Goal: Task Accomplishment & Management: Complete application form

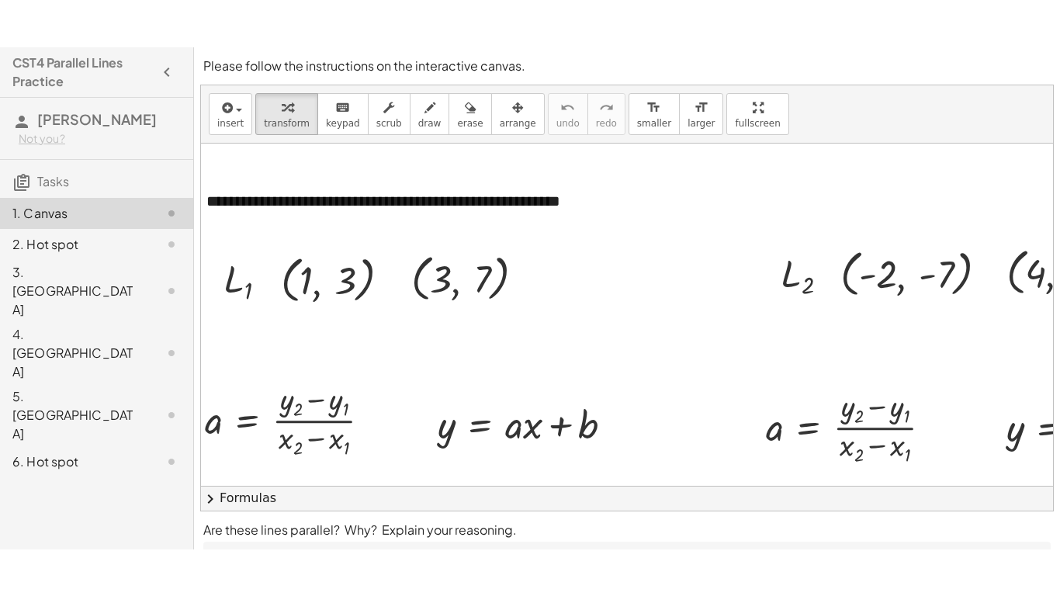
scroll to position [76, 3]
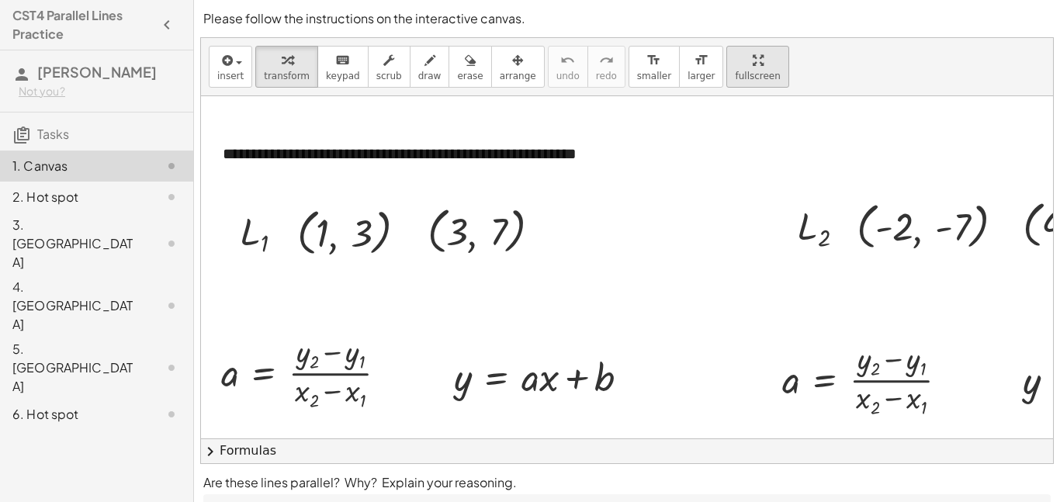
click at [732, 169] on div "**********" at bounding box center [627, 250] width 852 height 425
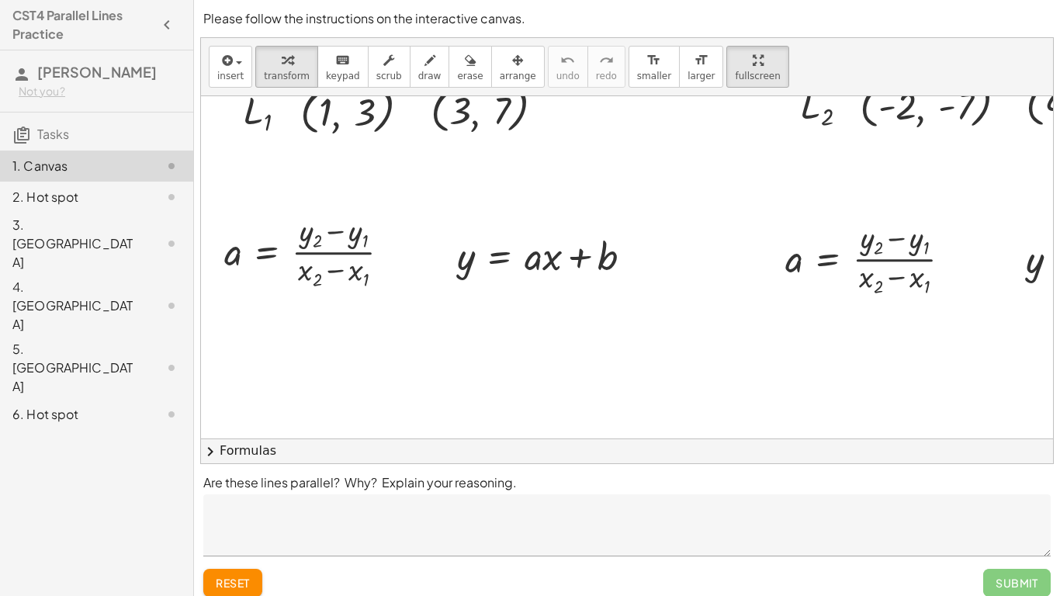
scroll to position [85, 0]
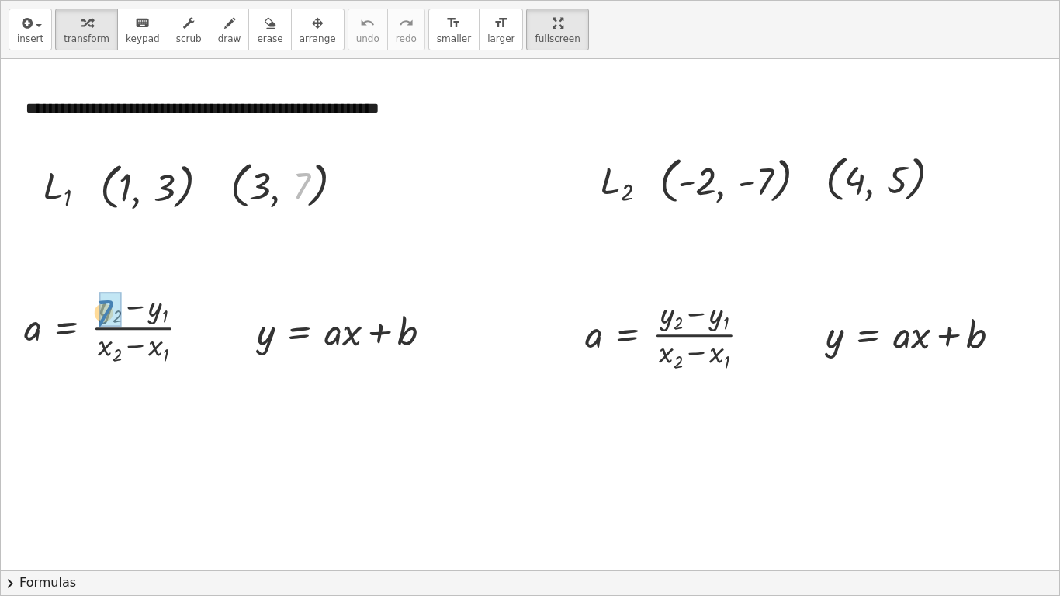
drag, startPoint x: 308, startPoint y: 185, endPoint x: 109, endPoint y: 313, distance: 236.5
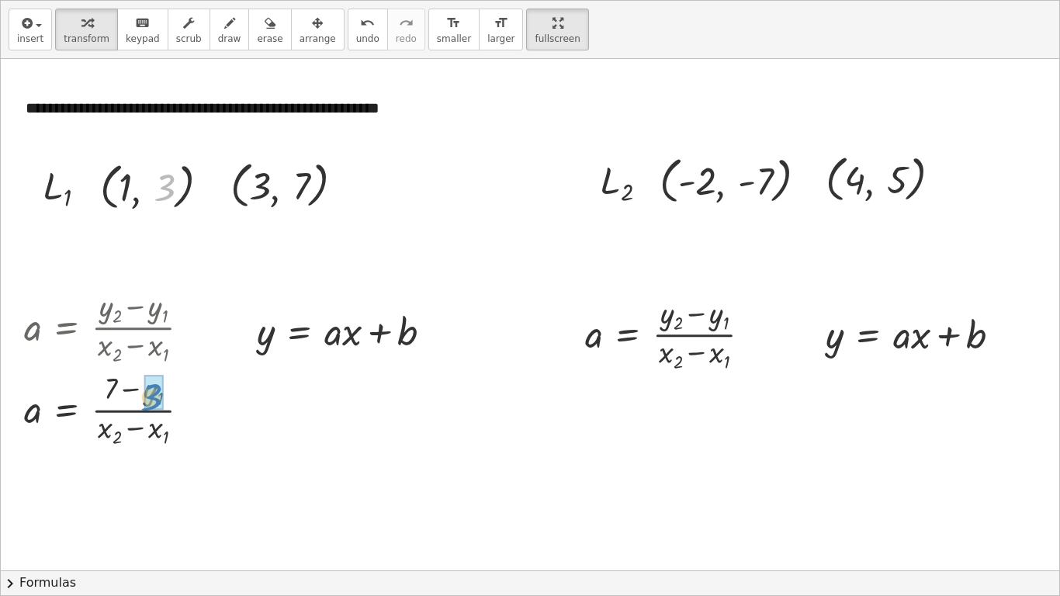
drag, startPoint x: 172, startPoint y: 184, endPoint x: 159, endPoint y: 391, distance: 207.5
drag, startPoint x: 255, startPoint y: 182, endPoint x: 99, endPoint y: 428, distance: 291.6
drag, startPoint x: 123, startPoint y: 178, endPoint x: 142, endPoint y: 414, distance: 237.4
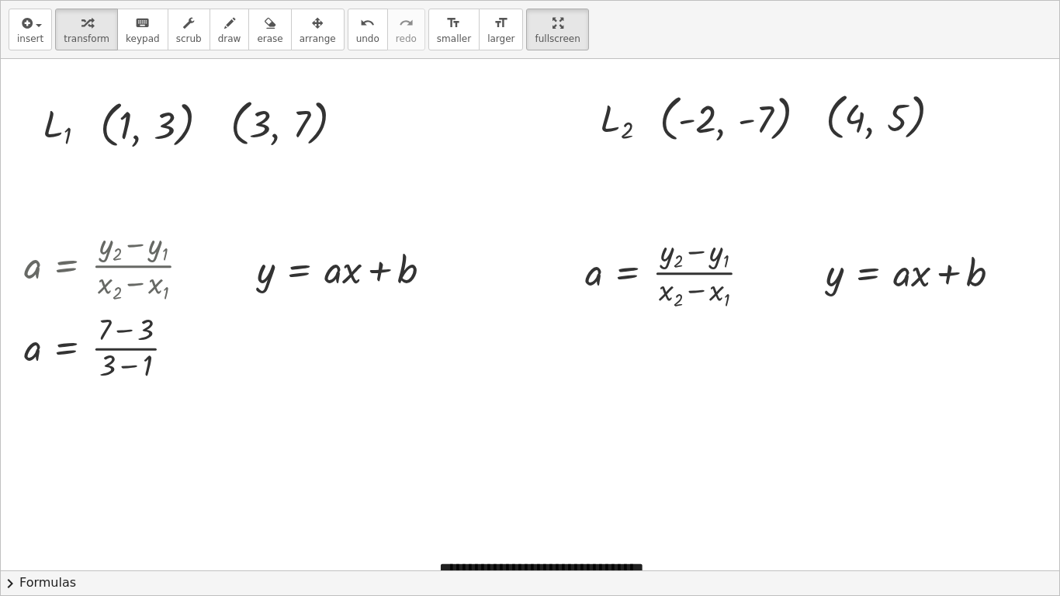
scroll to position [159, 0]
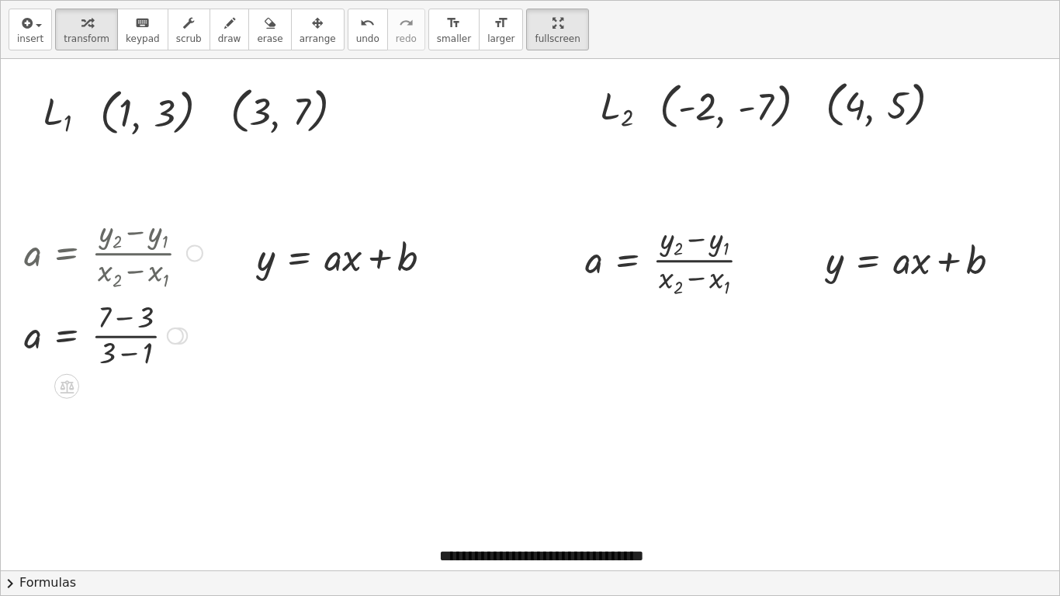
click at [178, 338] on div at bounding box center [175, 335] width 17 height 17
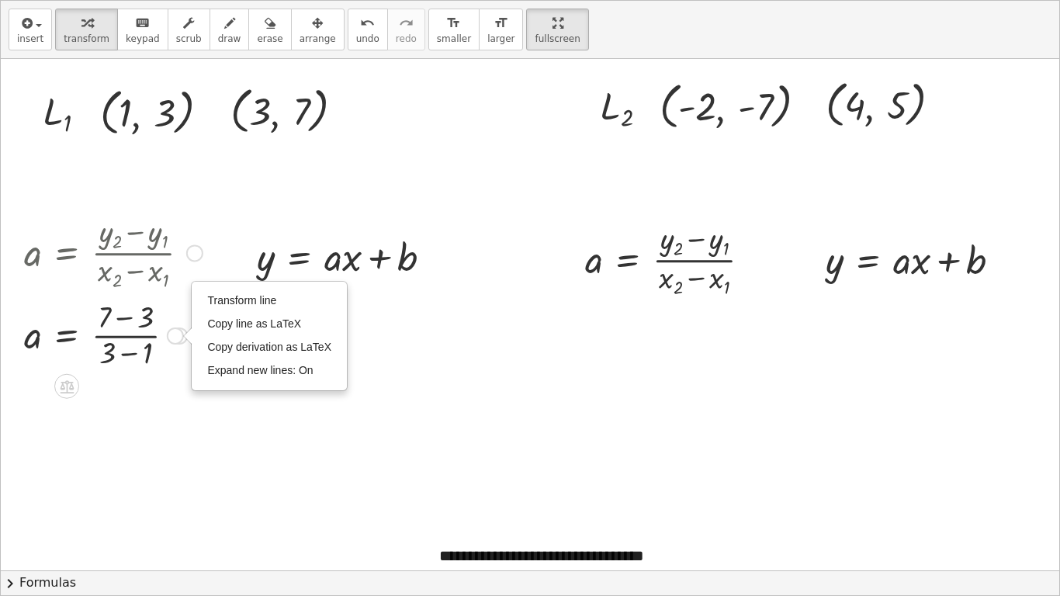
click at [178, 338] on div "Transform line Copy line as LaTeX Copy derivation as LaTeX Expand new lines: On" at bounding box center [175, 335] width 17 height 17
click at [264, 448] on div at bounding box center [530, 426] width 1058 height 1053
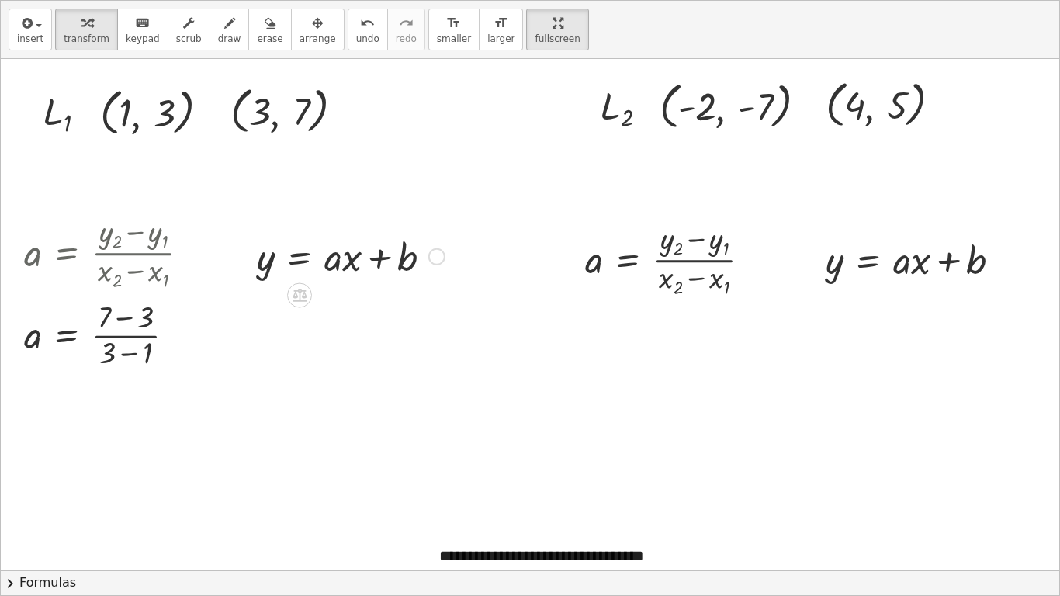
click at [338, 261] on div at bounding box center [350, 255] width 203 height 52
click at [67, 379] on icon at bounding box center [67, 387] width 16 height 16
click at [40, 385] on span "−" at bounding box center [35, 386] width 9 height 22
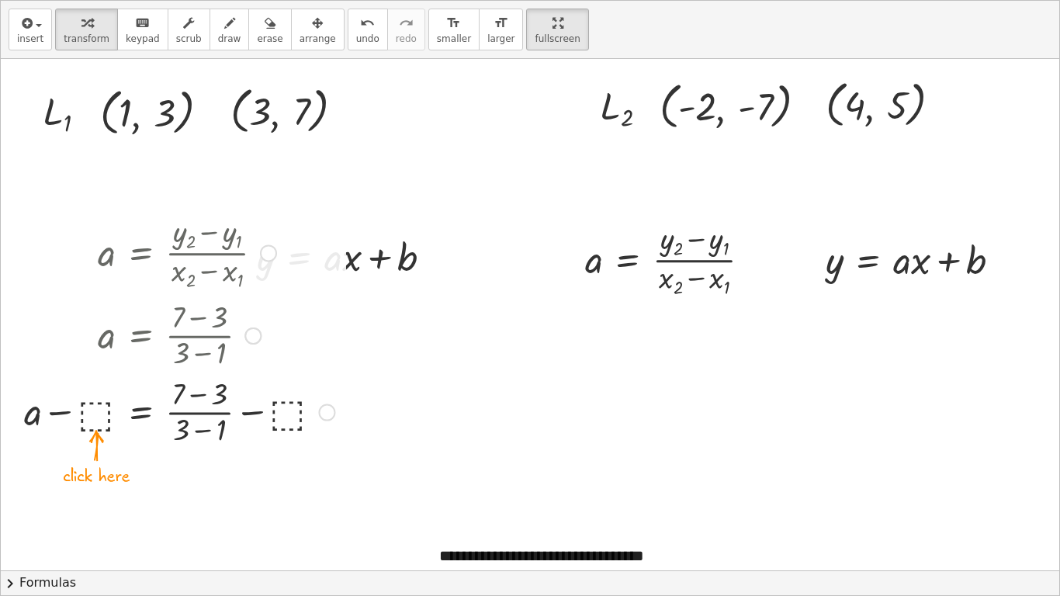
click at [91, 413] on div at bounding box center [179, 410] width 327 height 77
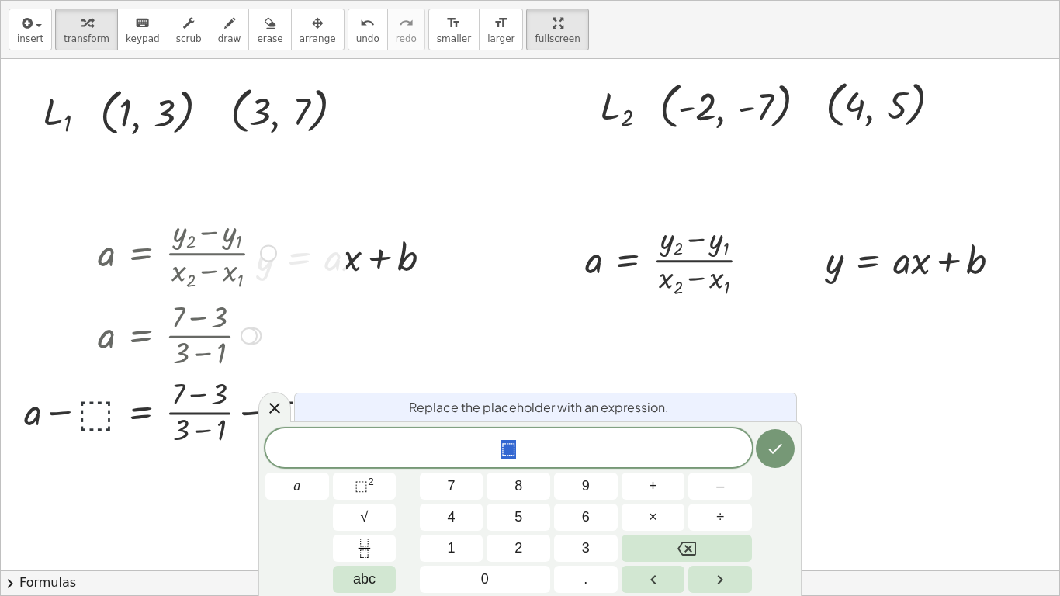
scroll to position [1, 0]
click at [566, 454] on span "⬚" at bounding box center [508, 449] width 486 height 22
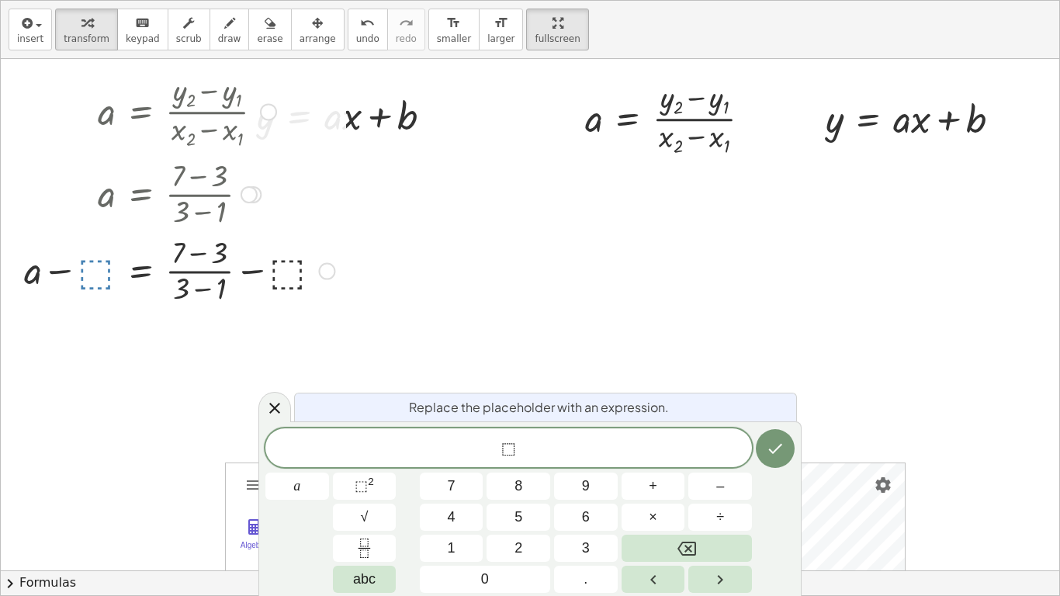
scroll to position [298, 0]
click at [330, 319] on div at bounding box center [530, 287] width 1058 height 1053
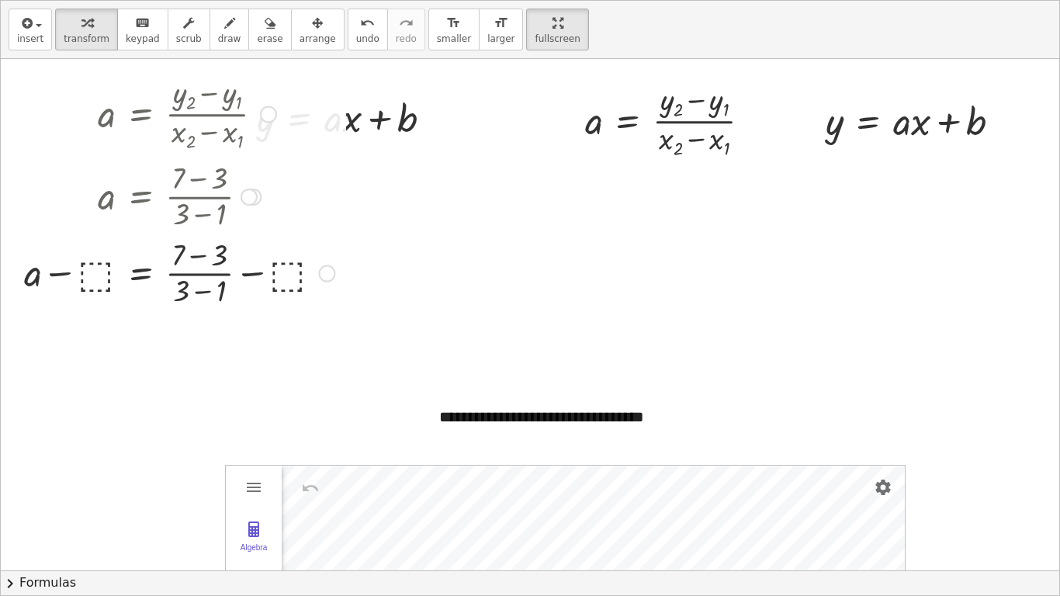
click at [97, 276] on div at bounding box center [179, 271] width 327 height 77
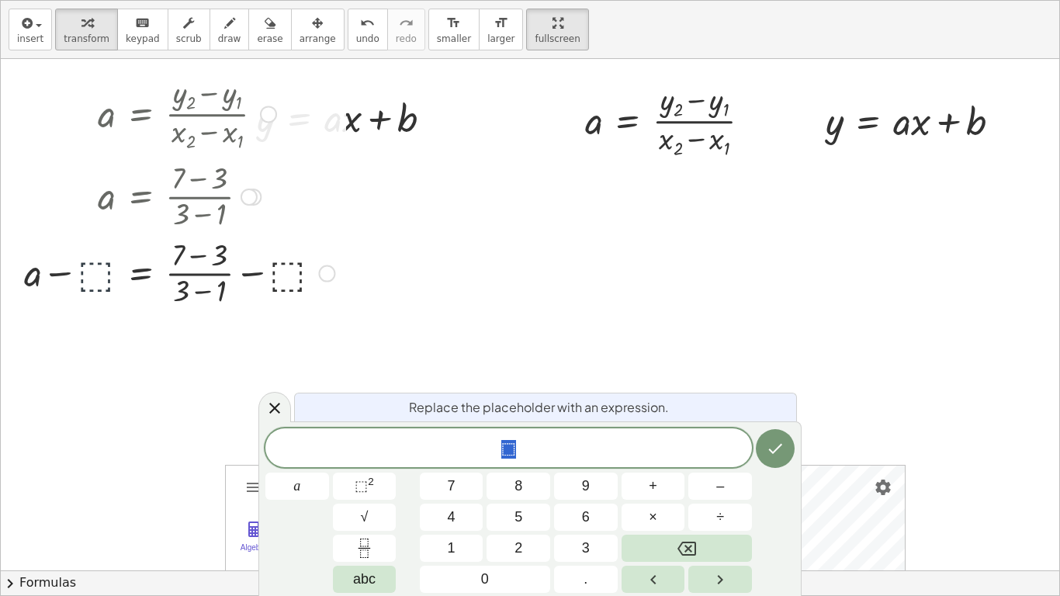
scroll to position [2, 0]
click at [486, 452] on span "​ ⬚" at bounding box center [508, 449] width 486 height 22
click at [506, 448] on span "⬚" at bounding box center [508, 449] width 15 height 19
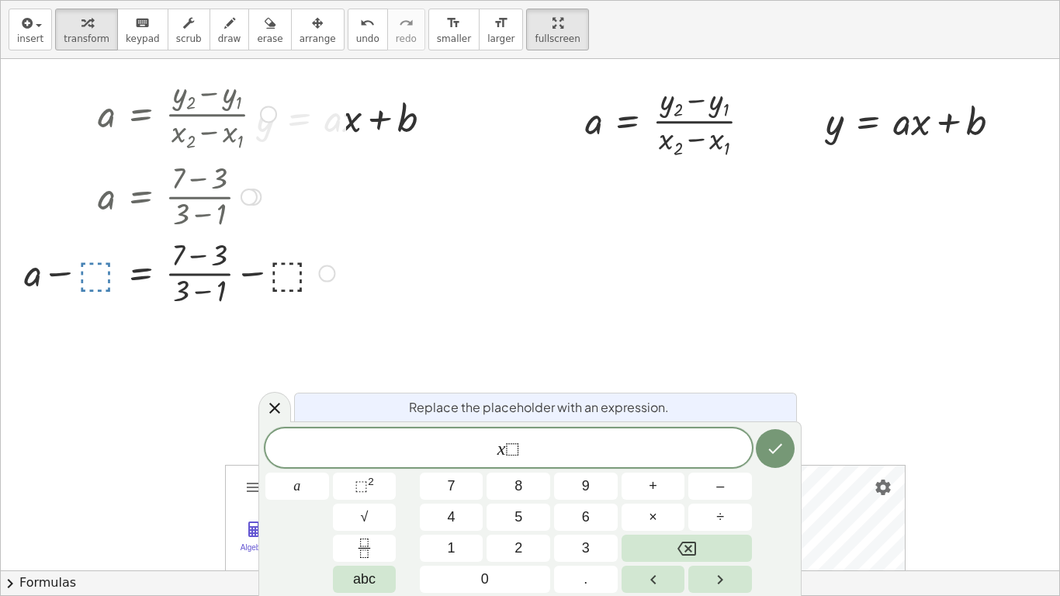
click at [779, 455] on icon "Done" at bounding box center [775, 448] width 19 height 19
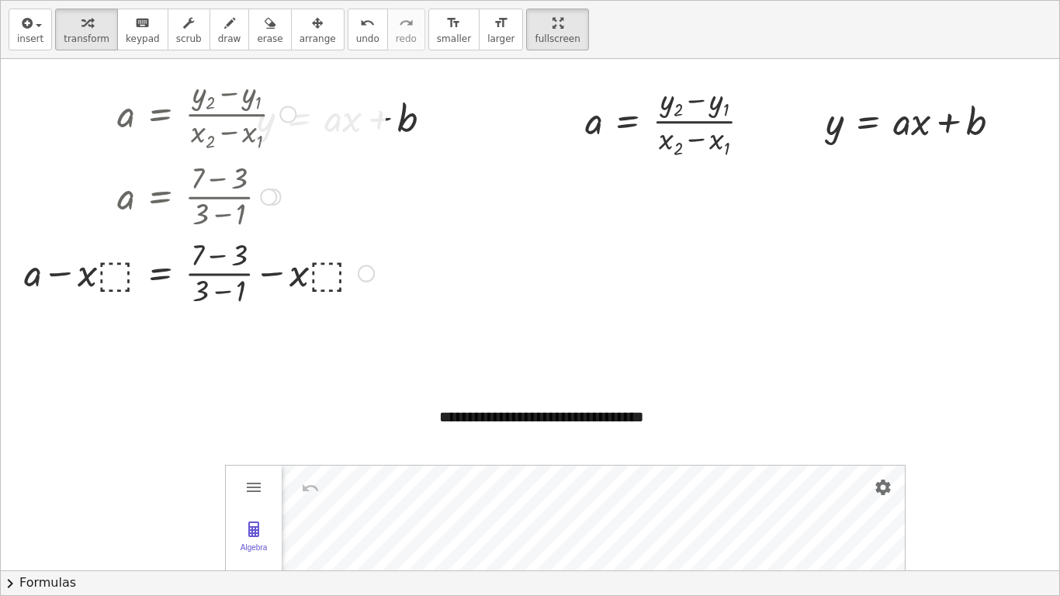
click at [327, 275] on div at bounding box center [198, 271] width 365 height 77
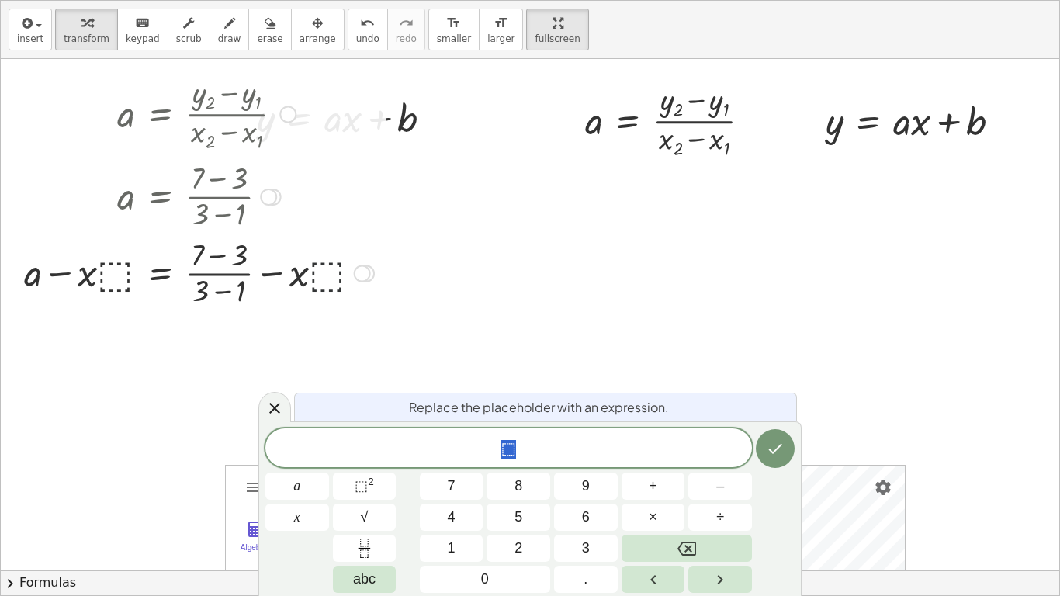
scroll to position [4, 0]
click at [275, 410] on icon at bounding box center [274, 408] width 19 height 19
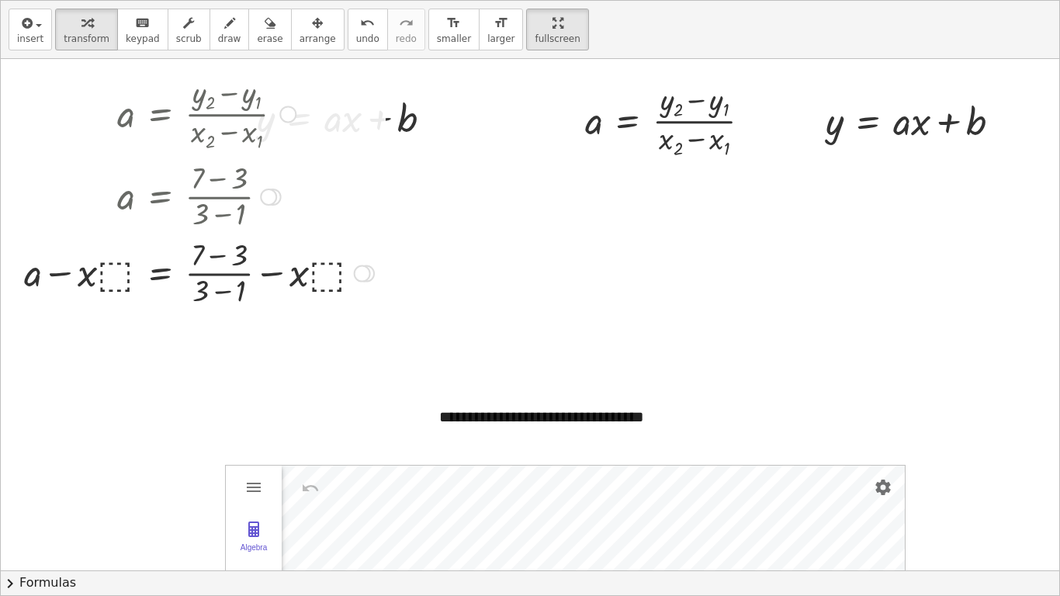
click at [92, 278] on div at bounding box center [198, 271] width 365 height 77
click at [90, 277] on div at bounding box center [198, 271] width 365 height 77
drag, startPoint x: 90, startPoint y: 277, endPoint x: 124, endPoint y: 272, distance: 34.4
click at [124, 272] on div at bounding box center [198, 271] width 365 height 77
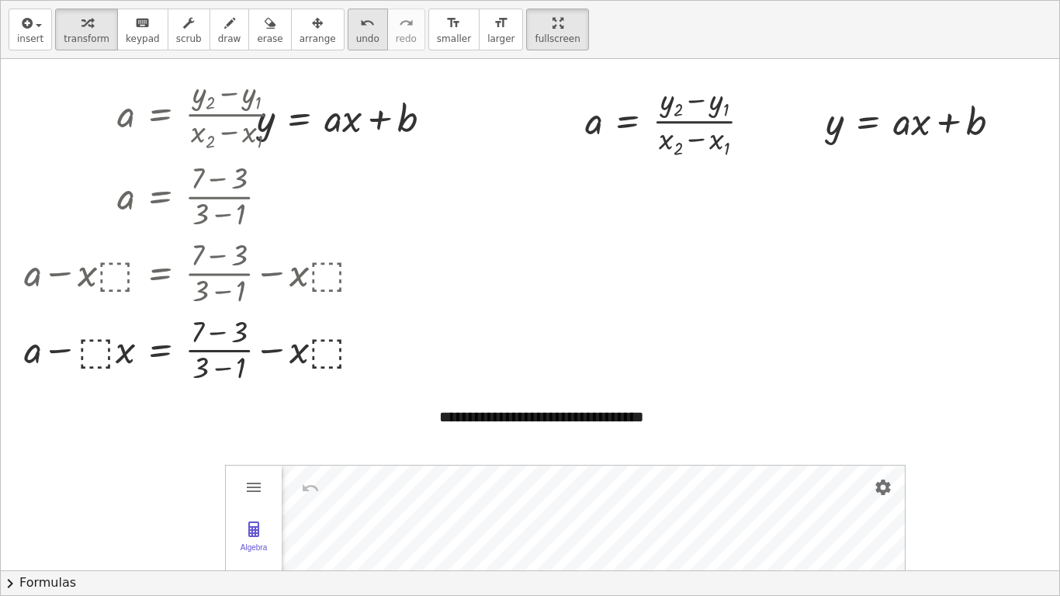
click at [347, 31] on button "undo undo" at bounding box center [367, 30] width 40 height 42
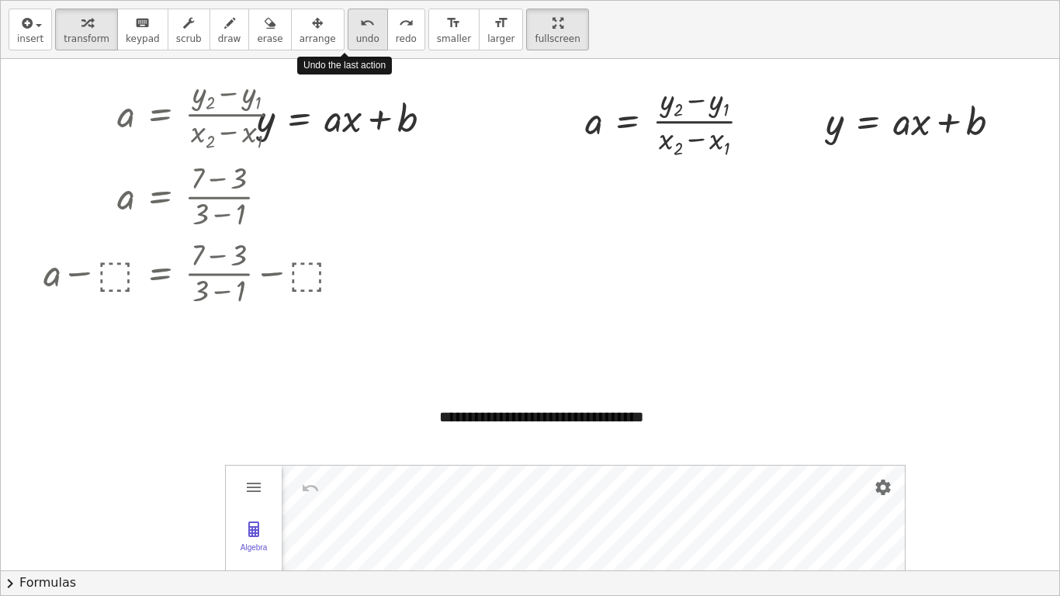
click at [347, 31] on button "undo undo" at bounding box center [367, 30] width 40 height 42
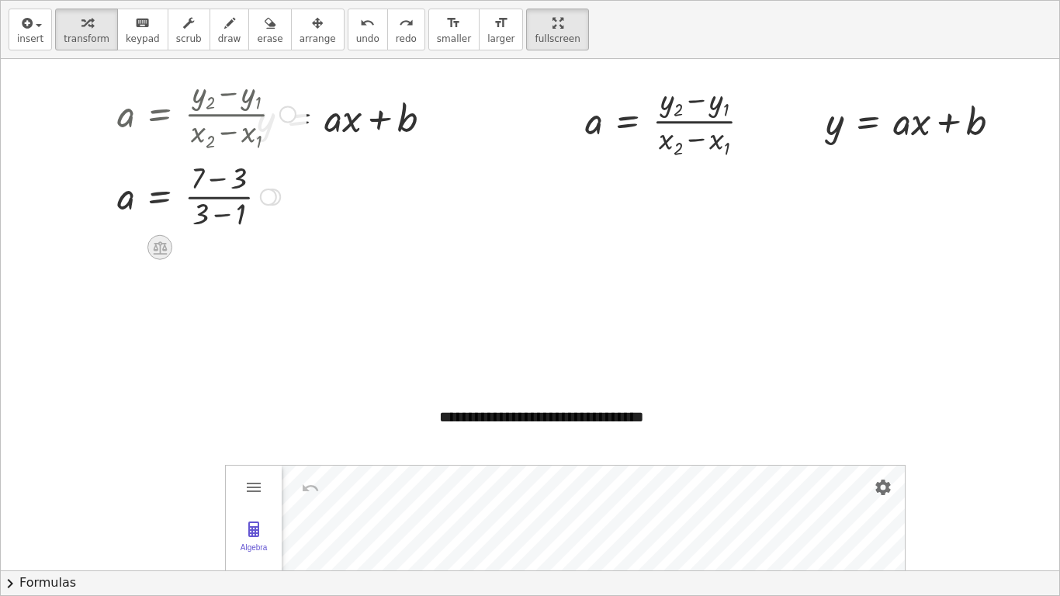
click at [160, 251] on icon at bounding box center [160, 247] width 14 height 13
click at [225, 251] on icon at bounding box center [222, 247] width 14 height 14
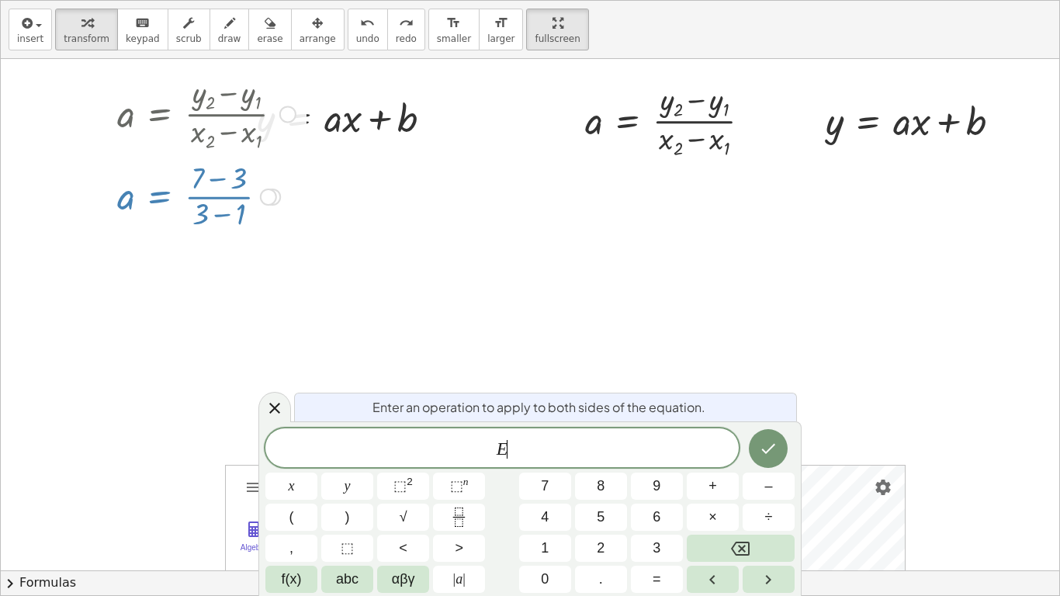
scroll to position [5, 0]
click at [265, 403] on icon at bounding box center [274, 408] width 19 height 19
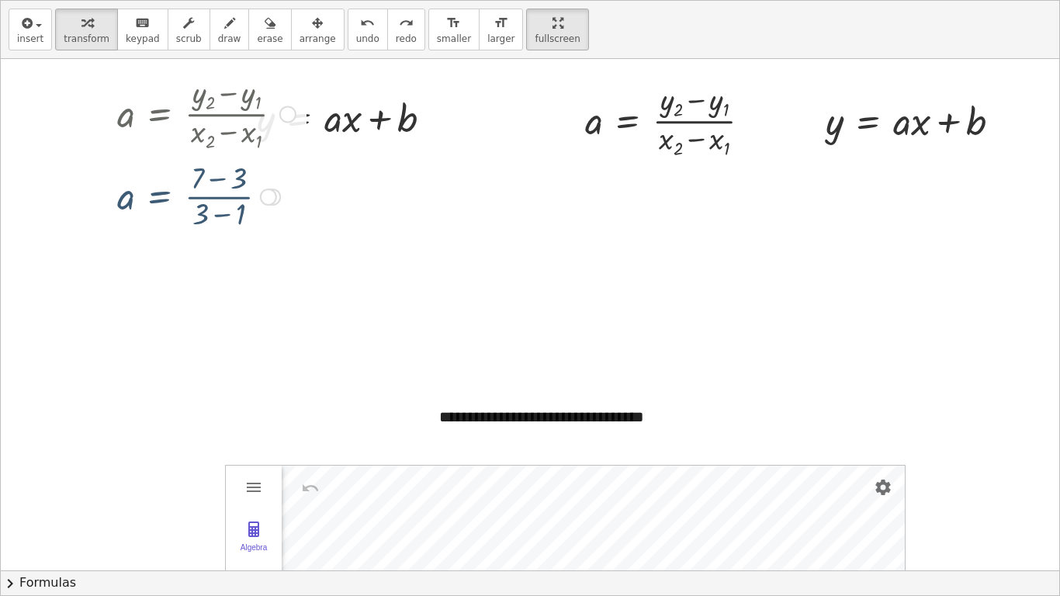
click at [230, 302] on div at bounding box center [530, 287] width 1058 height 1053
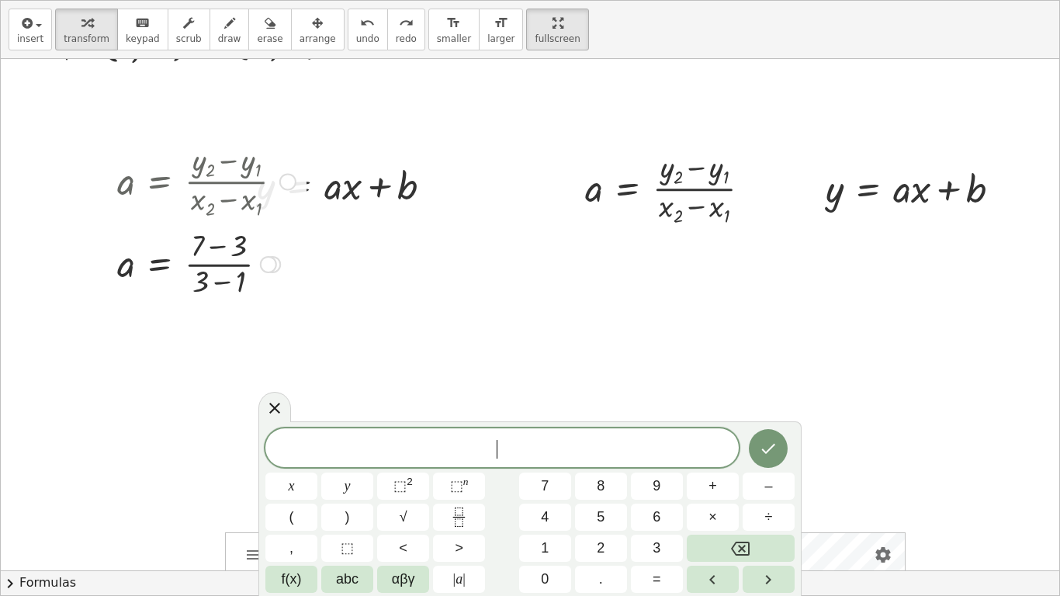
scroll to position [226, 0]
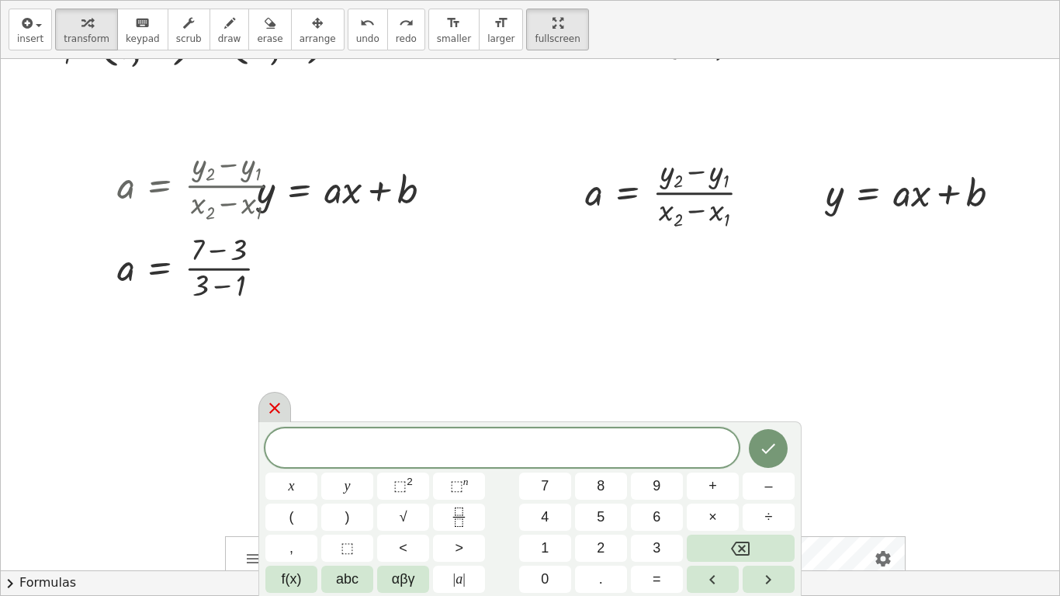
click at [280, 404] on icon at bounding box center [274, 408] width 19 height 19
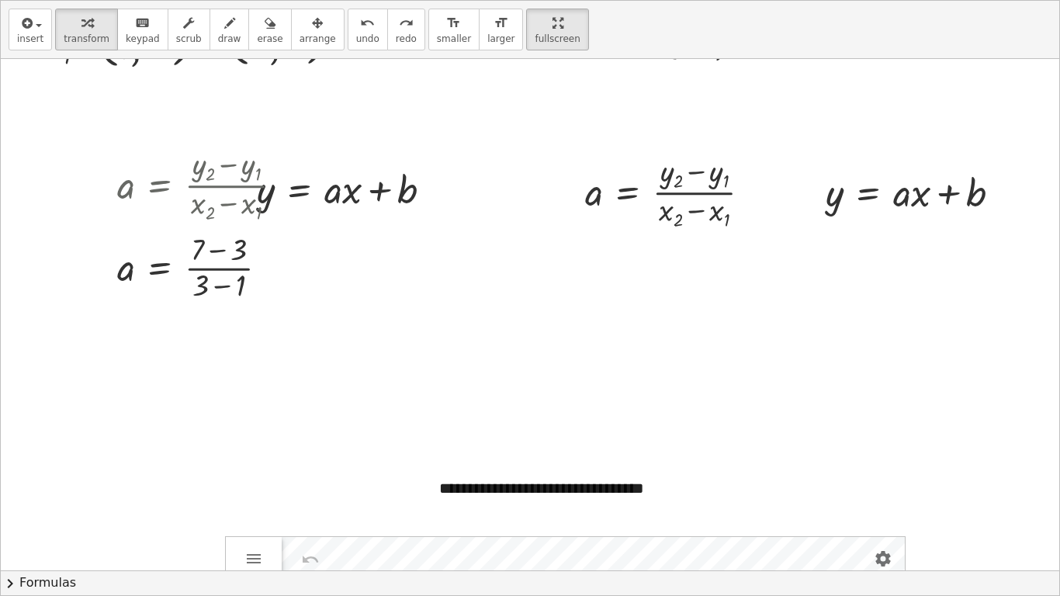
drag, startPoint x: 280, startPoint y: 404, endPoint x: 310, endPoint y: 513, distance: 113.5
click at [310, 501] on div at bounding box center [530, 358] width 1058 height 1053
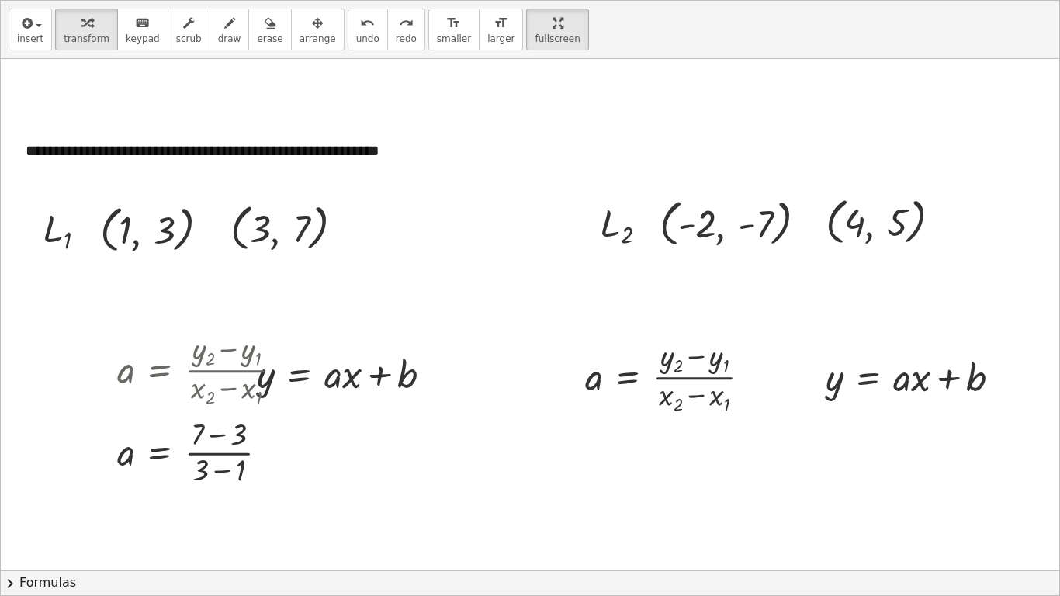
scroll to position [37, 0]
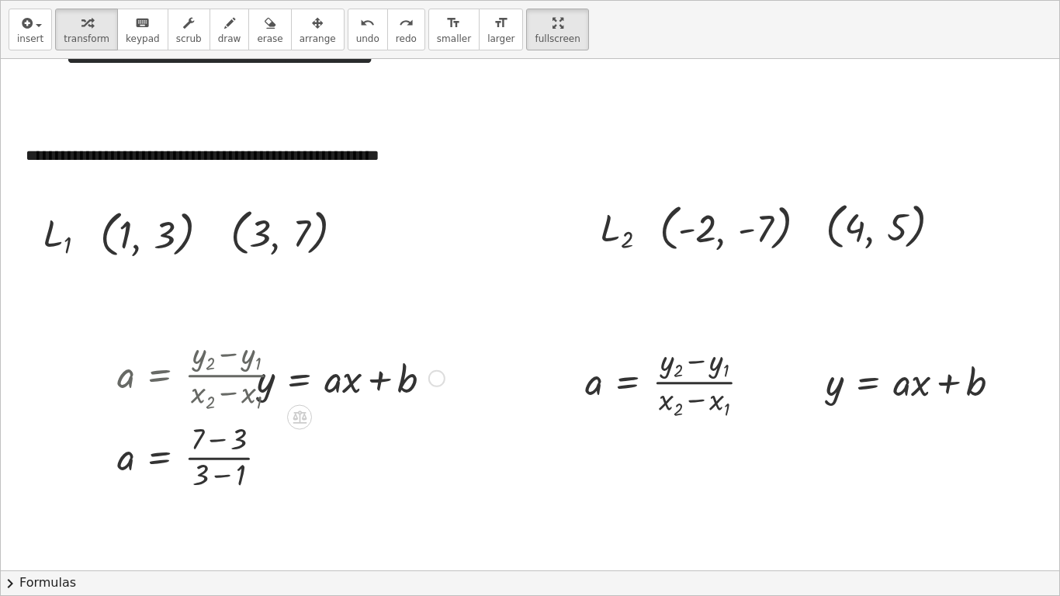
click at [343, 380] on div at bounding box center [350, 377] width 203 height 52
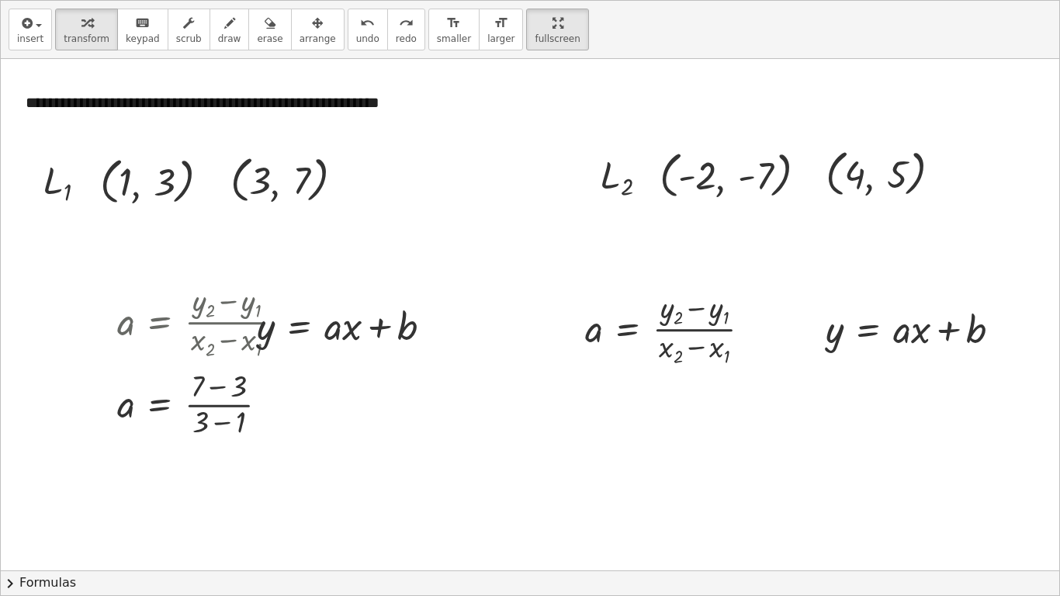
scroll to position [86, 0]
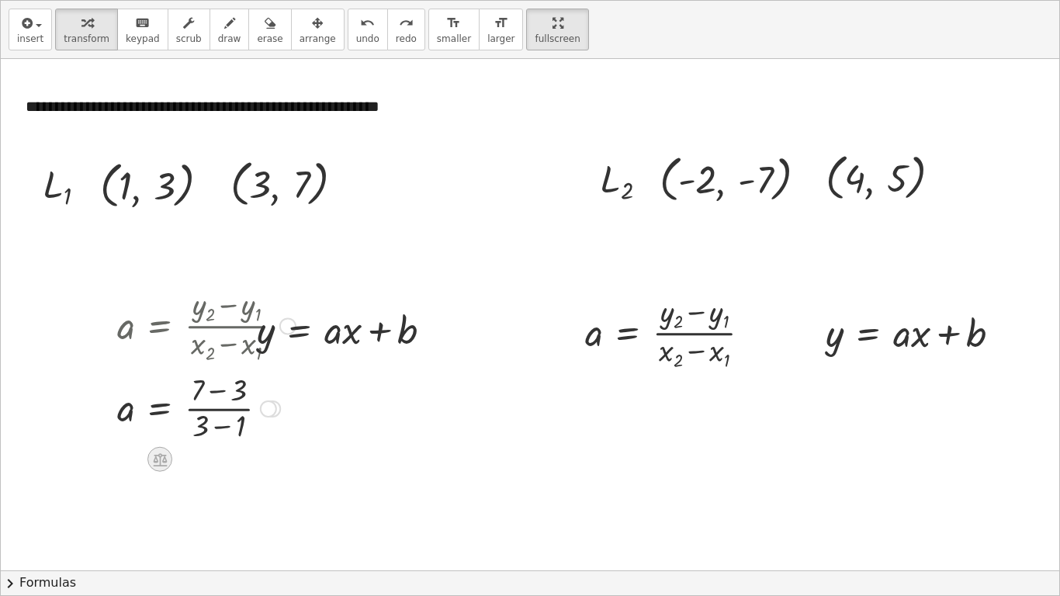
click at [166, 453] on icon at bounding box center [160, 459] width 16 height 16
click at [206, 399] on div at bounding box center [206, 406] width 194 height 77
click at [206, 446] on div at bounding box center [206, 407] width 194 height 77
click at [205, 446] on div at bounding box center [206, 407] width 194 height 77
click at [202, 500] on div at bounding box center [206, 483] width 194 height 77
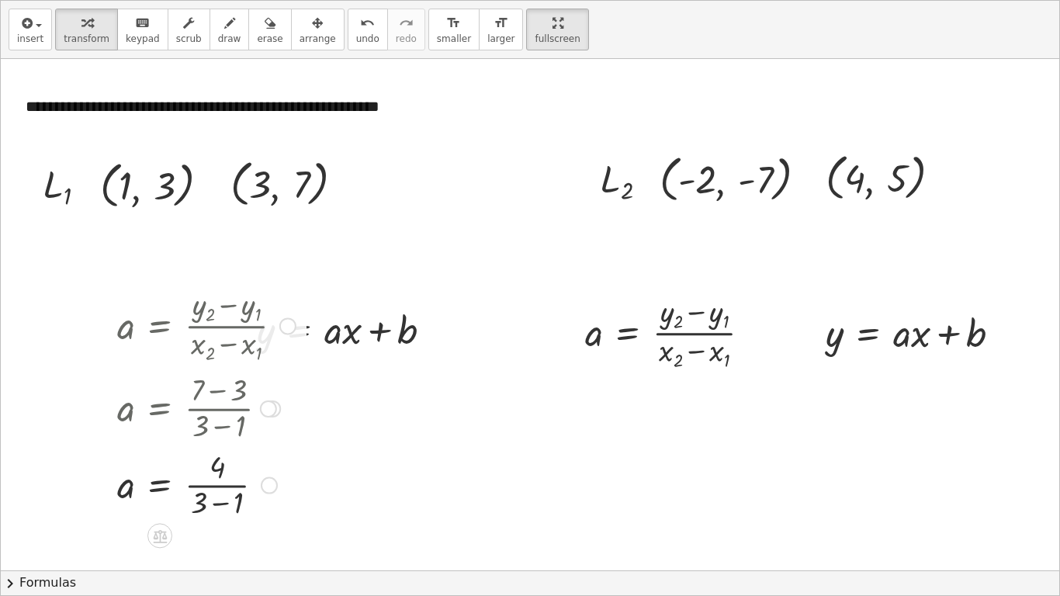
click at [217, 501] on div at bounding box center [206, 483] width 194 height 77
drag, startPoint x: 198, startPoint y: 470, endPoint x: 338, endPoint y: 320, distance: 205.2
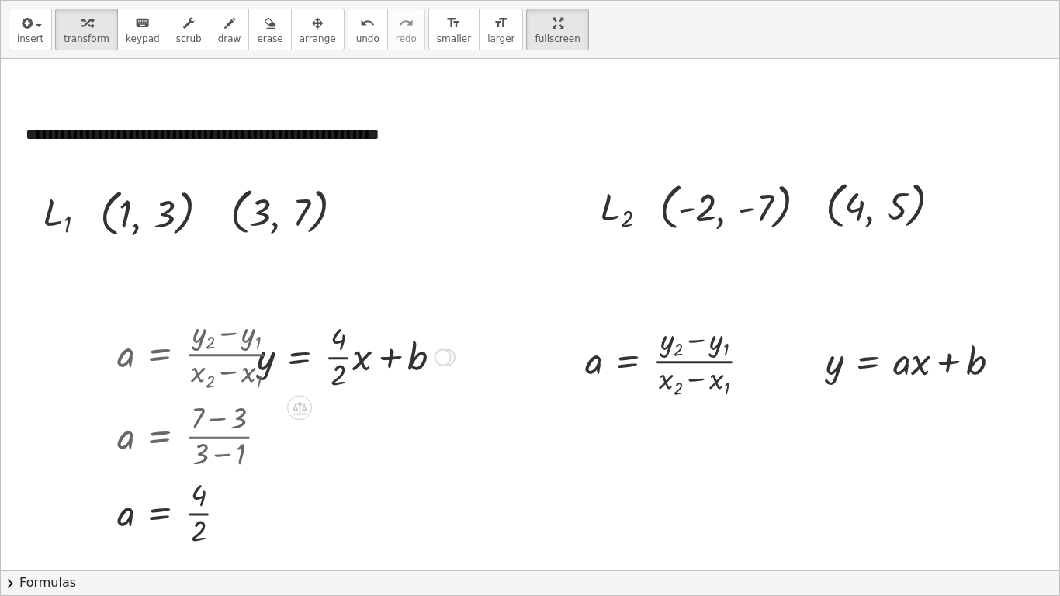
scroll to position [65, 0]
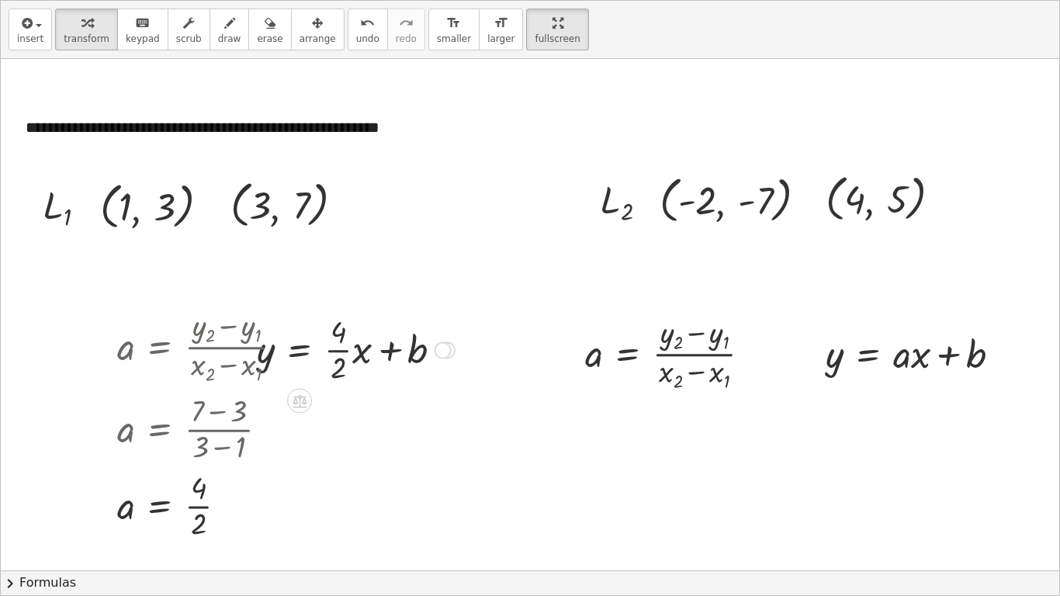
click at [440, 351] on div at bounding box center [442, 350] width 17 height 17
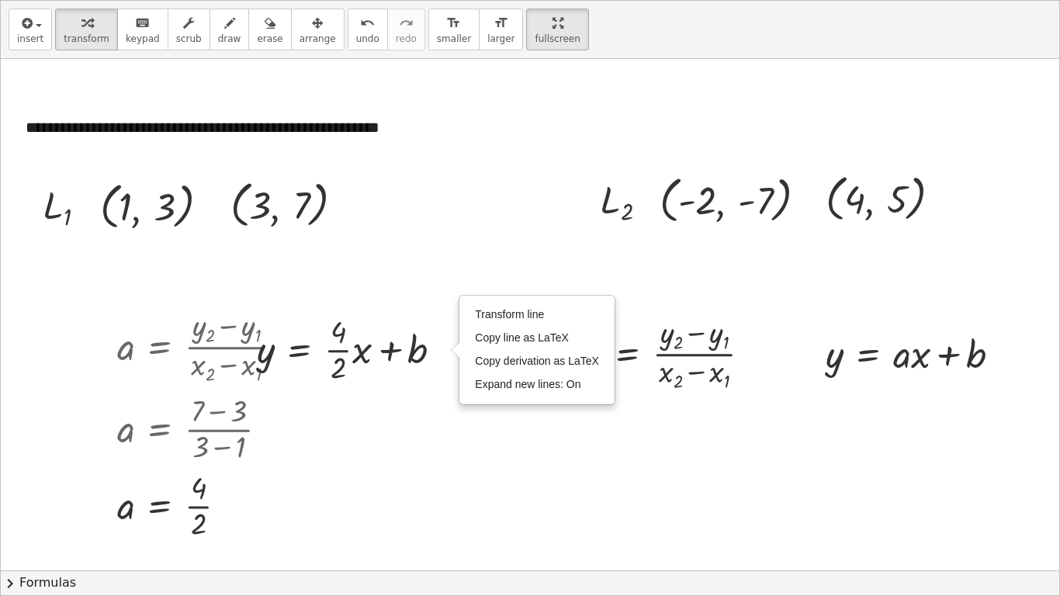
click at [424, 450] on div at bounding box center [530, 520] width 1058 height 1053
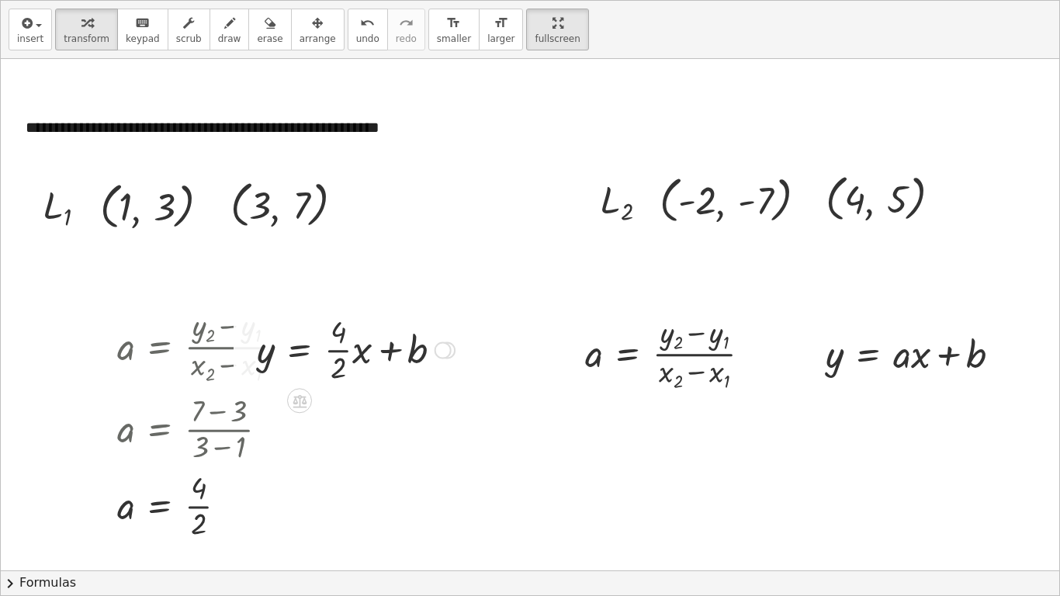
click at [350, 354] on div at bounding box center [355, 348] width 213 height 77
click at [375, 352] on div at bounding box center [352, 349] width 206 height 52
click at [408, 352] on div at bounding box center [352, 349] width 206 height 52
click at [303, 391] on icon at bounding box center [299, 388] width 14 height 13
click at [377, 462] on div at bounding box center [530, 520] width 1058 height 1053
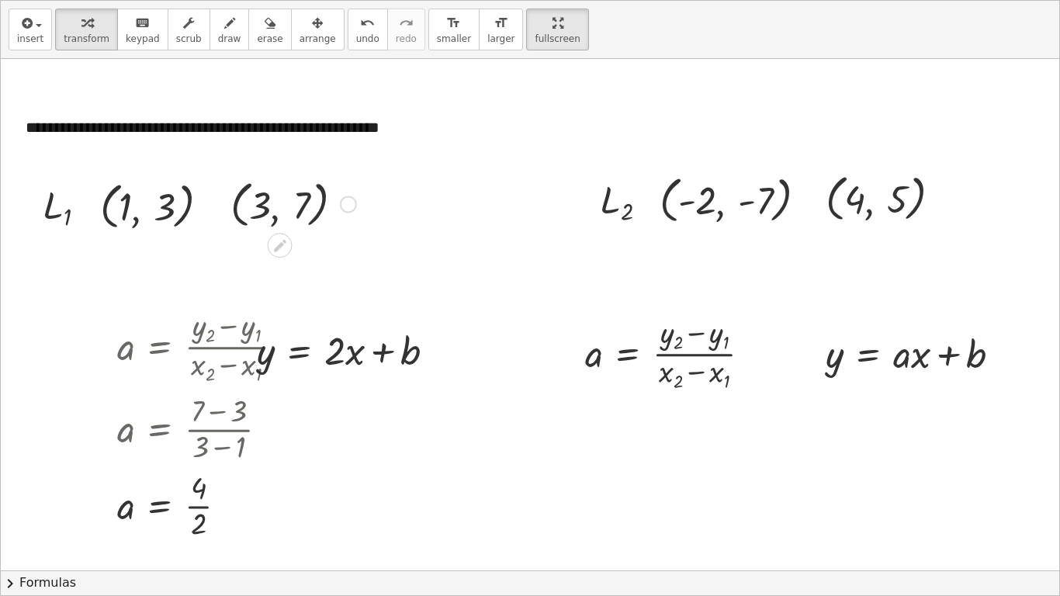
drag, startPoint x: 263, startPoint y: 200, endPoint x: 310, endPoint y: 209, distance: 48.1
click at [401, 328] on div "**********" at bounding box center [530, 520] width 1058 height 1053
drag, startPoint x: 306, startPoint y: 202, endPoint x: 306, endPoint y: 192, distance: 9.3
click at [306, 192] on div at bounding box center [293, 202] width 141 height 57
drag, startPoint x: 264, startPoint y: 205, endPoint x: 421, endPoint y: 343, distance: 208.8
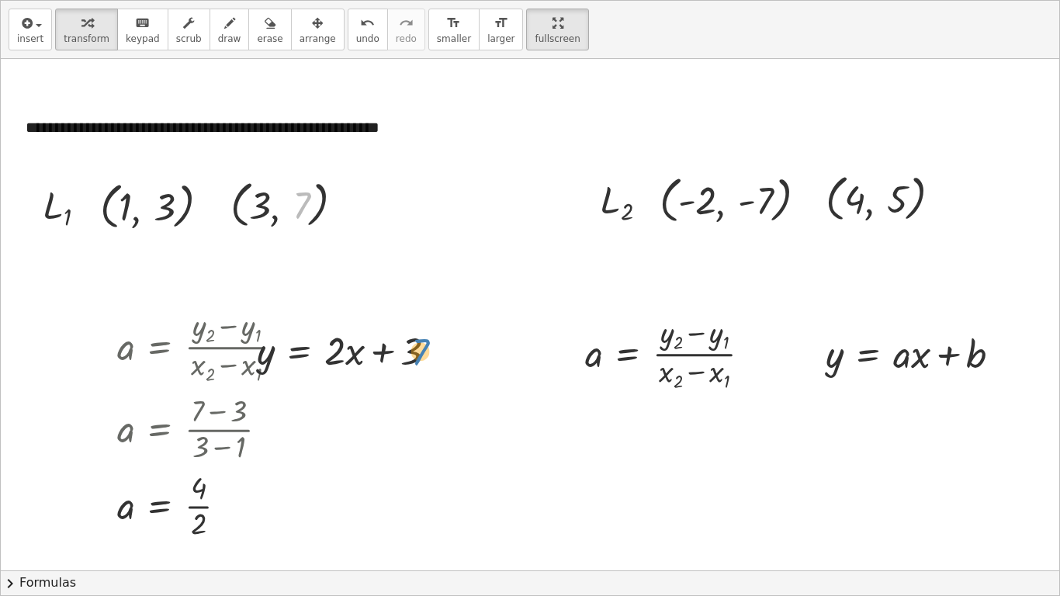
drag, startPoint x: 307, startPoint y: 198, endPoint x: 427, endPoint y: 348, distance: 192.1
drag, startPoint x: 407, startPoint y: 343, endPoint x: 269, endPoint y: 165, distance: 225.0
click at [269, 165] on div "**********" at bounding box center [530, 520] width 1058 height 1053
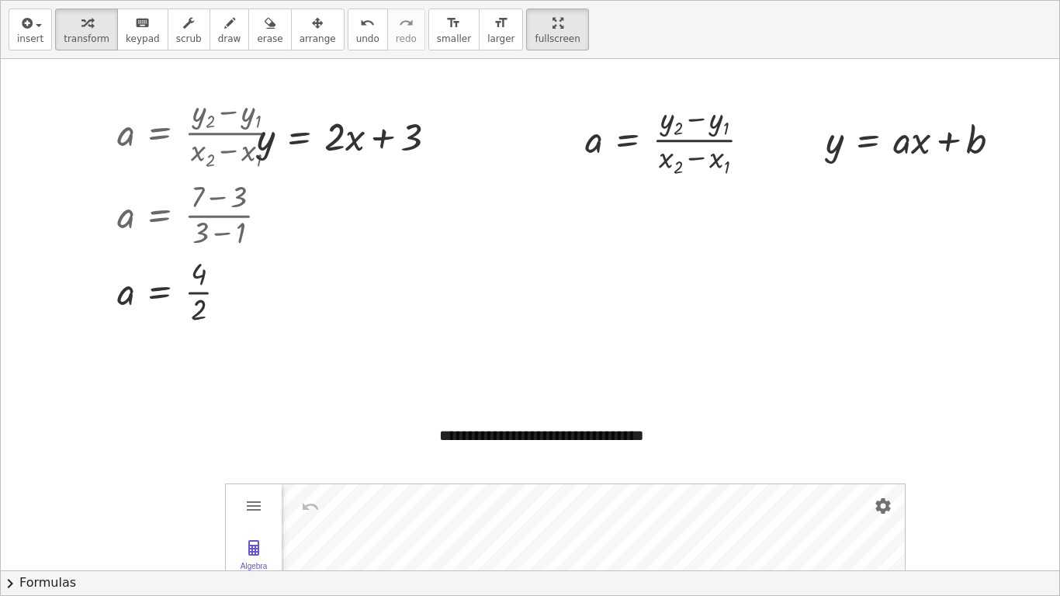
scroll to position [0, 0]
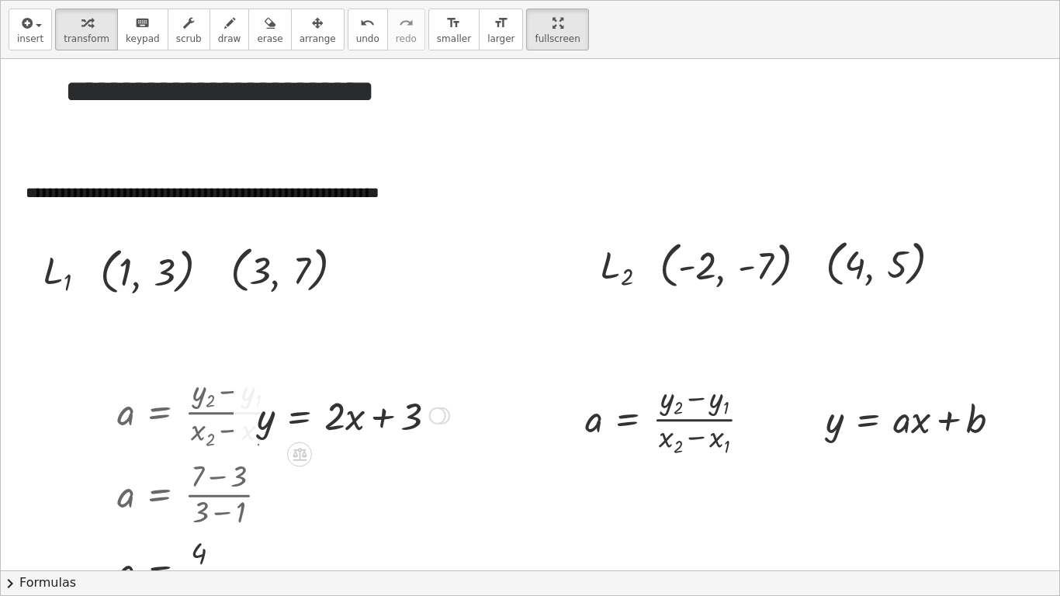
click at [377, 417] on div at bounding box center [353, 414] width 208 height 52
click at [271, 413] on div at bounding box center [353, 414] width 208 height 52
drag, startPoint x: 896, startPoint y: 268, endPoint x: 672, endPoint y: 404, distance: 261.8
drag, startPoint x: 752, startPoint y: 269, endPoint x: 707, endPoint y: 417, distance: 155.1
drag, startPoint x: 855, startPoint y: 267, endPoint x: 663, endPoint y: 449, distance: 264.4
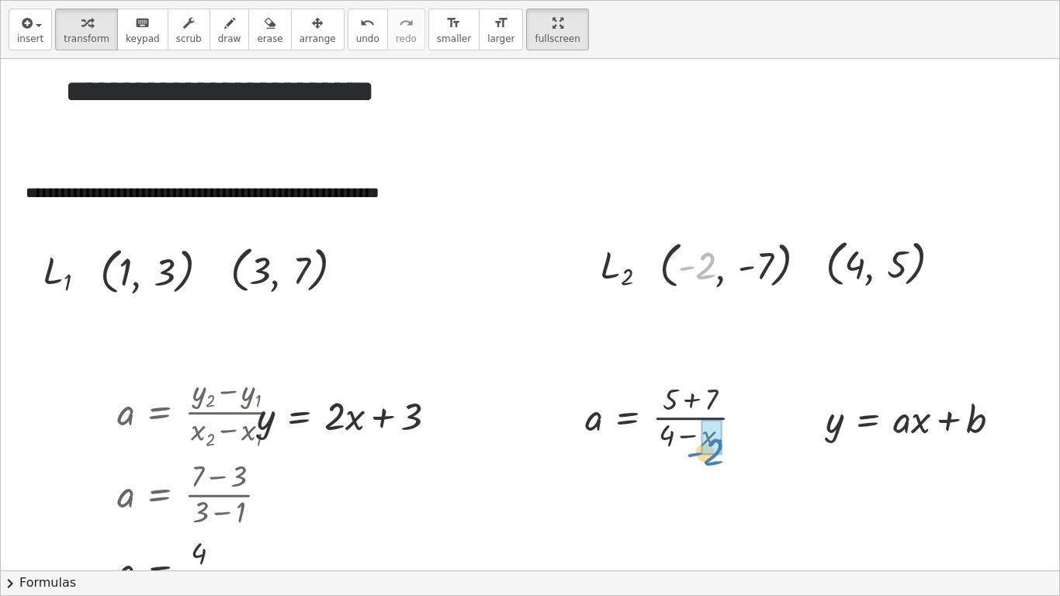
drag, startPoint x: 697, startPoint y: 261, endPoint x: 707, endPoint y: 444, distance: 183.3
click at [687, 439] on div at bounding box center [667, 417] width 181 height 77
click at [689, 400] on div at bounding box center [666, 417] width 178 height 77
drag, startPoint x: 672, startPoint y: 403, endPoint x: 911, endPoint y: 430, distance: 240.5
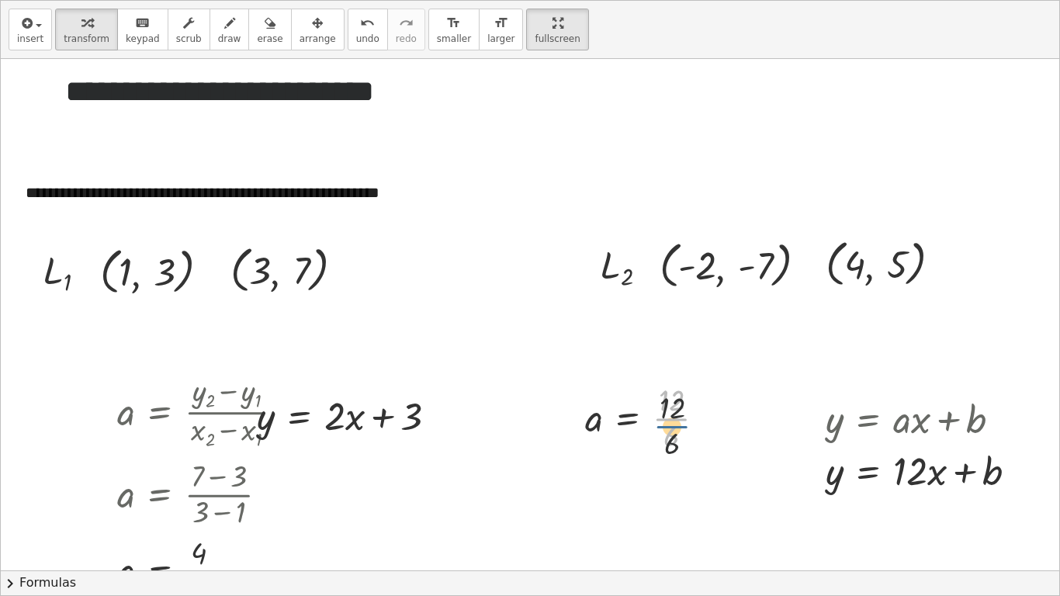
drag, startPoint x: 672, startPoint y: 423, endPoint x: 672, endPoint y: 434, distance: 10.9
click at [672, 434] on div at bounding box center [651, 417] width 148 height 75
drag, startPoint x: 671, startPoint y: 444, endPoint x: 910, endPoint y: 482, distance: 242.0
click at [360, 29] on icon "undo" at bounding box center [367, 23] width 15 height 19
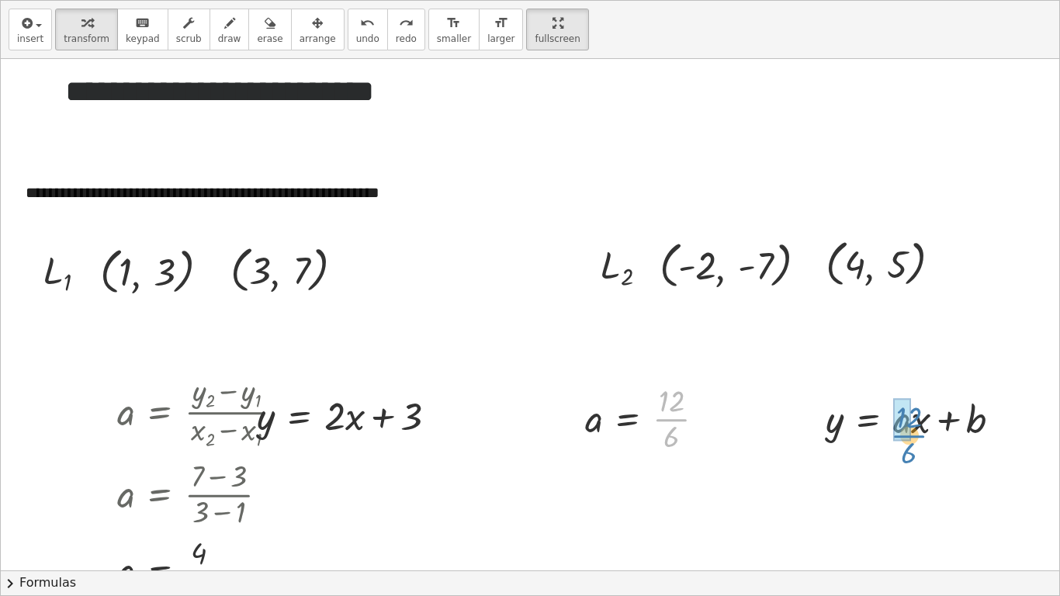
drag, startPoint x: 662, startPoint y: 417, endPoint x: 901, endPoint y: 428, distance: 238.4
click at [868, 419] on div "y = + · a · x + b y = + · · x + b · 12 · 6" at bounding box center [868, 419] width 0 height 0
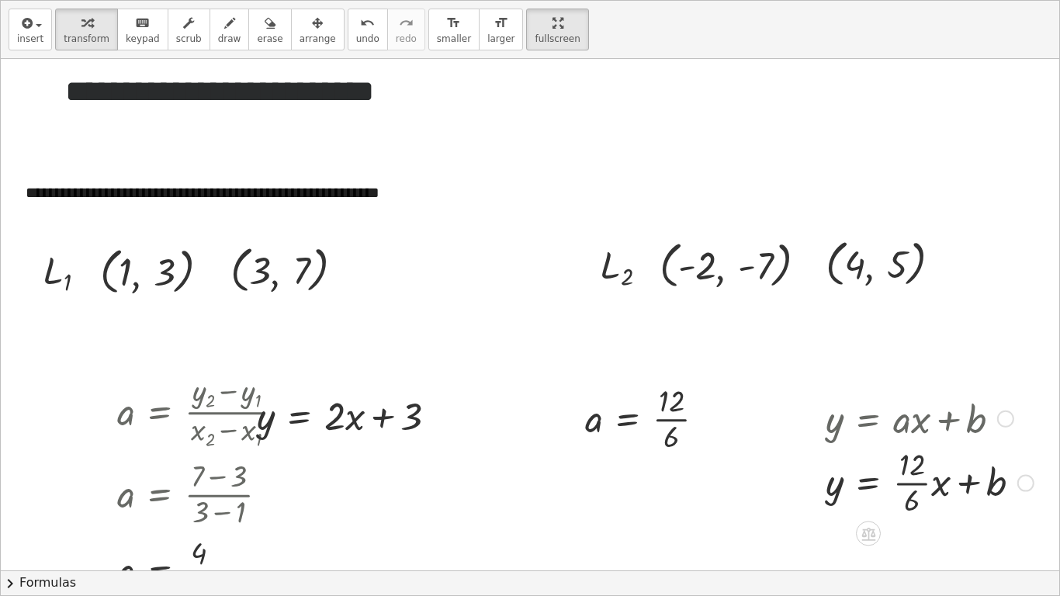
click at [915, 477] on div at bounding box center [929, 481] width 223 height 77
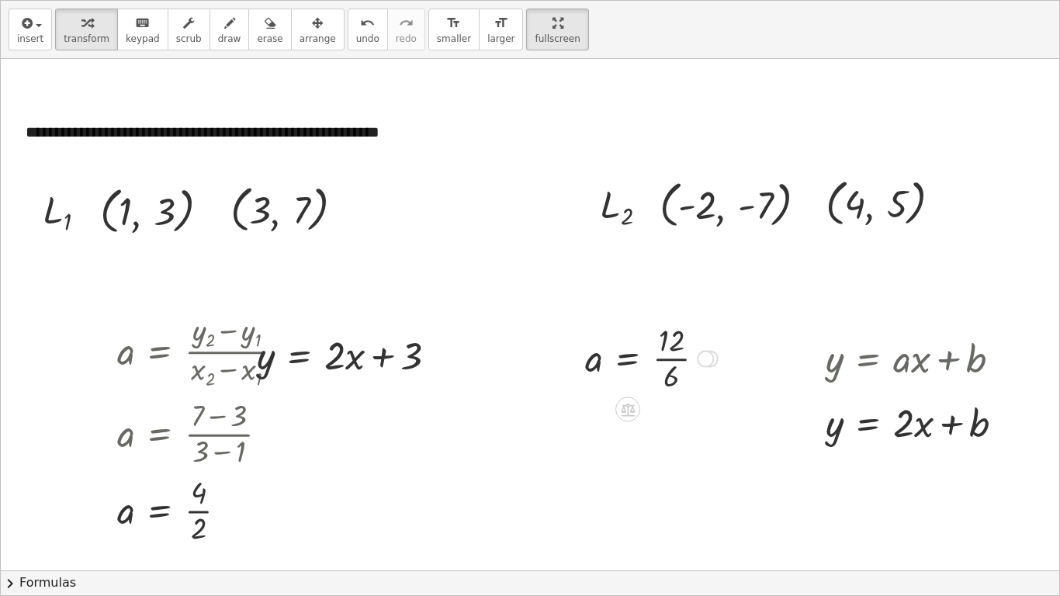
scroll to position [67, 0]
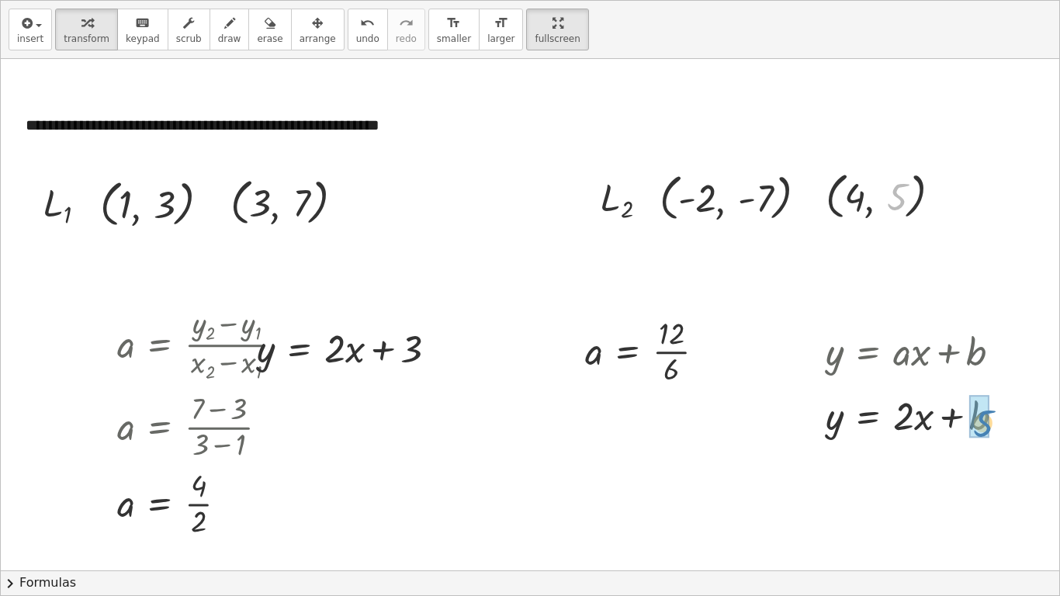
drag, startPoint x: 895, startPoint y: 197, endPoint x: 980, endPoint y: 423, distance: 241.3
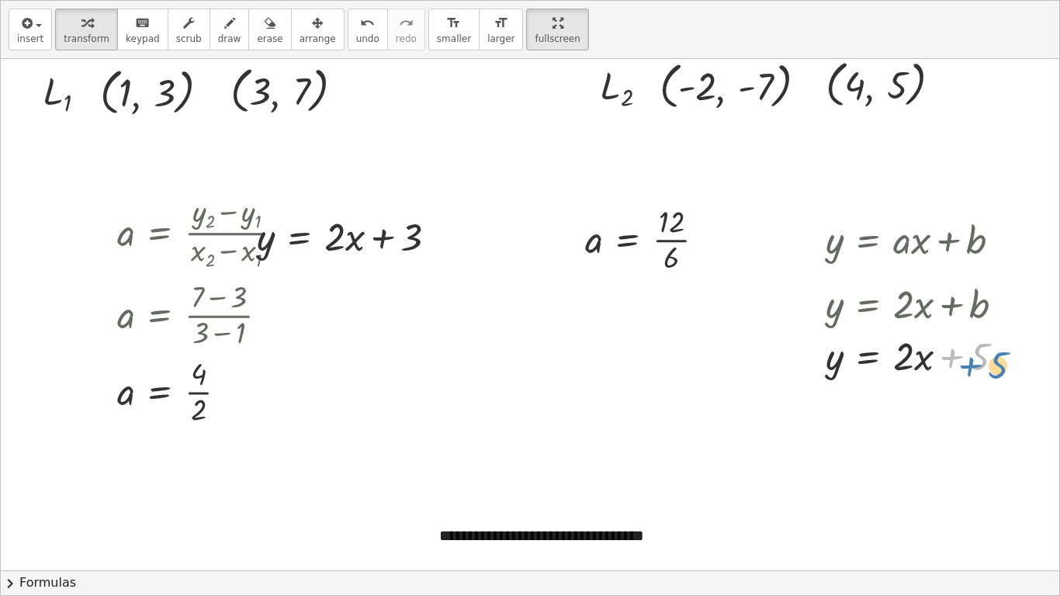
drag, startPoint x: 977, startPoint y: 354, endPoint x: 985, endPoint y: 354, distance: 8.5
click at [985, 354] on div at bounding box center [921, 354] width 207 height 52
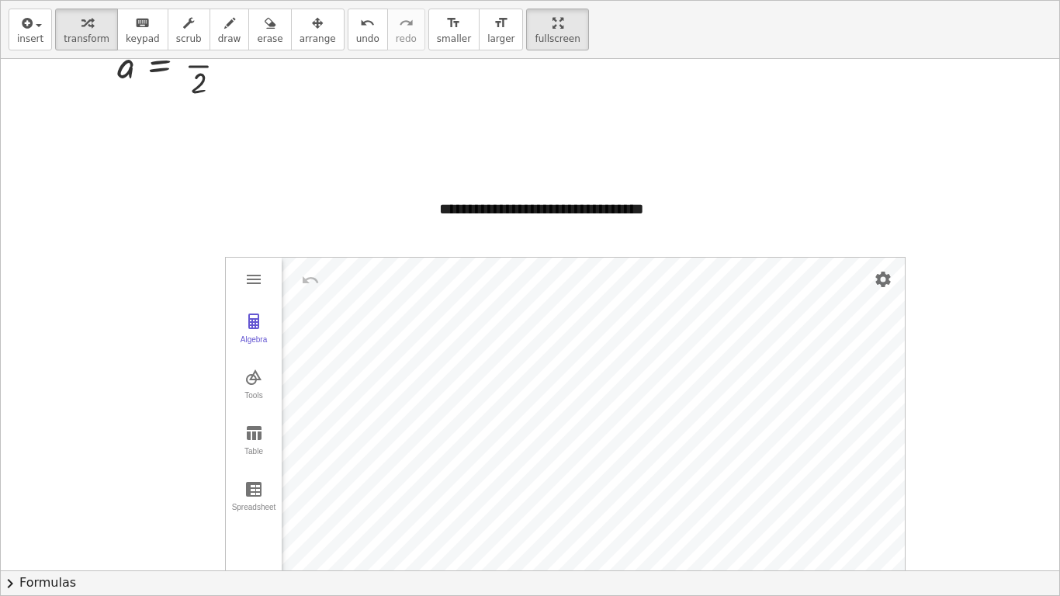
scroll to position [541, 0]
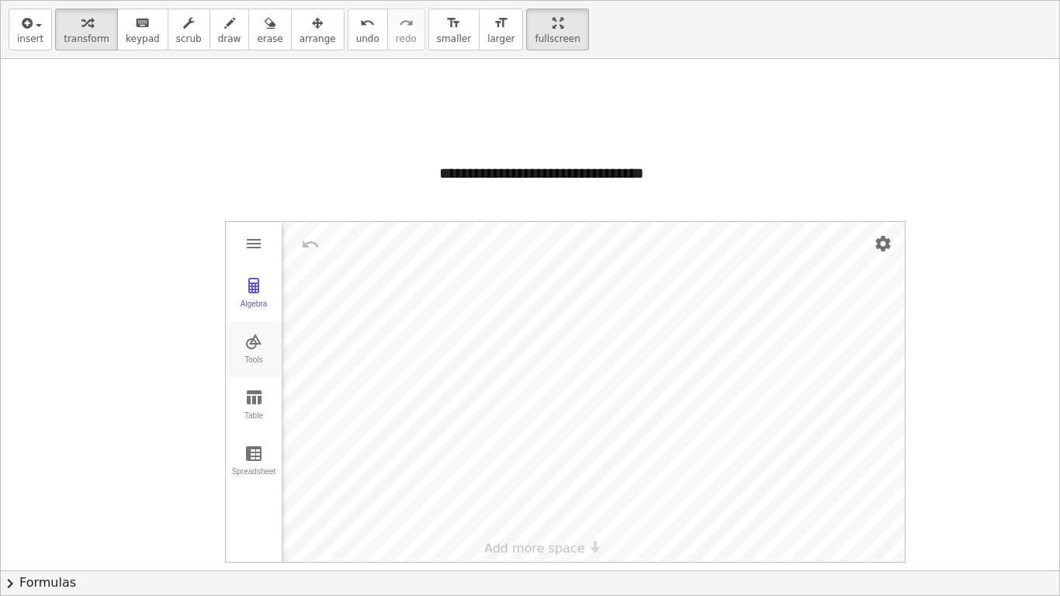
click at [247, 346] on img "Graphing Calculator" at bounding box center [253, 341] width 19 height 19
click at [325, 358] on img "Point. Select position or line, function, or curve" at bounding box center [325, 349] width 62 height 25
click at [326, 396] on img "Line. Select two points or positions" at bounding box center [325, 393] width 62 height 25
click at [320, 501] on img "Move. Drag or select object" at bounding box center [321, 533] width 37 height 37
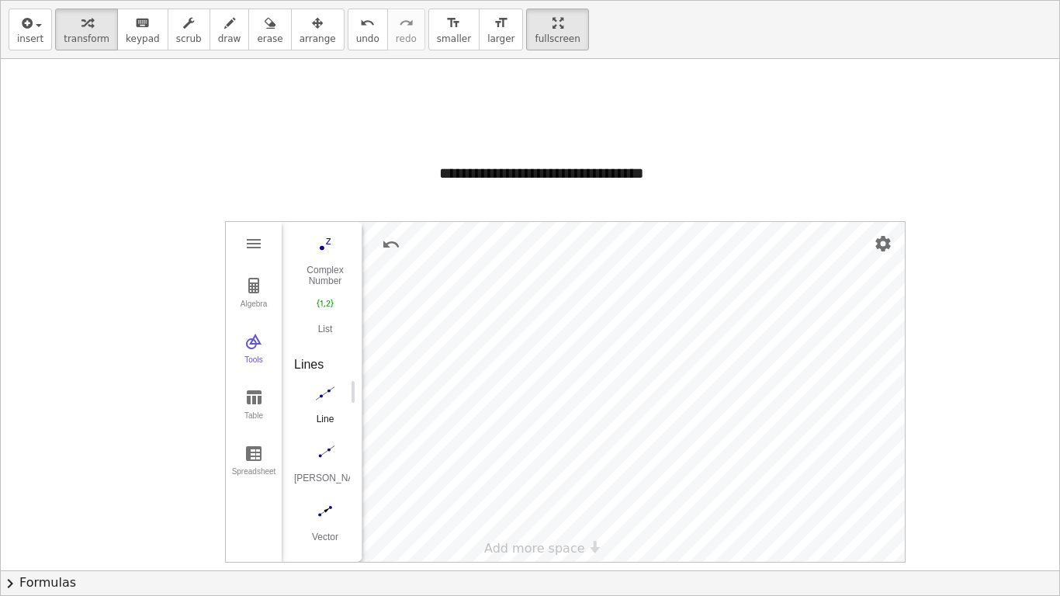
click at [331, 396] on img "Line. Select two points or positions" at bounding box center [325, 393] width 62 height 25
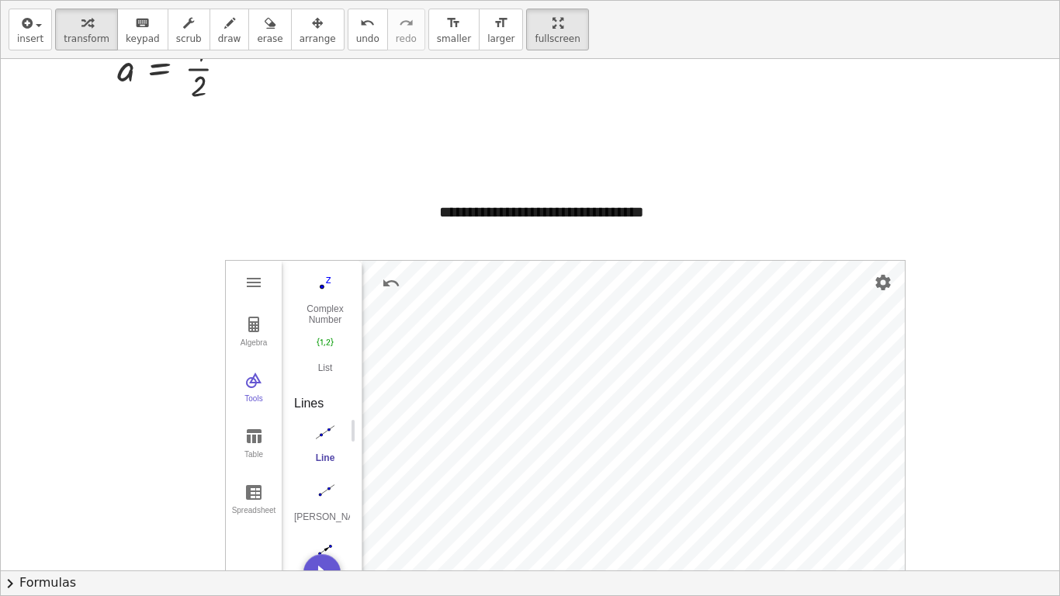
scroll to position [502, 0]
click at [327, 501] on img "Move. Drag or select object" at bounding box center [321, 573] width 37 height 37
click at [324, 434] on img "Line. Select two points or positions" at bounding box center [325, 432] width 62 height 25
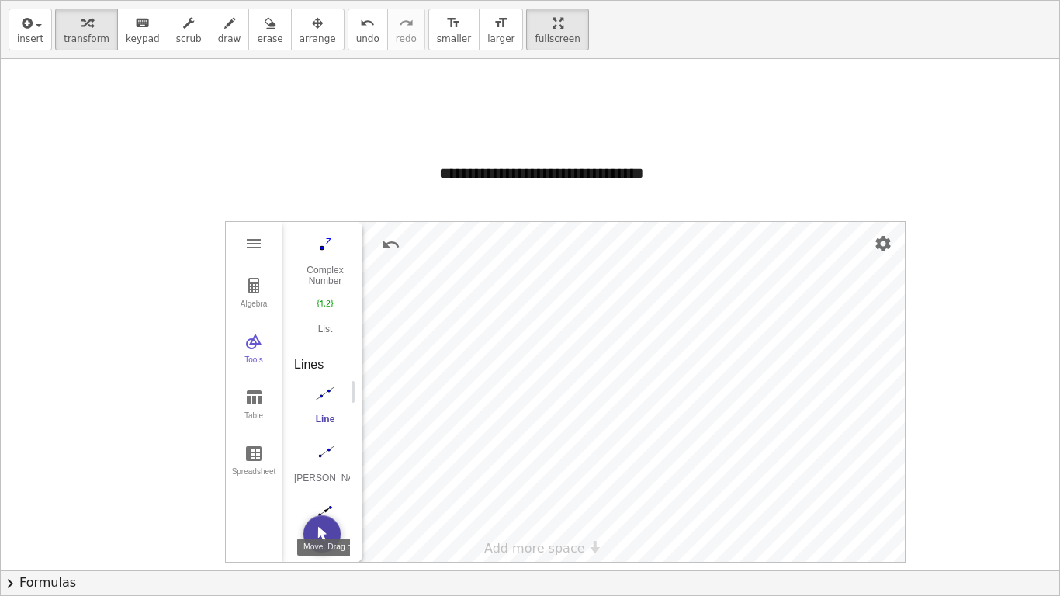
click at [320, 501] on button "Move. Drag or select object" at bounding box center [321, 533] width 37 height 37
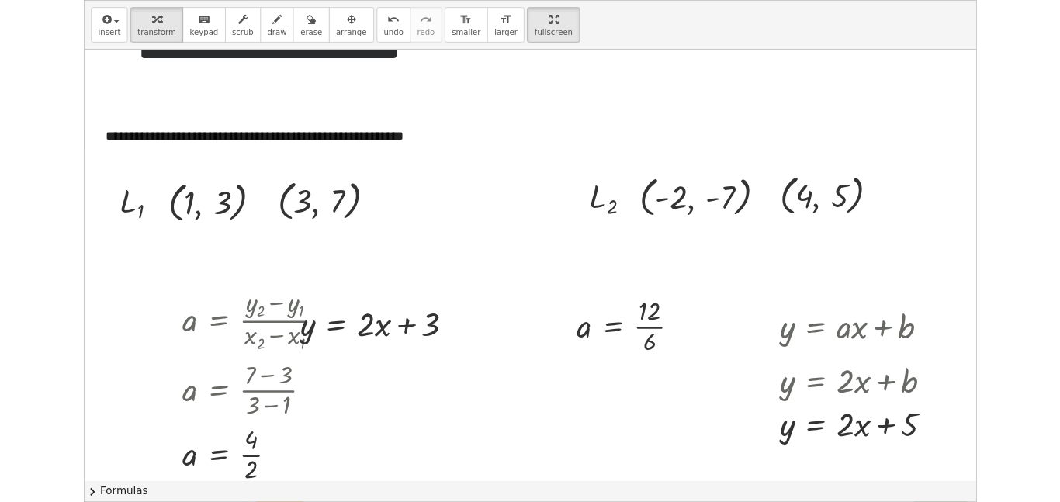
scroll to position [0, 0]
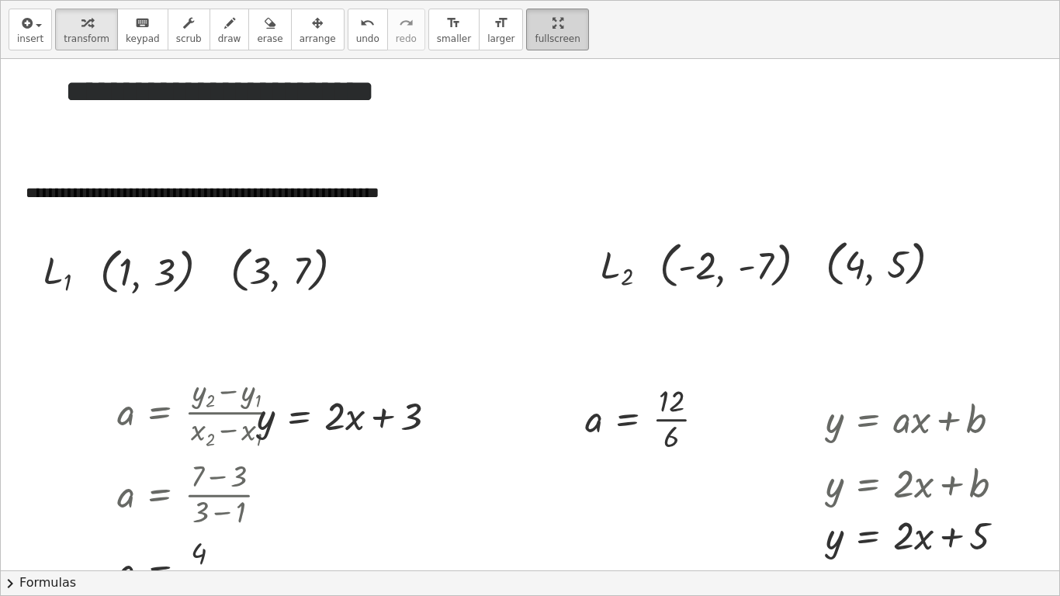
click at [515, 0] on html "**********" at bounding box center [530, 304] width 1060 height 609
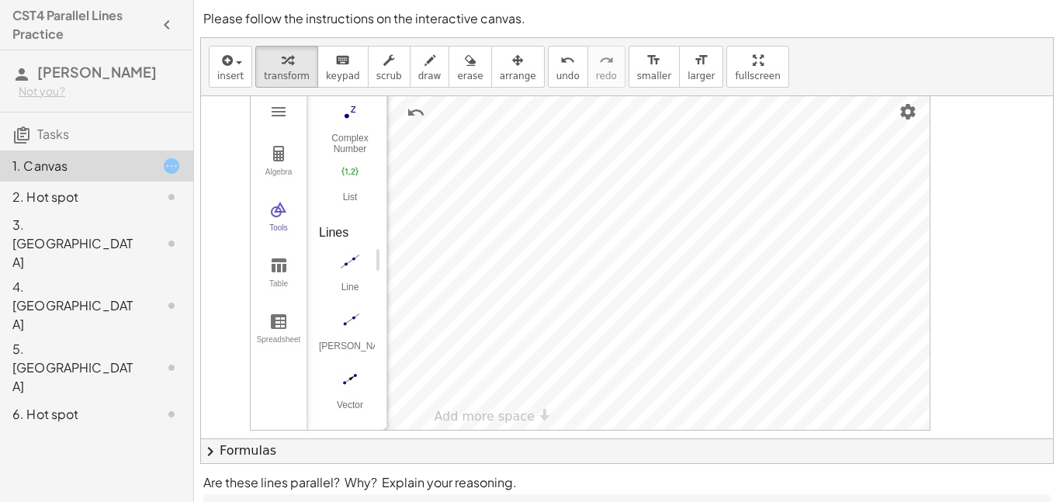
scroll to position [107, 0]
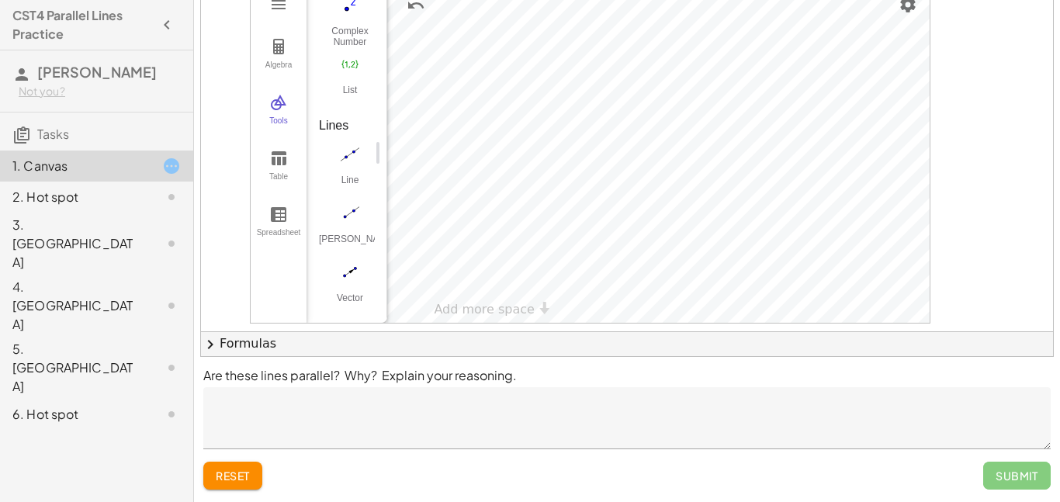
click at [482, 423] on textarea at bounding box center [626, 418] width 847 height 62
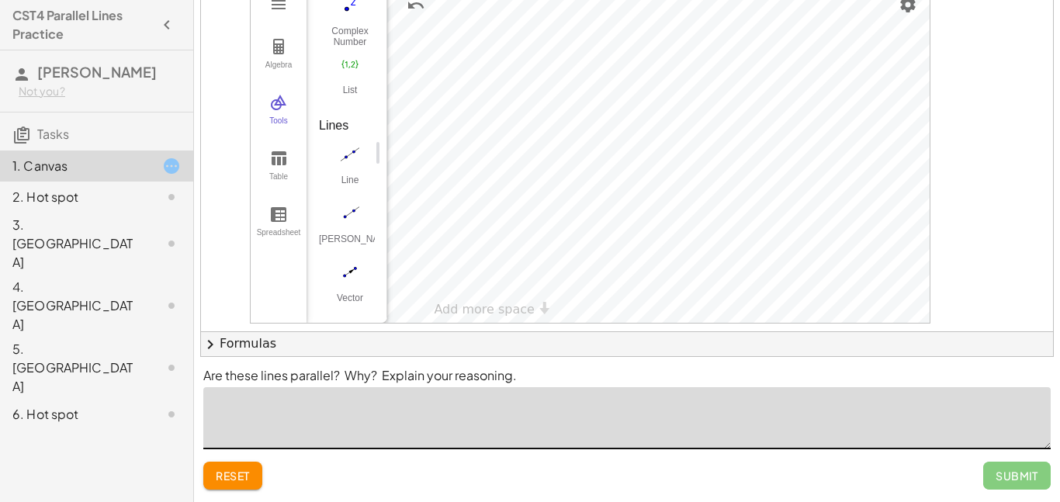
click at [482, 423] on textarea at bounding box center [626, 418] width 847 height 62
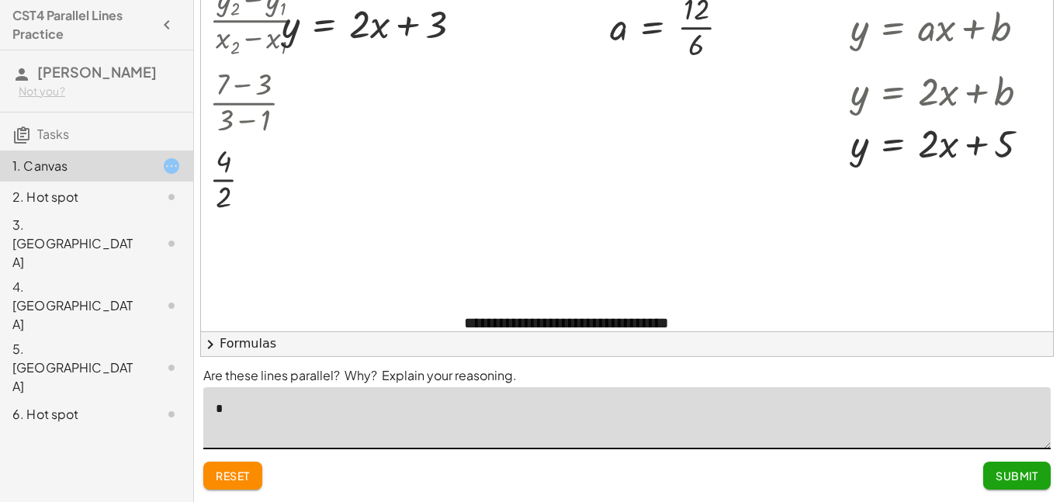
scroll to position [327, 175]
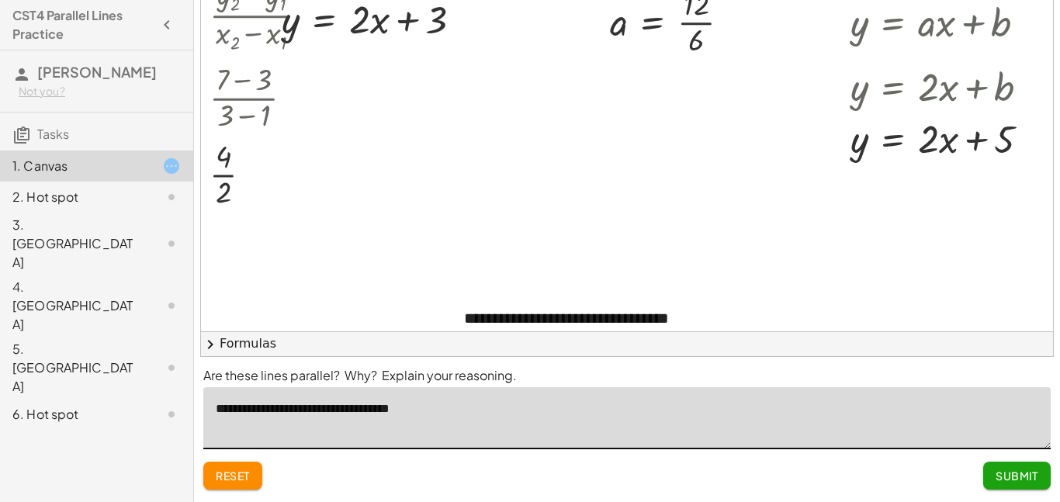
type textarea "**********"
click at [981, 467] on div "reset Submit" at bounding box center [626, 476] width 847 height 28
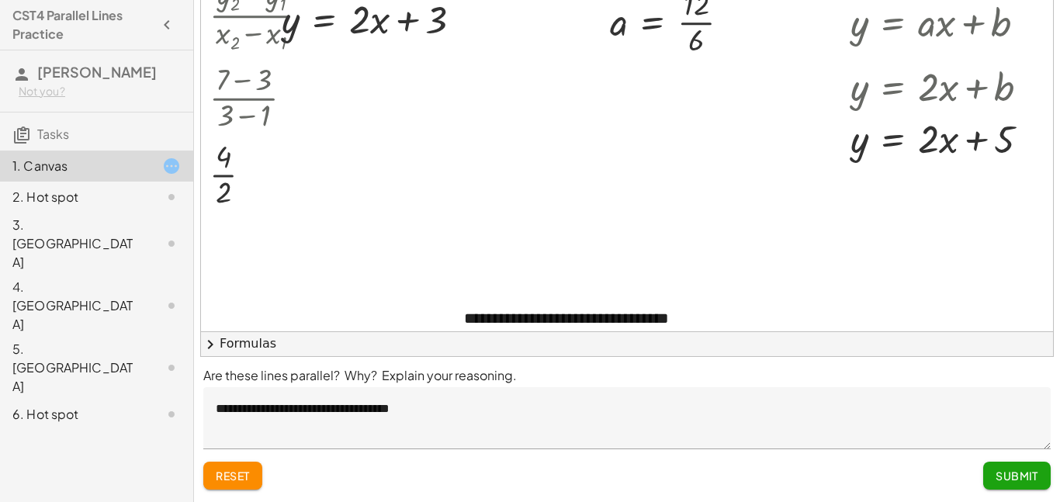
click at [1000, 472] on span "Submit" at bounding box center [1016, 475] width 43 height 14
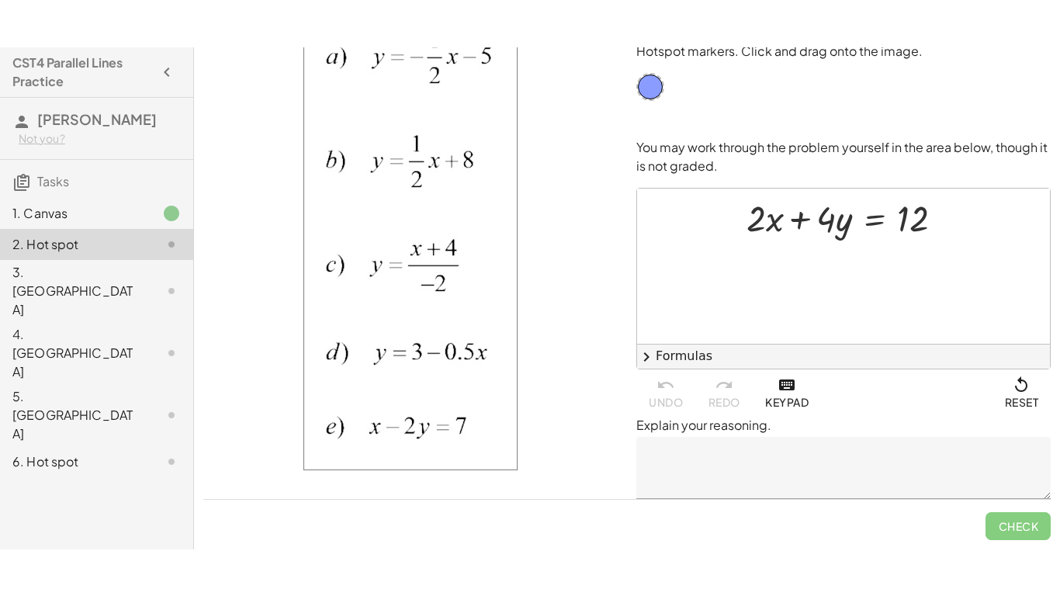
scroll to position [0, 0]
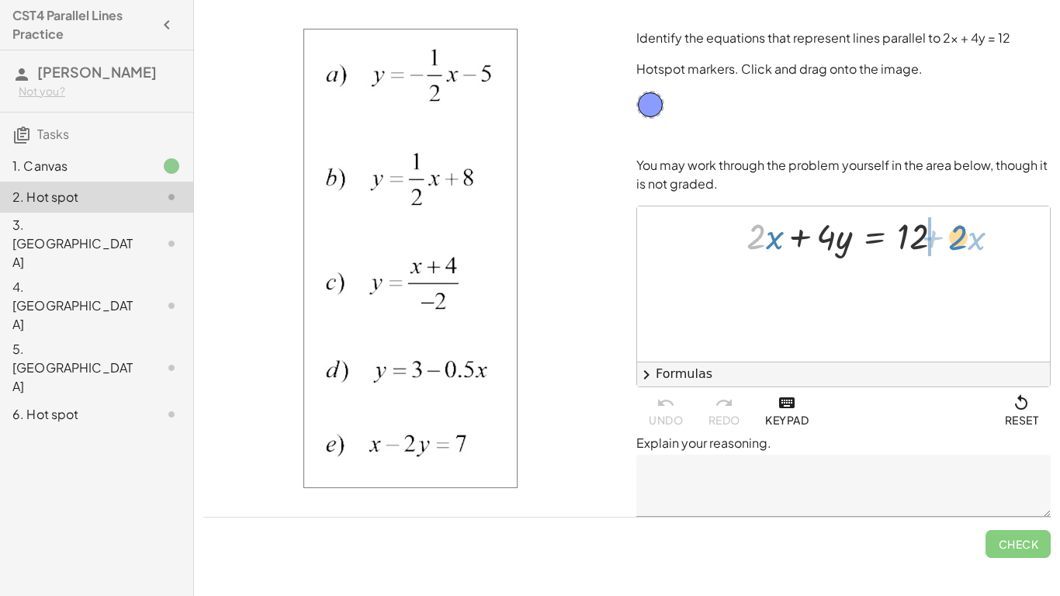
drag, startPoint x: 763, startPoint y: 237, endPoint x: 965, endPoint y: 238, distance: 201.7
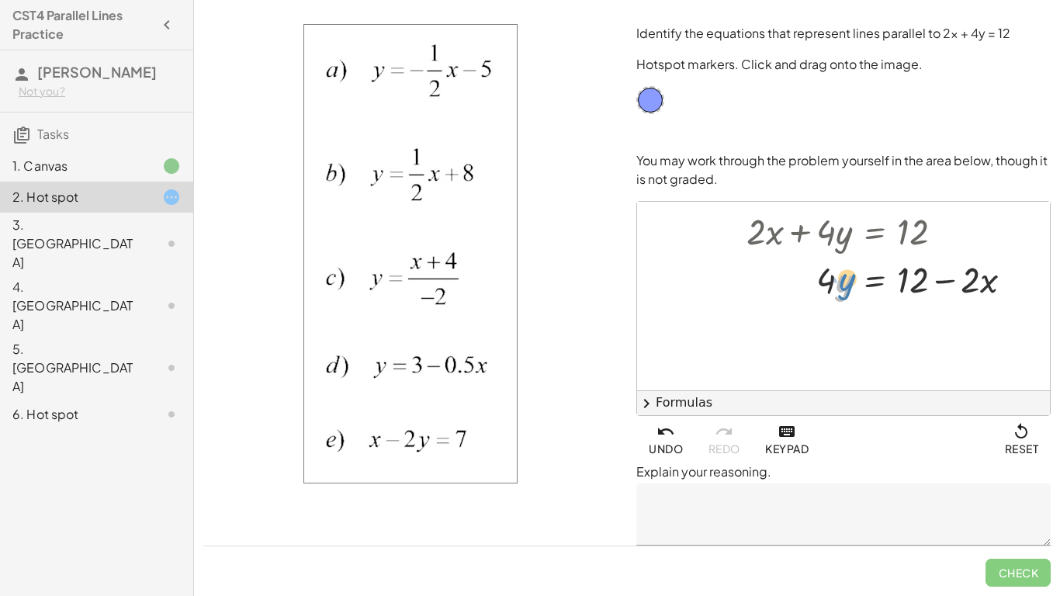
click at [839, 278] on div at bounding box center [885, 278] width 294 height 48
drag, startPoint x: 826, startPoint y: 275, endPoint x: 921, endPoint y: 310, distance: 100.9
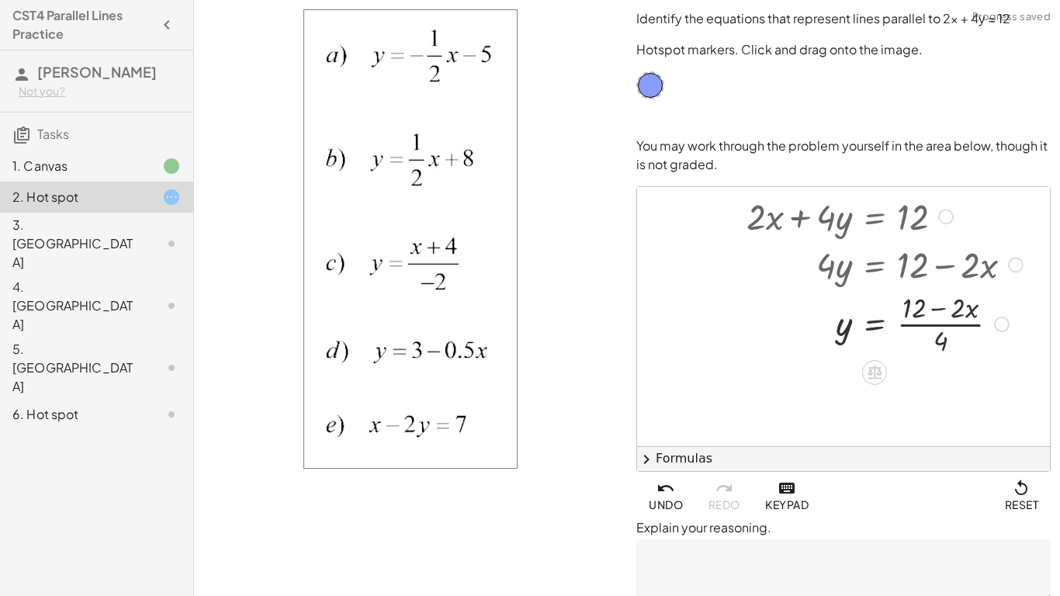
click at [956, 326] on div at bounding box center [885, 322] width 294 height 71
click at [934, 327] on div at bounding box center [885, 322] width 294 height 71
click at [942, 342] on div at bounding box center [885, 322] width 294 height 71
click at [916, 312] on div at bounding box center [885, 322] width 294 height 71
drag, startPoint x: 939, startPoint y: 337, endPoint x: 904, endPoint y: 310, distance: 43.6
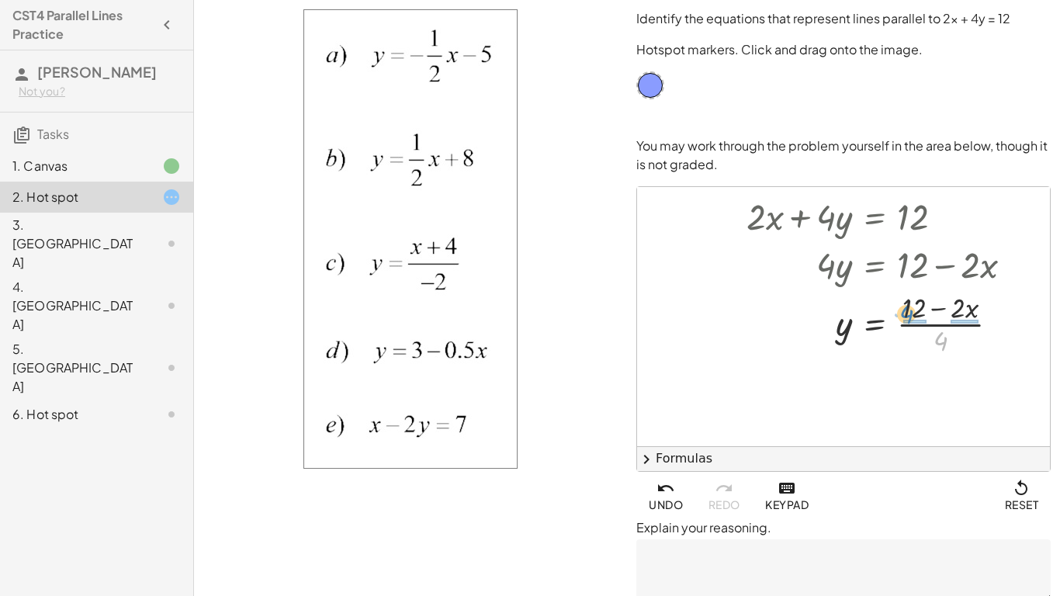
click at [904, 310] on div at bounding box center [885, 322] width 294 height 71
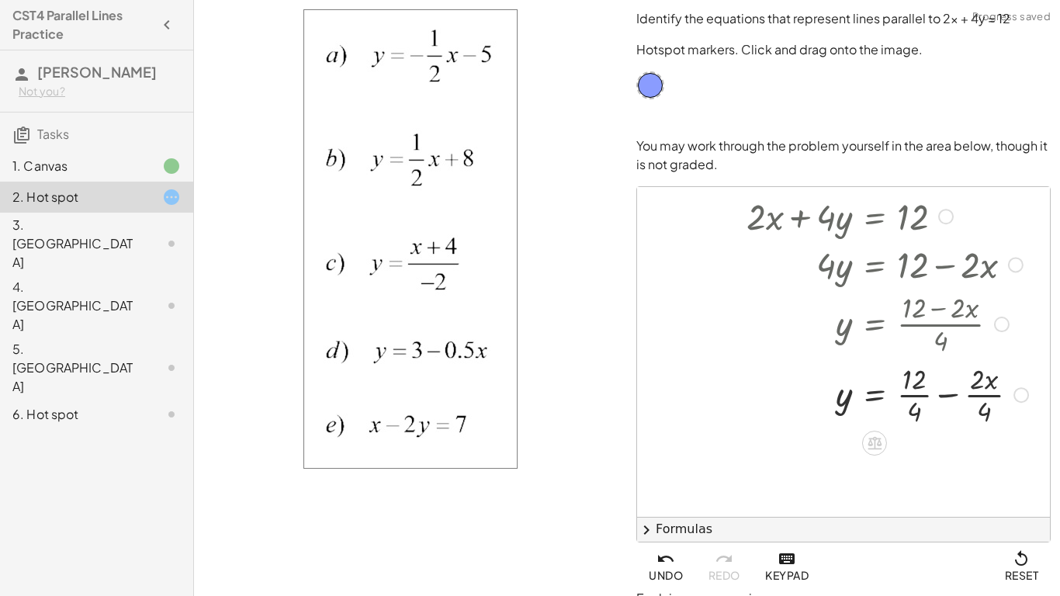
click at [943, 395] on div at bounding box center [887, 393] width 299 height 71
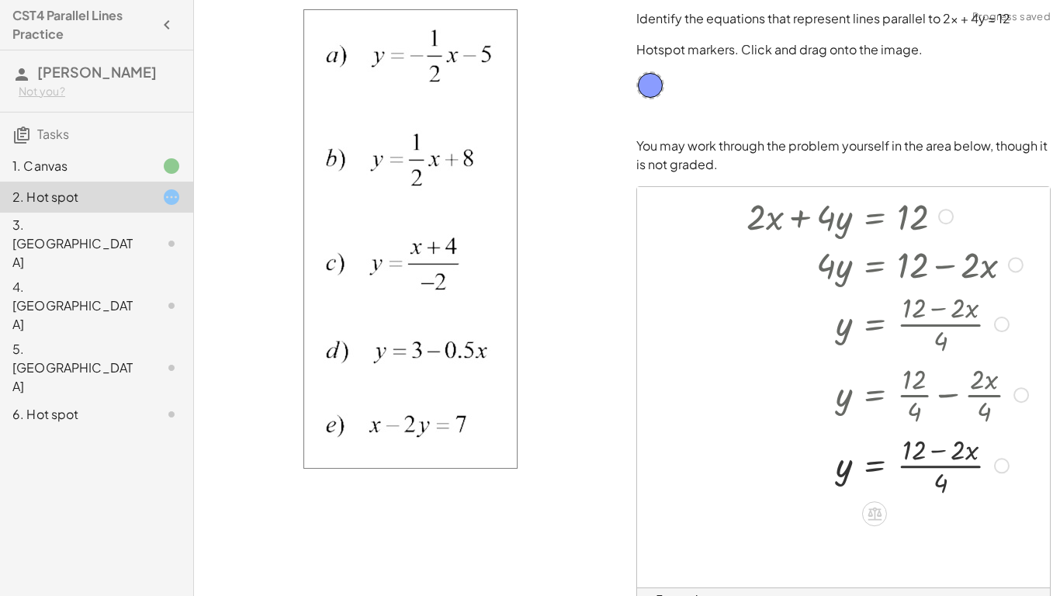
click at [946, 468] on div at bounding box center [887, 464] width 299 height 71
click at [942, 452] on div at bounding box center [887, 464] width 299 height 71
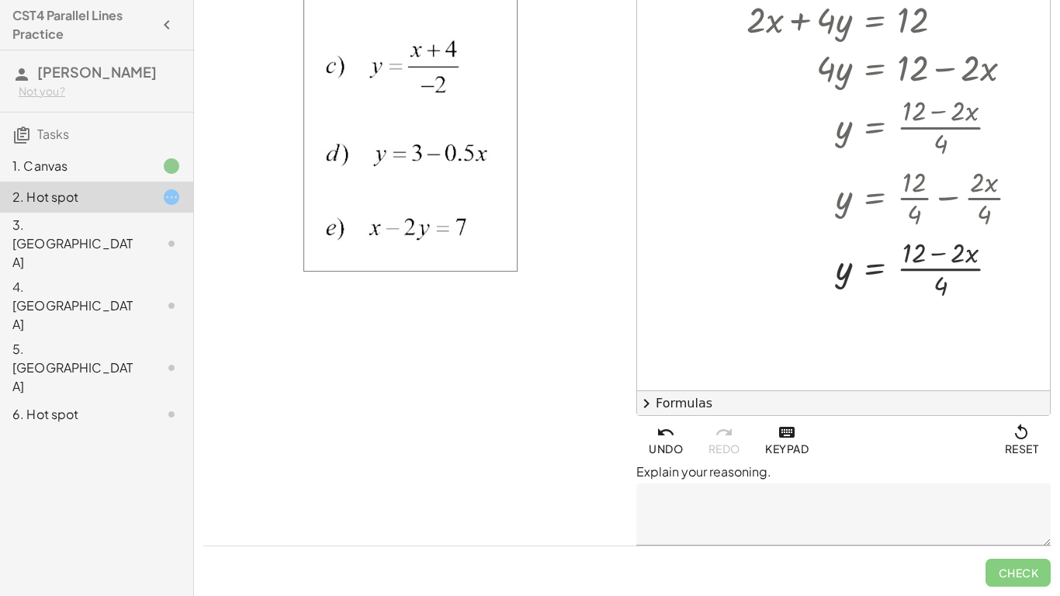
click at [665, 445] on span "undo" at bounding box center [665, 439] width 34 height 33
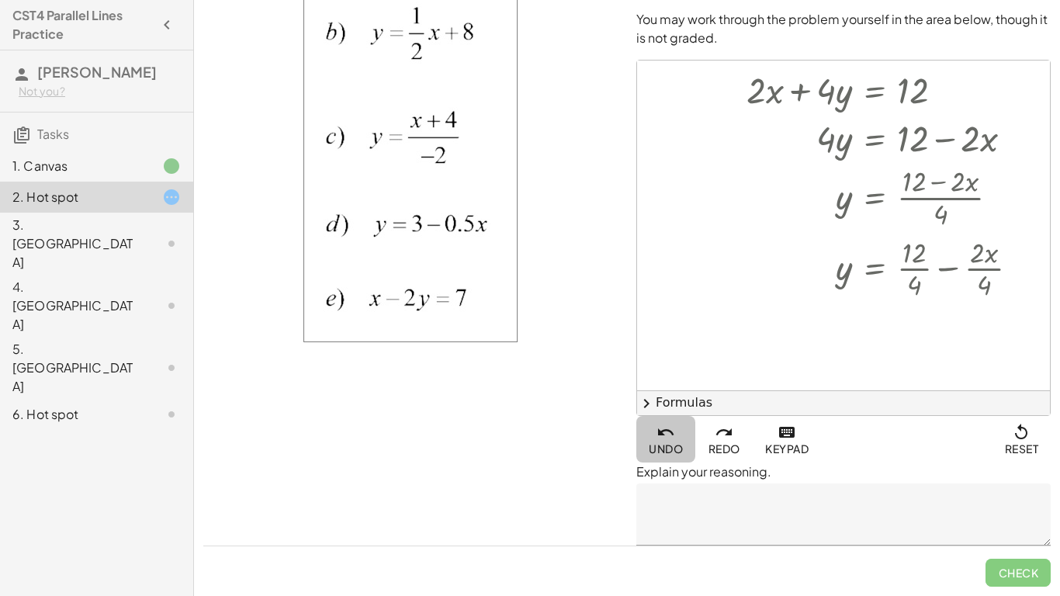
scroll to position [126, 0]
click at [911, 268] on div at bounding box center [887, 267] width 299 height 71
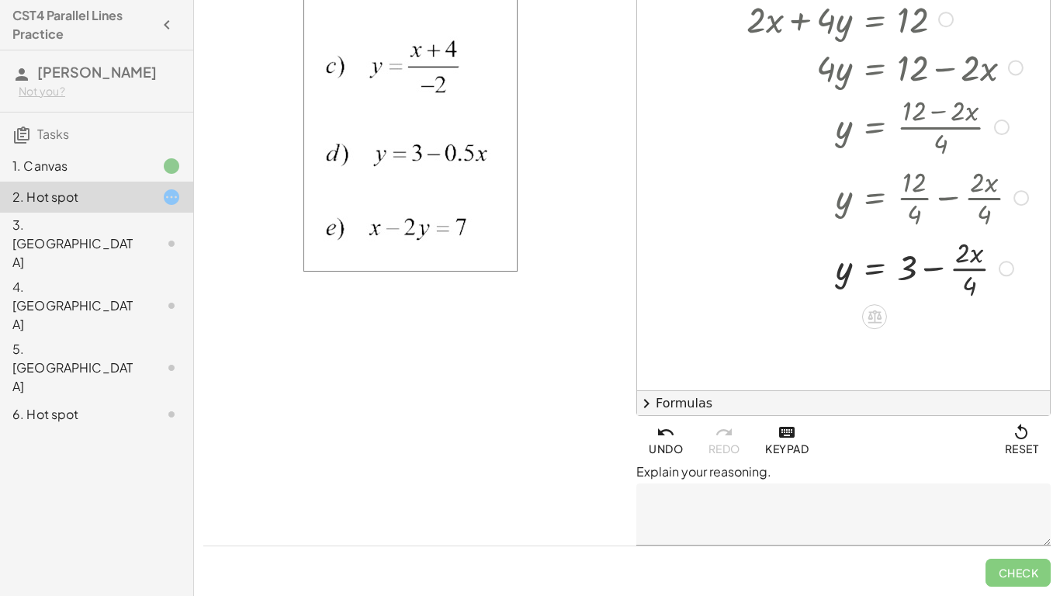
click at [968, 273] on div at bounding box center [887, 267] width 299 height 71
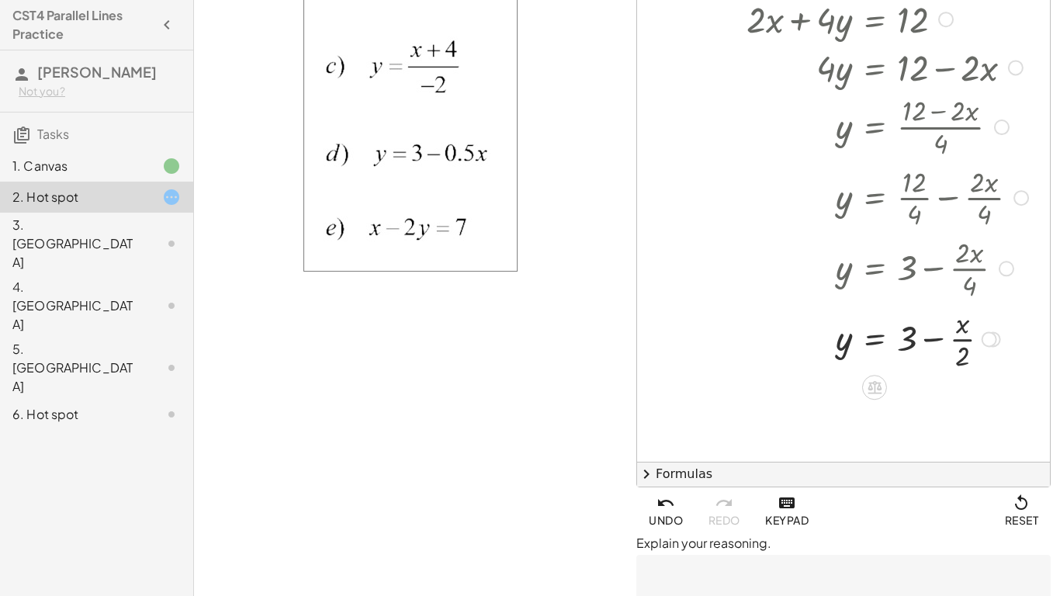
click at [959, 342] on div at bounding box center [887, 337] width 299 height 71
click at [932, 340] on div at bounding box center [887, 337] width 299 height 71
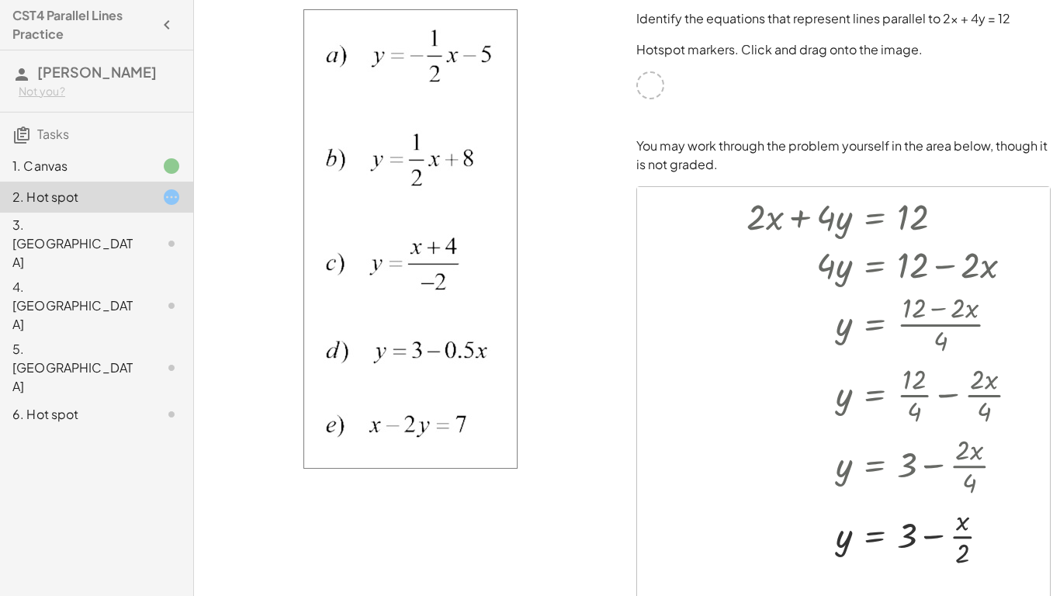
scroll to position [268, 0]
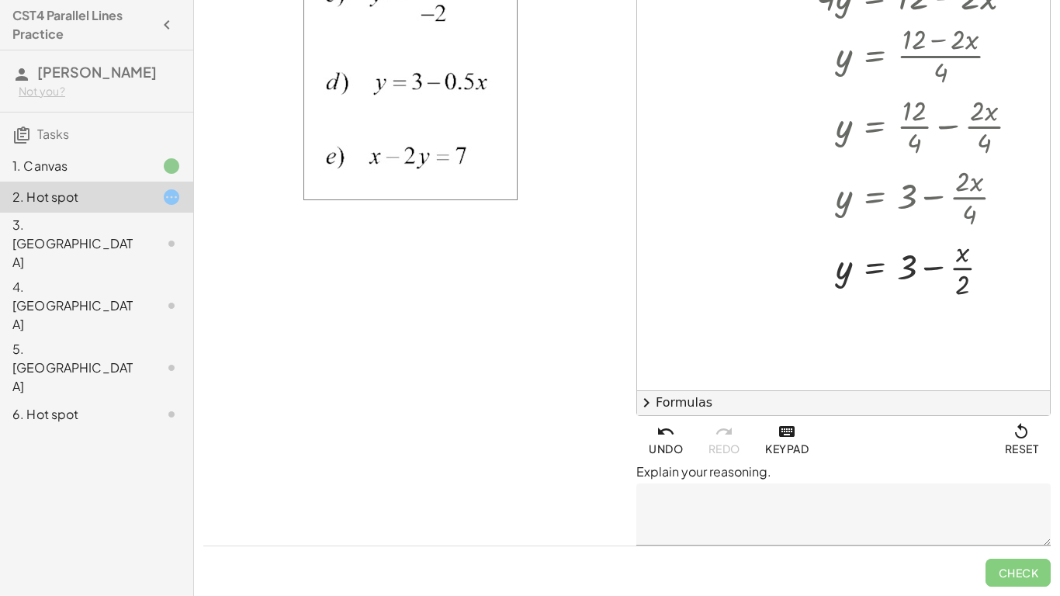
click at [674, 448] on span "undo" at bounding box center [665, 439] width 34 height 33
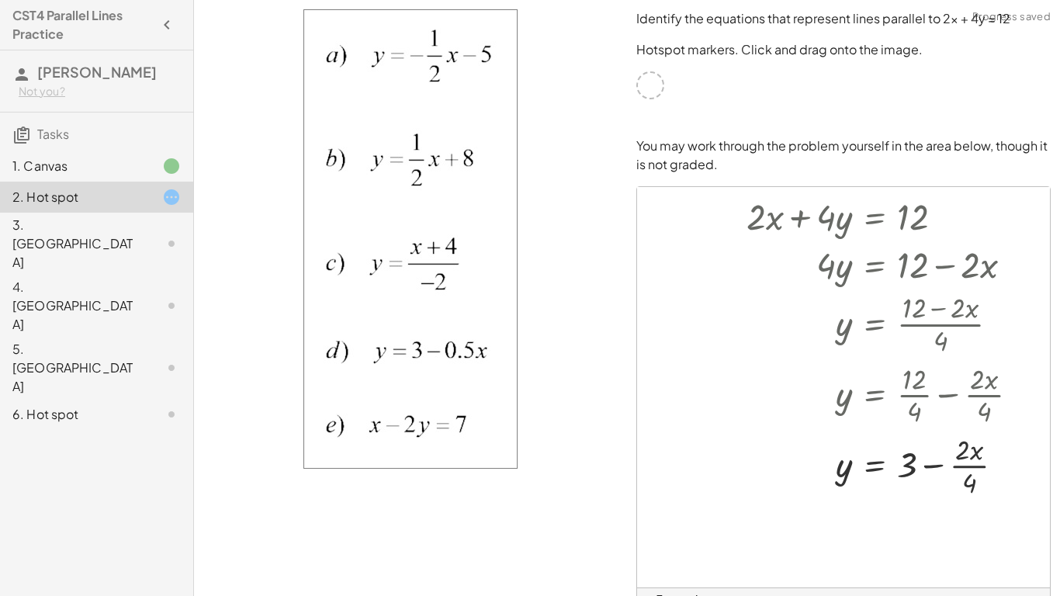
scroll to position [197, 0]
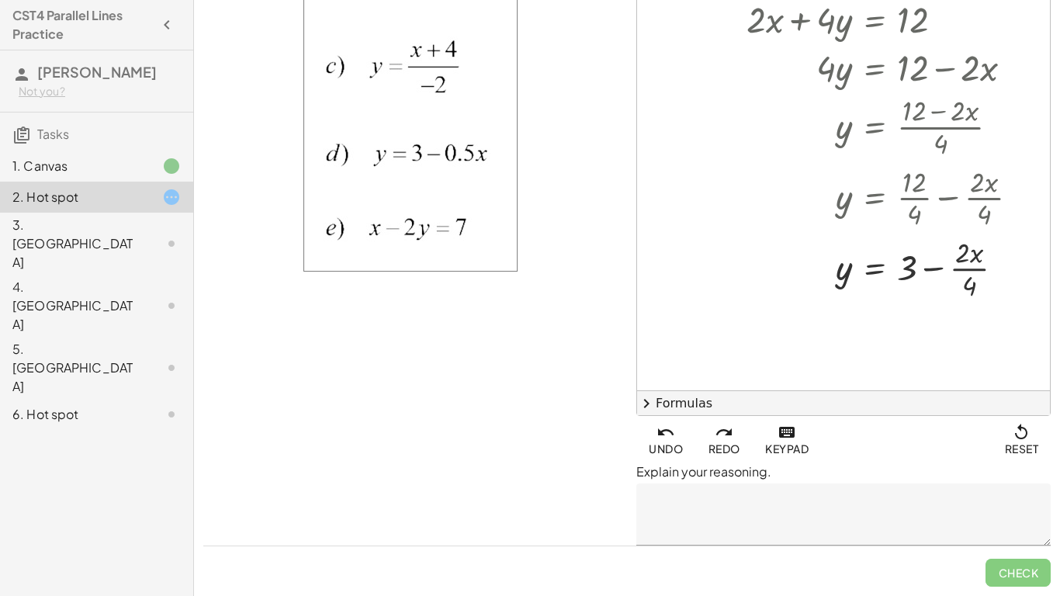
click at [724, 441] on icon "button" at bounding box center [723, 432] width 19 height 19
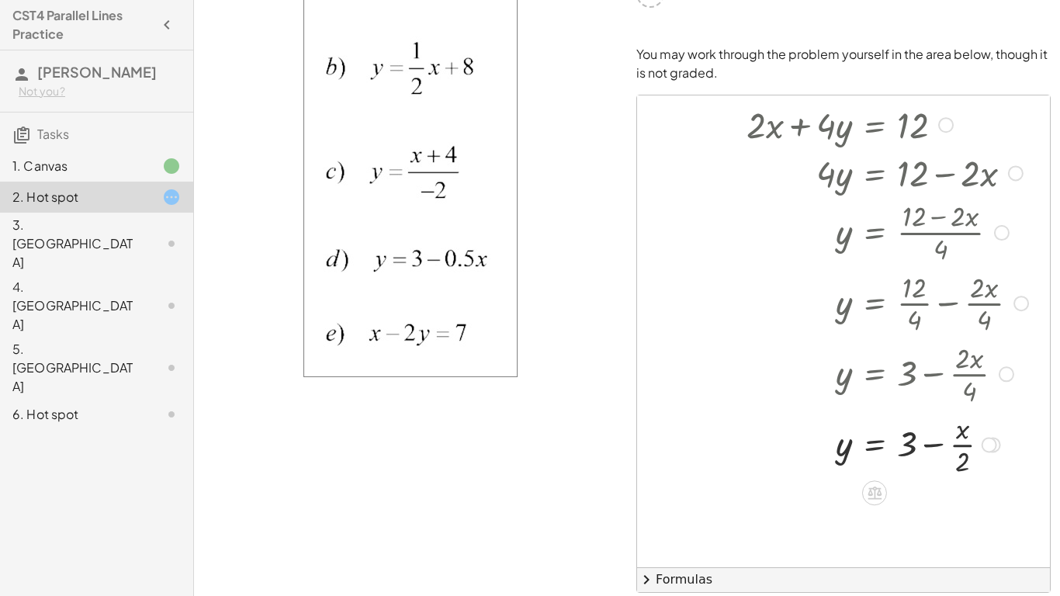
scroll to position [0, 0]
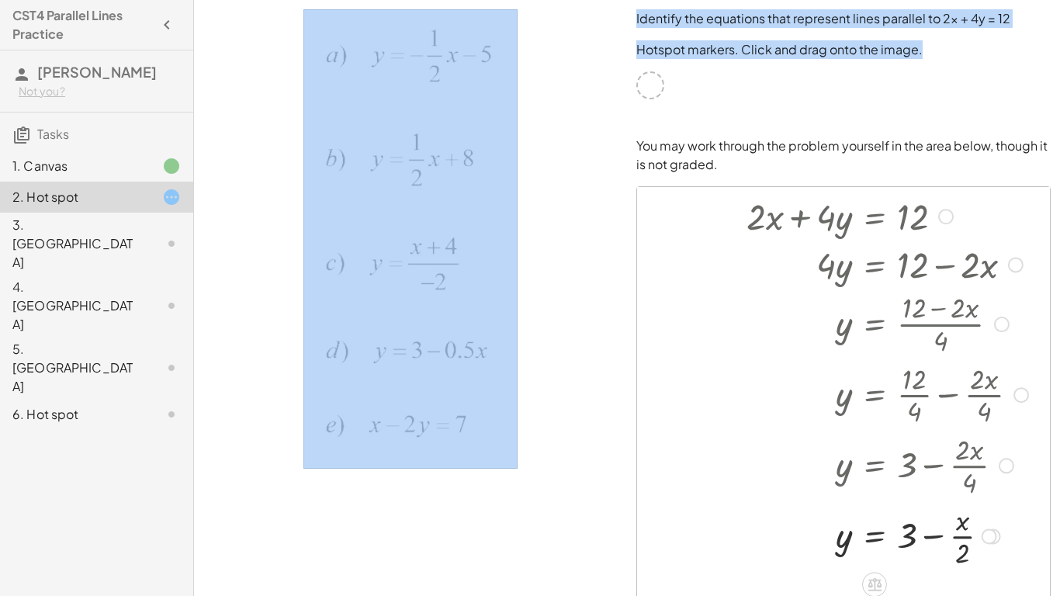
drag, startPoint x: 658, startPoint y: 81, endPoint x: 610, endPoint y: 99, distance: 50.6
click at [610, 99] on div "Identify the equations that represent lines parallel to 2x + 4y = 12 Hotspot ma…" at bounding box center [627, 411] width 866 height 823
click at [610, 99] on div at bounding box center [410, 411] width 433 height 823
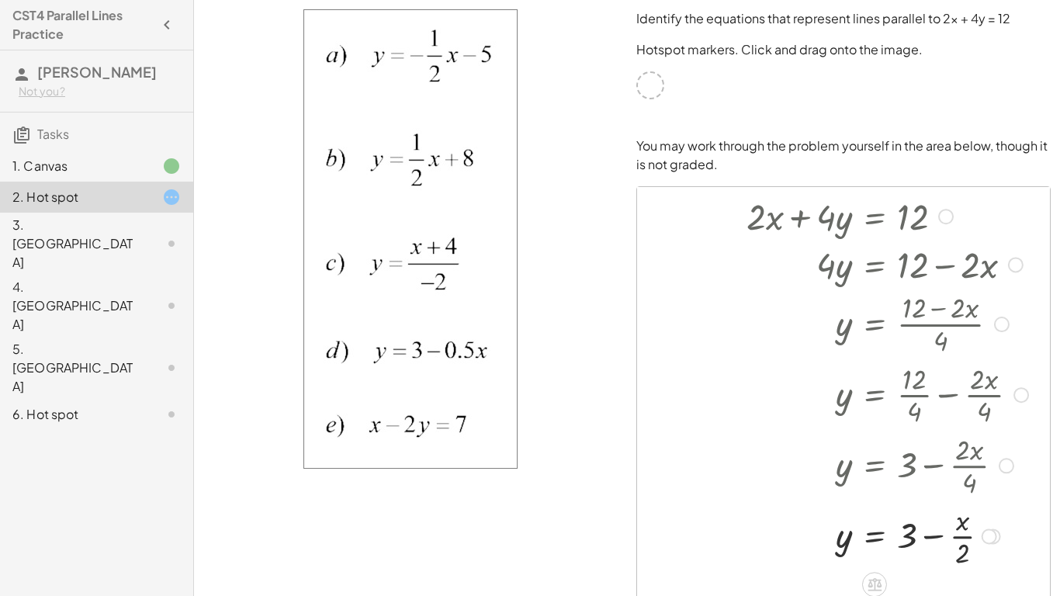
click at [368, 164] on img at bounding box center [410, 238] width 214 height 459
drag, startPoint x: 337, startPoint y: 162, endPoint x: 443, endPoint y: 160, distance: 106.3
click at [443, 160] on img at bounding box center [410, 238] width 214 height 459
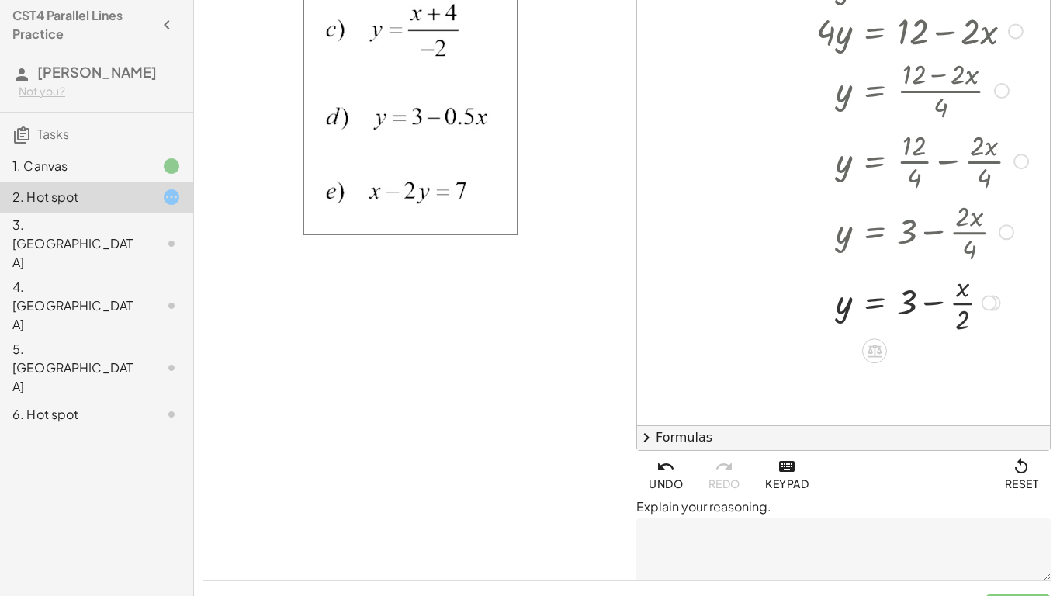
scroll to position [268, 0]
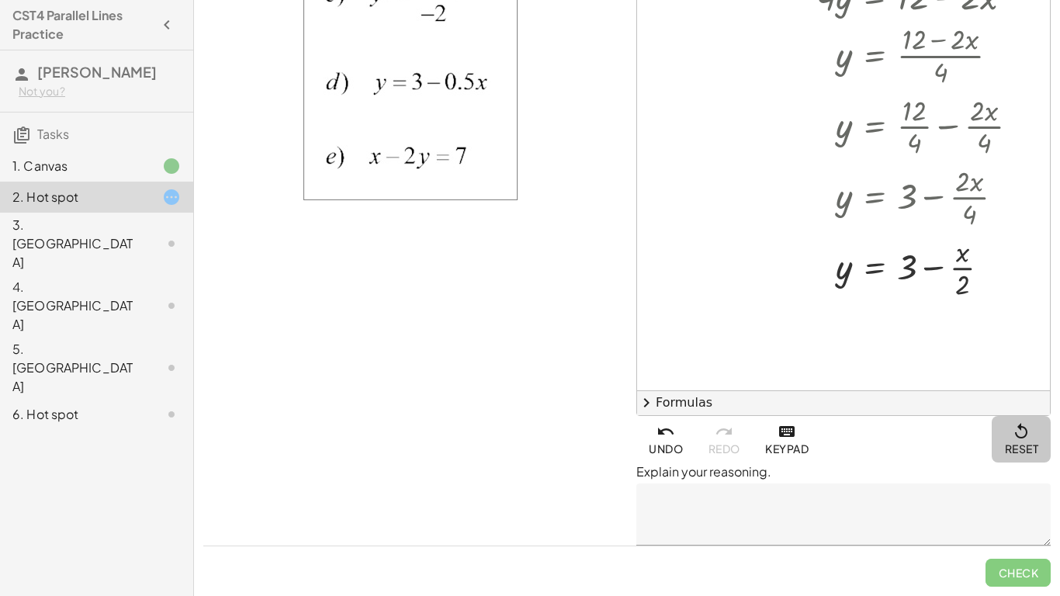
click at [1025, 436] on icon "button" at bounding box center [1020, 432] width 19 height 19
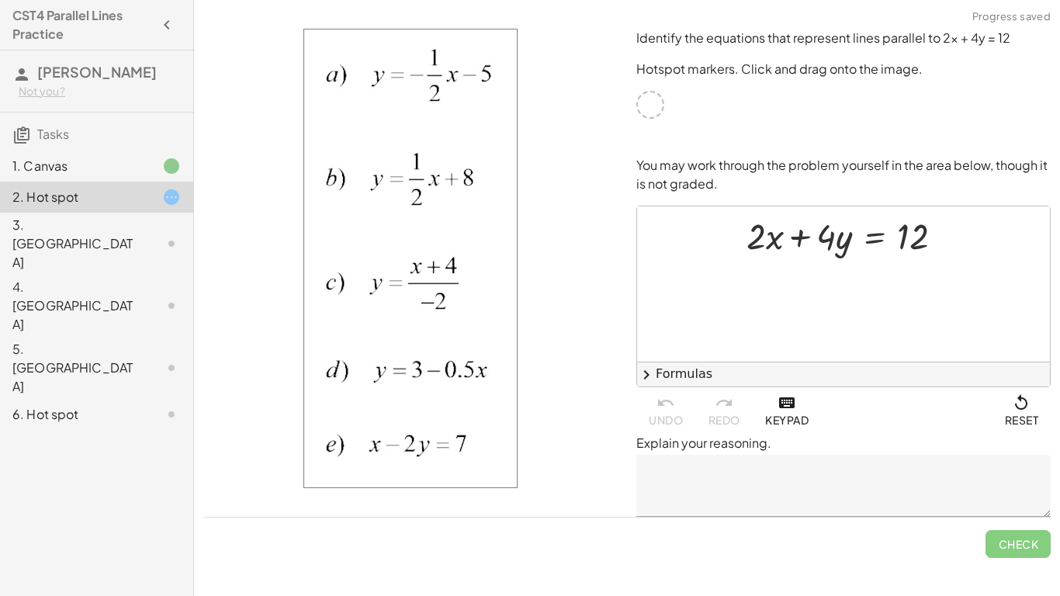
click at [126, 220] on div "3. [GEOGRAPHIC_DATA]" at bounding box center [74, 244] width 125 height 56
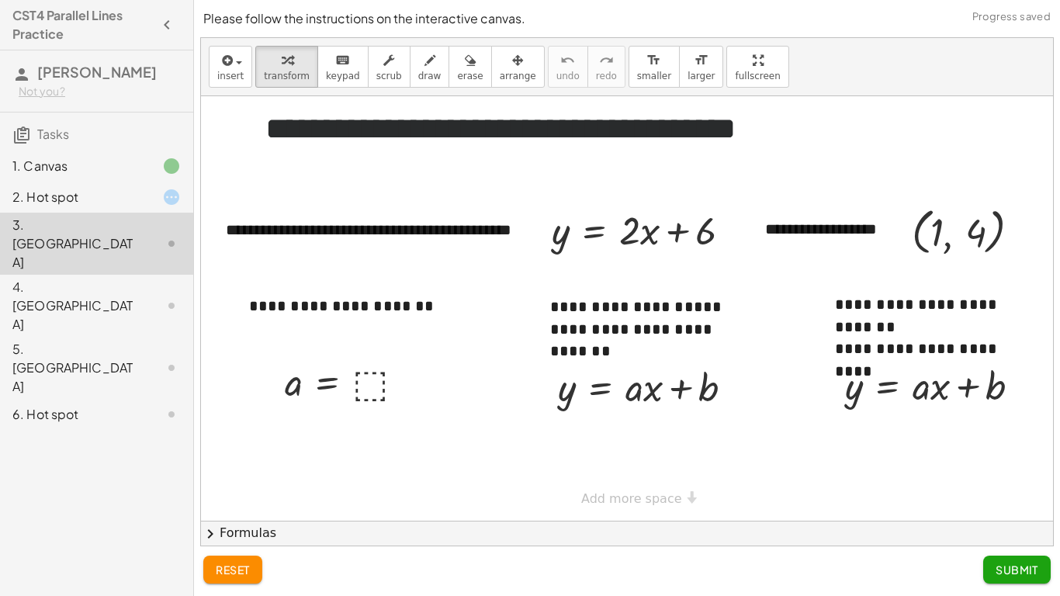
click at [123, 206] on div "2. Hot spot" at bounding box center [74, 197] width 125 height 19
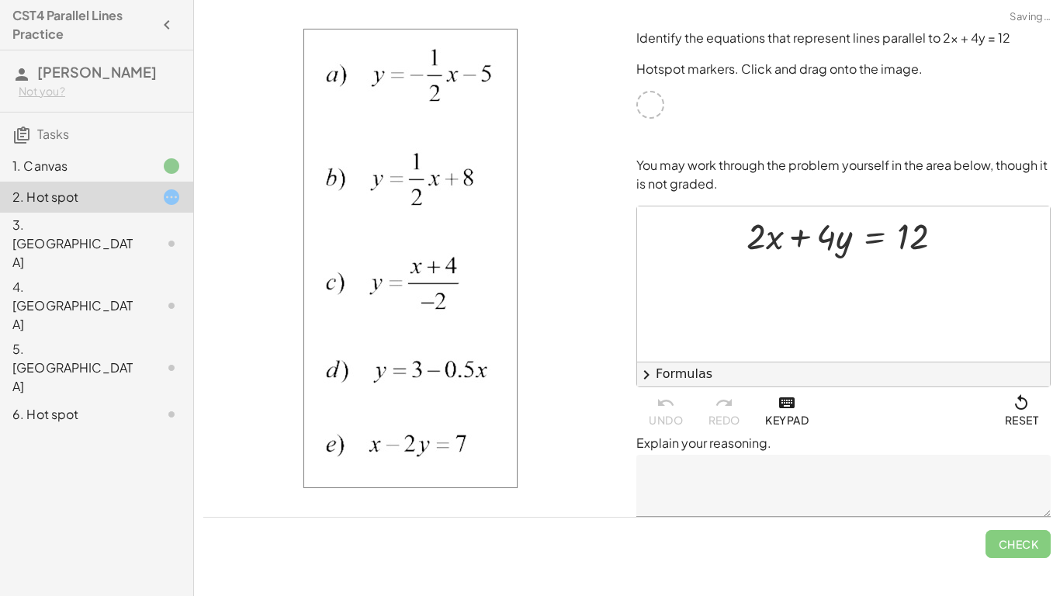
click at [647, 99] on div at bounding box center [650, 105] width 28 height 28
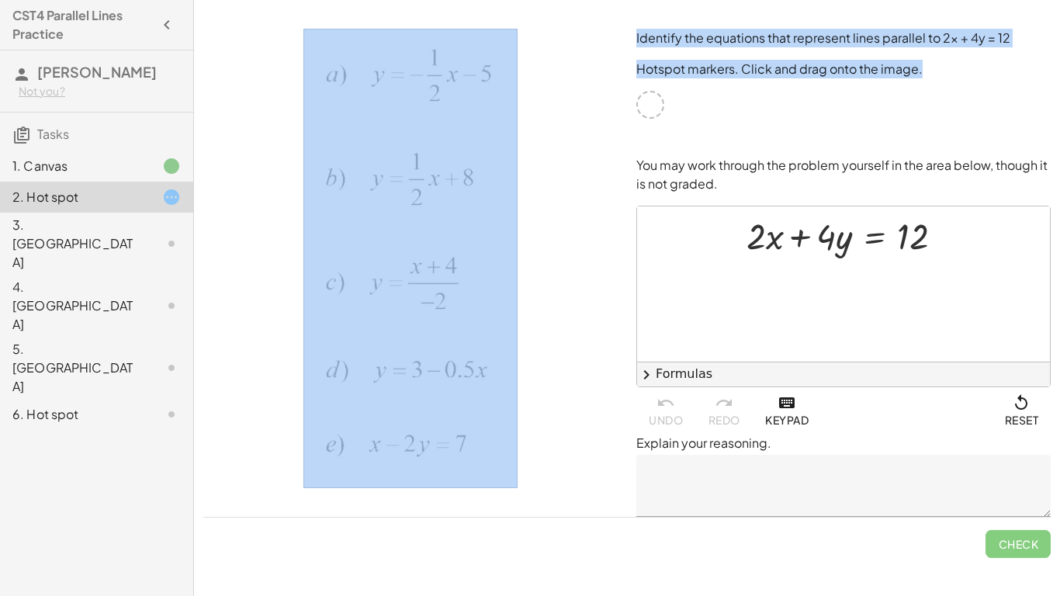
drag, startPoint x: 656, startPoint y: 105, endPoint x: 613, endPoint y: 108, distance: 43.5
click at [613, 108] on div "Identify the equations that represent lines parallel to 2x + 4y = 12 Hotspot ma…" at bounding box center [627, 272] width 866 height 506
click at [621, 112] on div at bounding box center [410, 272] width 433 height 506
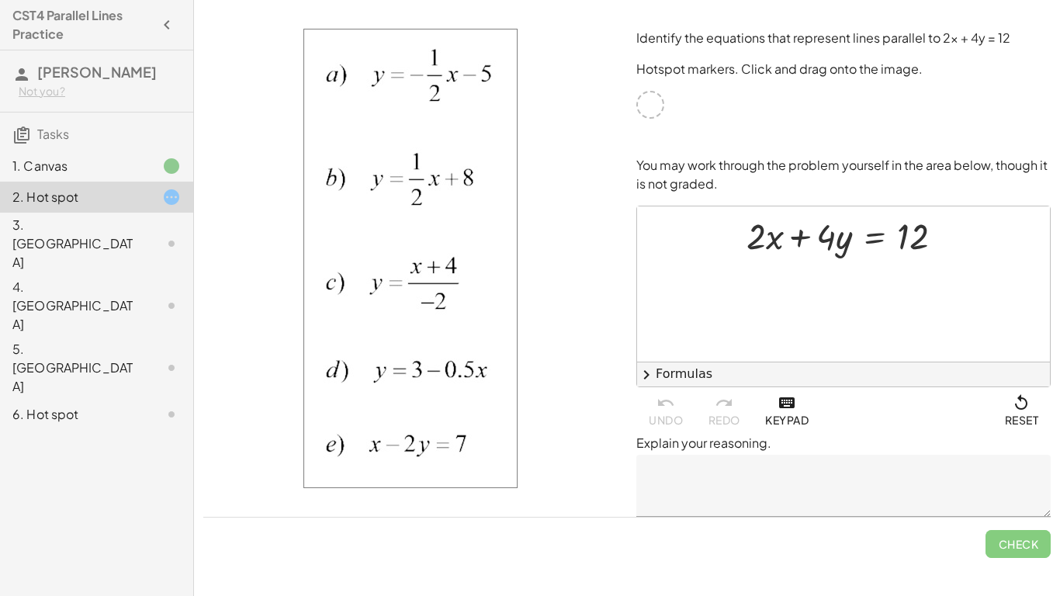
drag, startPoint x: 458, startPoint y: 78, endPoint x: 551, endPoint y: 78, distance: 93.1
click at [551, 78] on div at bounding box center [410, 272] width 433 height 506
drag, startPoint x: 769, startPoint y: 231, endPoint x: 963, endPoint y: 233, distance: 193.9
click at [963, 233] on div at bounding box center [850, 234] width 224 height 48
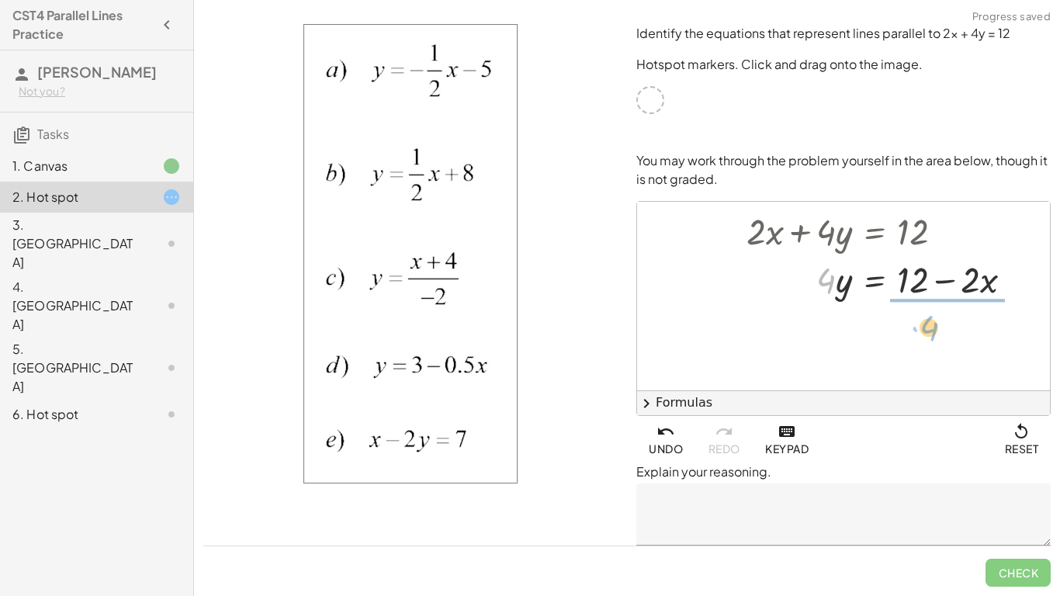
drag, startPoint x: 828, startPoint y: 275, endPoint x: 939, endPoint y: 317, distance: 119.6
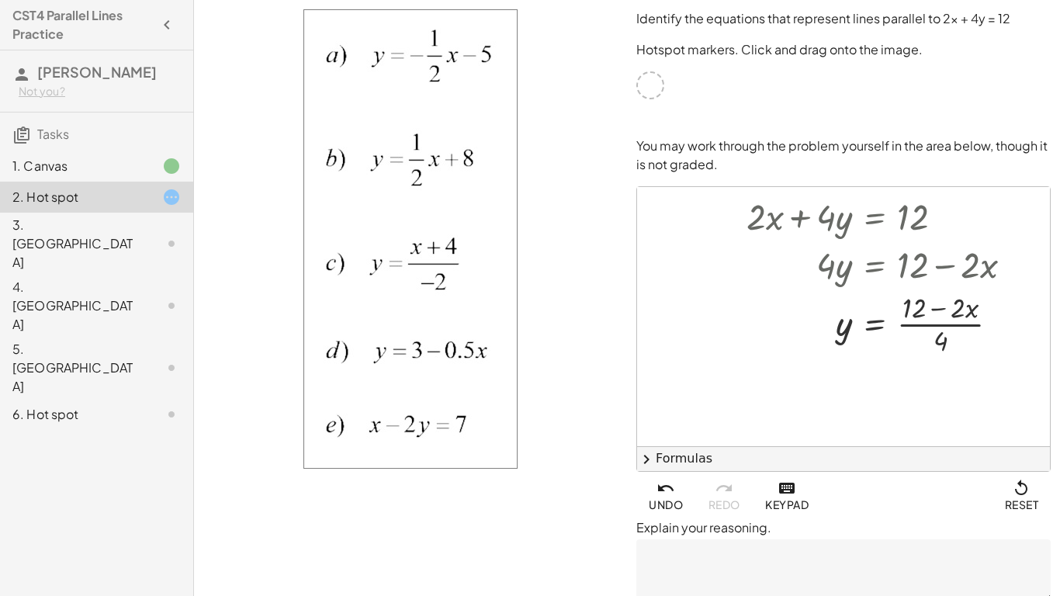
click at [168, 234] on icon at bounding box center [171, 243] width 19 height 19
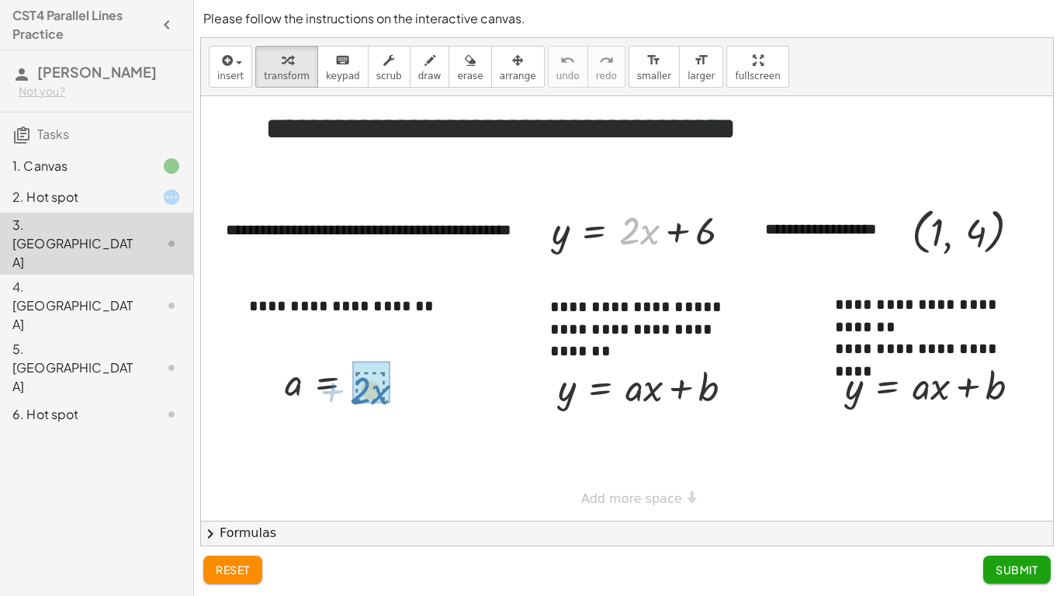
drag, startPoint x: 639, startPoint y: 230, endPoint x: 379, endPoint y: 387, distance: 303.8
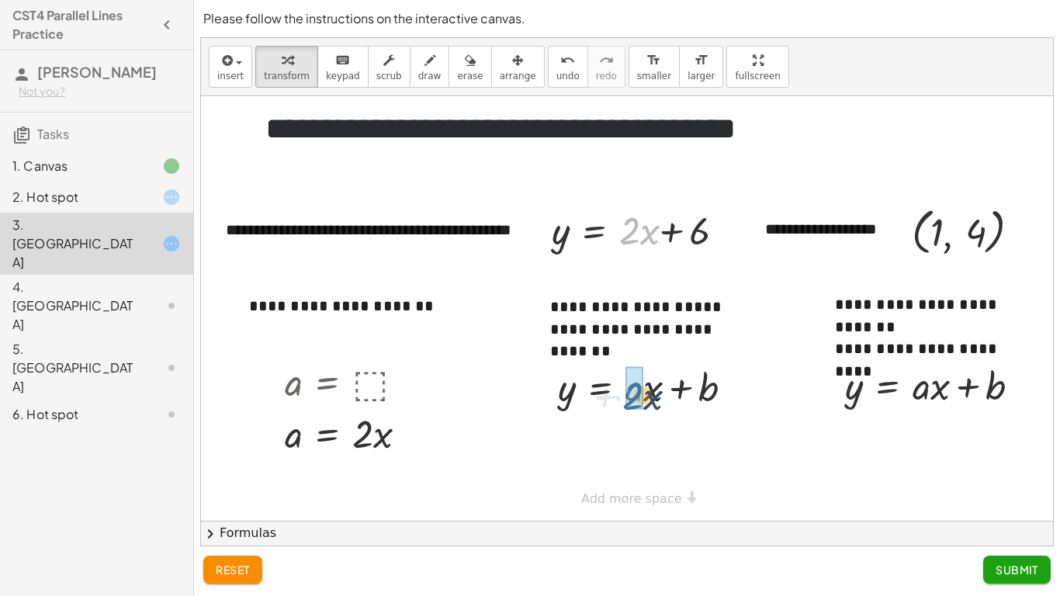
drag, startPoint x: 629, startPoint y: 234, endPoint x: 630, endPoint y: 393, distance: 159.0
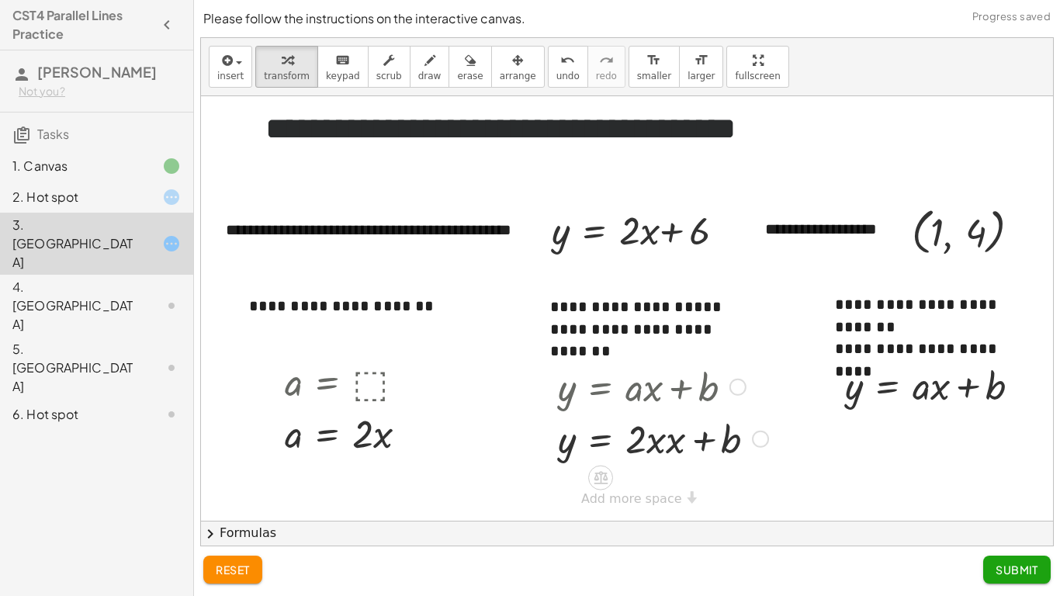
click at [660, 441] on div at bounding box center [663, 437] width 226 height 52
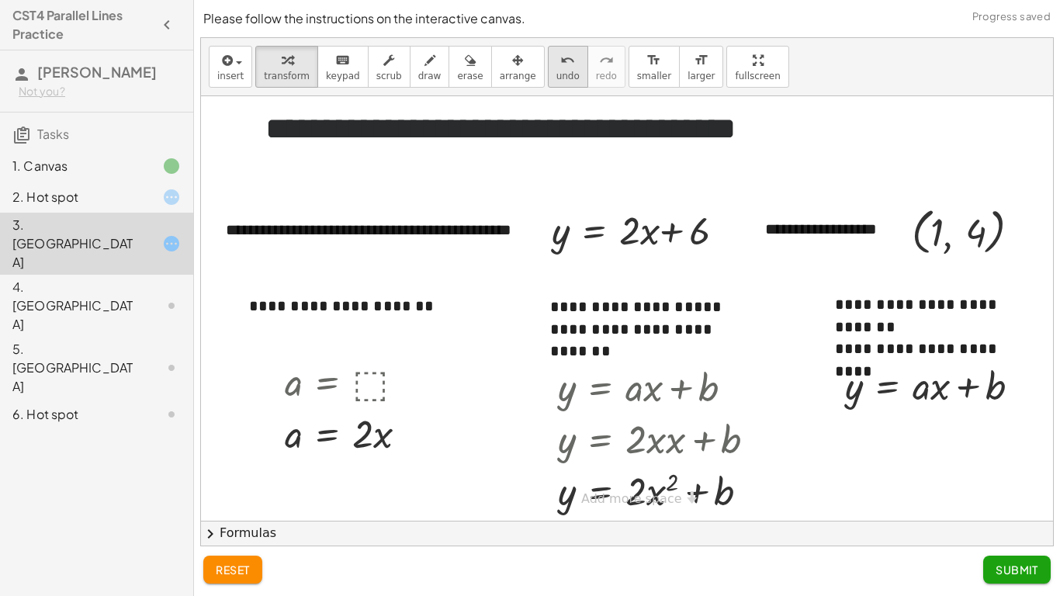
click at [556, 71] on span "undo" at bounding box center [567, 76] width 23 height 11
click at [560, 57] on icon "undo" at bounding box center [567, 60] width 15 height 19
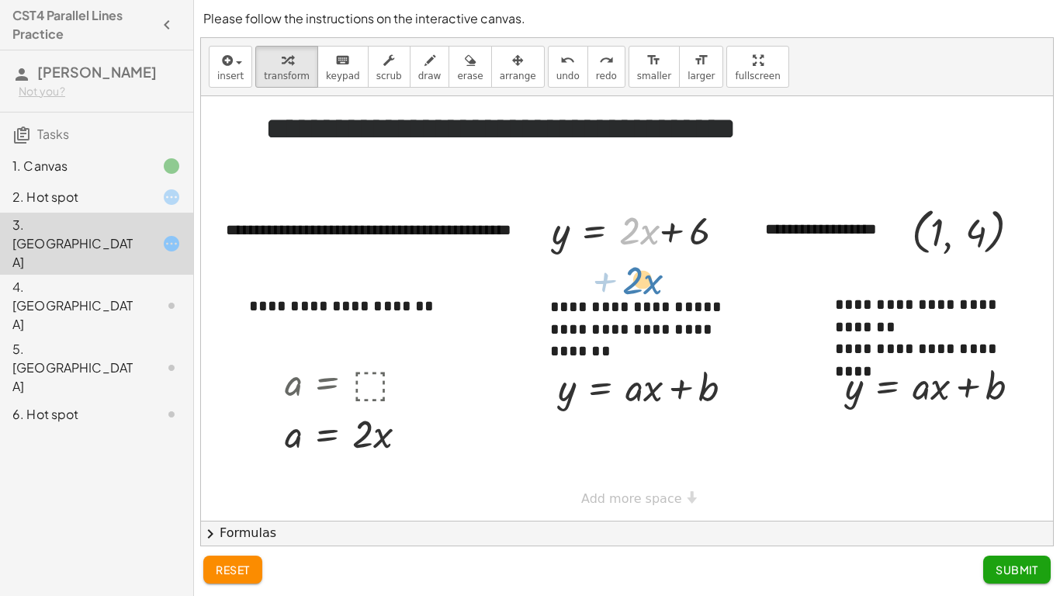
drag, startPoint x: 626, startPoint y: 233, endPoint x: 627, endPoint y: 279, distance: 45.8
click at [627, 279] on div "**********" at bounding box center [627, 308] width 852 height 424
drag, startPoint x: 627, startPoint y: 229, endPoint x: 631, endPoint y: 385, distance: 156.0
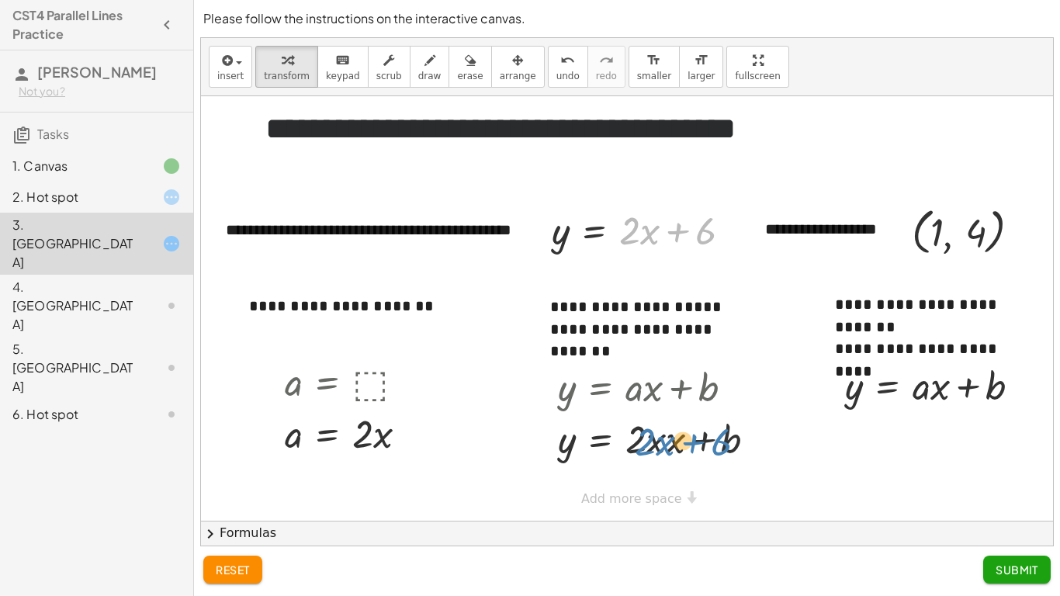
drag, startPoint x: 705, startPoint y: 245, endPoint x: 723, endPoint y: 456, distance: 211.7
click at [723, 456] on div "**********" at bounding box center [627, 308] width 852 height 424
drag, startPoint x: 710, startPoint y: 227, endPoint x: 717, endPoint y: 199, distance: 28.6
click at [717, 199] on div "+ 6 + · 2 · x y = + · 2 · x + 6" at bounding box center [641, 229] width 226 height 60
click at [556, 58] on div "undo" at bounding box center [567, 59] width 23 height 19
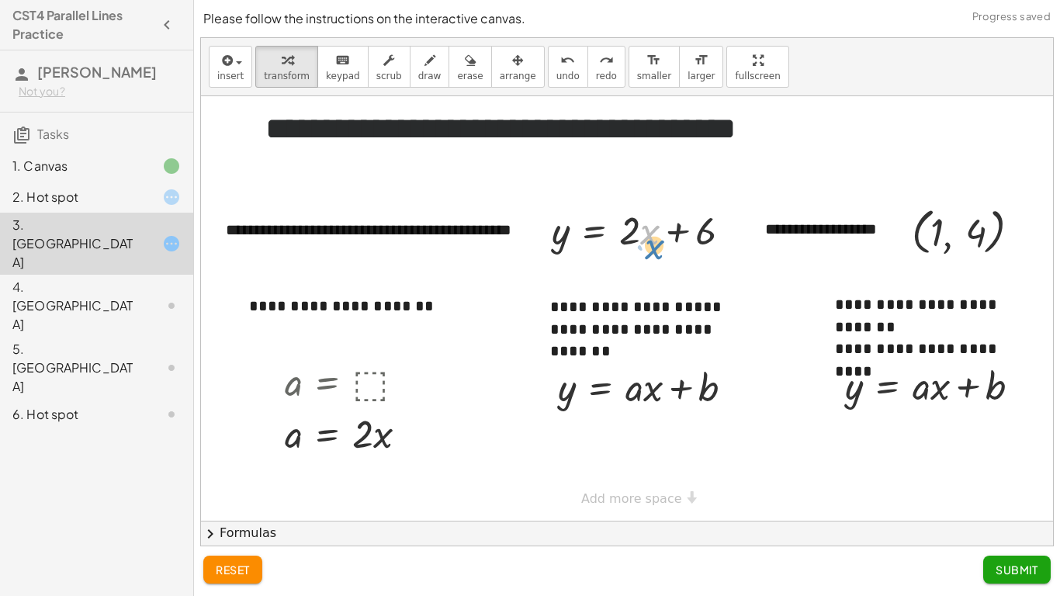
click at [648, 245] on div at bounding box center [648, 228] width 208 height 52
drag, startPoint x: 697, startPoint y: 237, endPoint x: 701, endPoint y: 396, distance: 159.1
drag, startPoint x: 633, startPoint y: 235, endPoint x: 631, endPoint y: 406, distance: 170.6
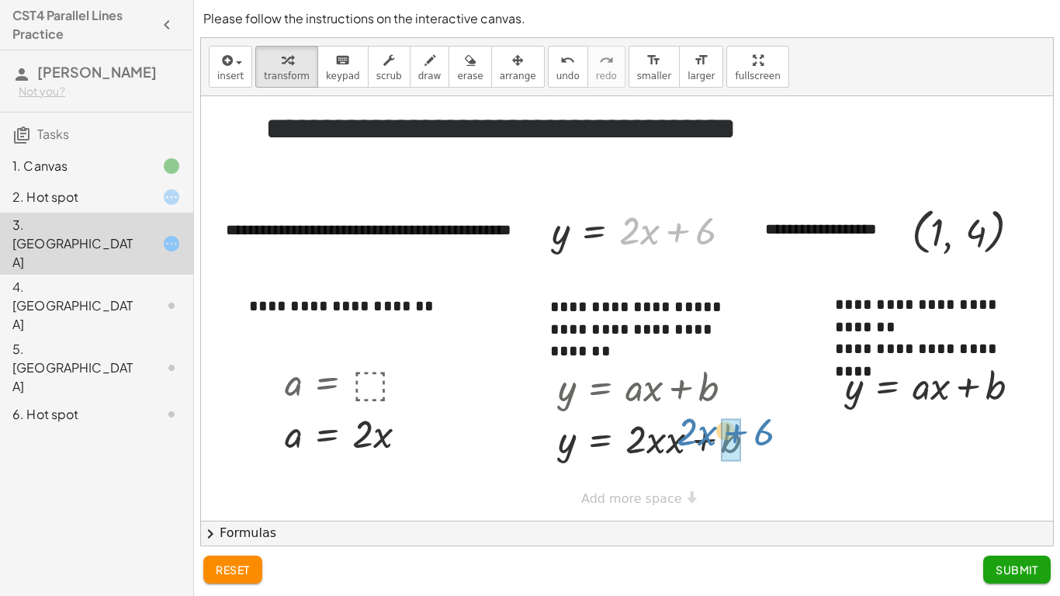
drag, startPoint x: 704, startPoint y: 233, endPoint x: 763, endPoint y: 434, distance: 209.6
click at [763, 434] on div "**********" at bounding box center [627, 308] width 852 height 424
click at [739, 440] on div at bounding box center [701, 437] width 303 height 52
drag, startPoint x: 733, startPoint y: 437, endPoint x: 648, endPoint y: 228, distance: 225.8
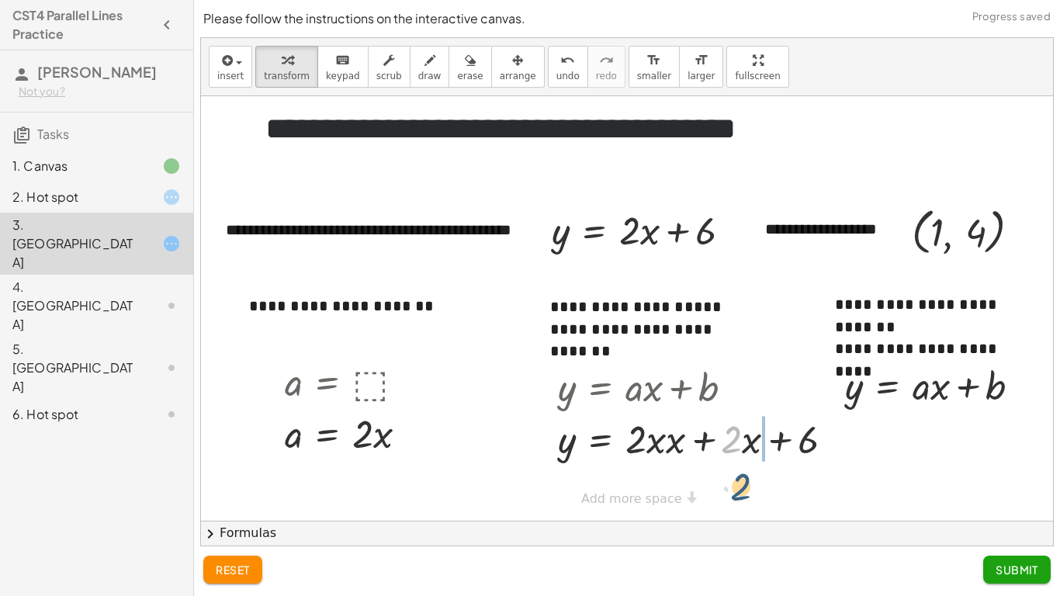
drag, startPoint x: 738, startPoint y: 447, endPoint x: 745, endPoint y: 500, distance: 53.3
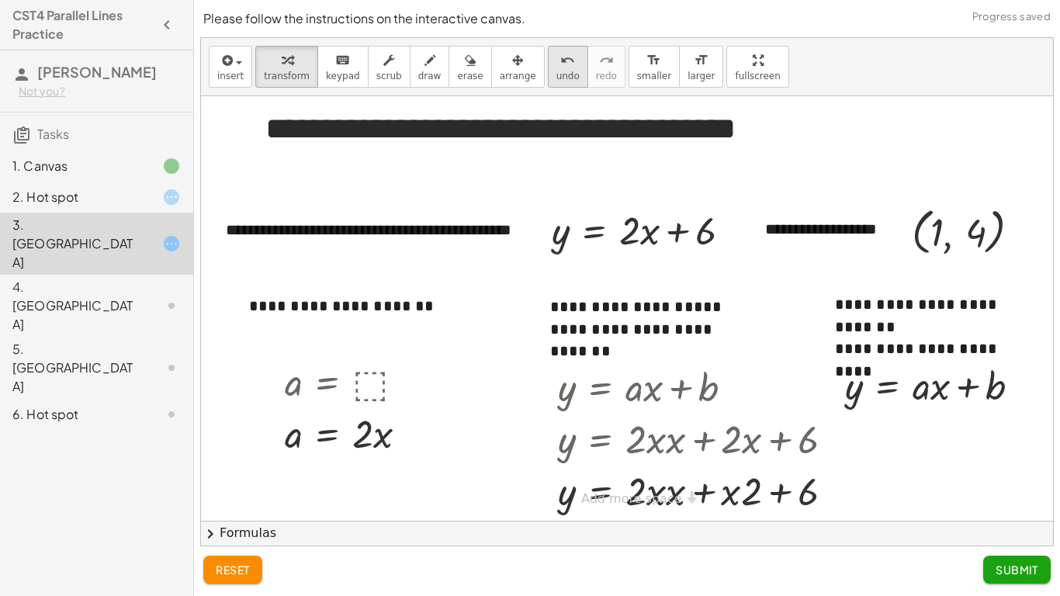
click at [556, 71] on span "undo" at bounding box center [567, 76] width 23 height 11
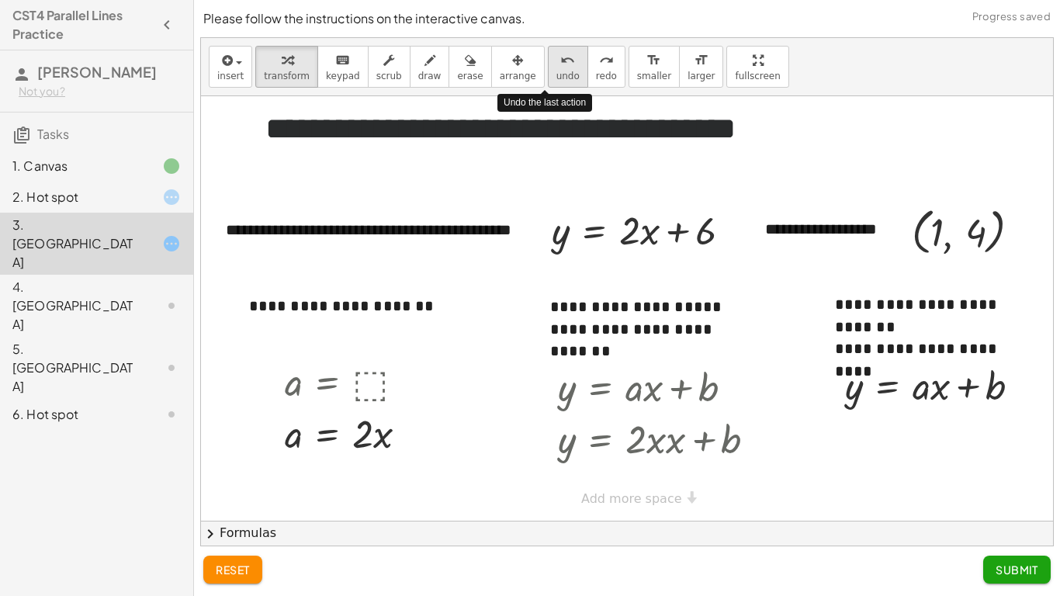
click at [556, 71] on span "undo" at bounding box center [567, 76] width 23 height 11
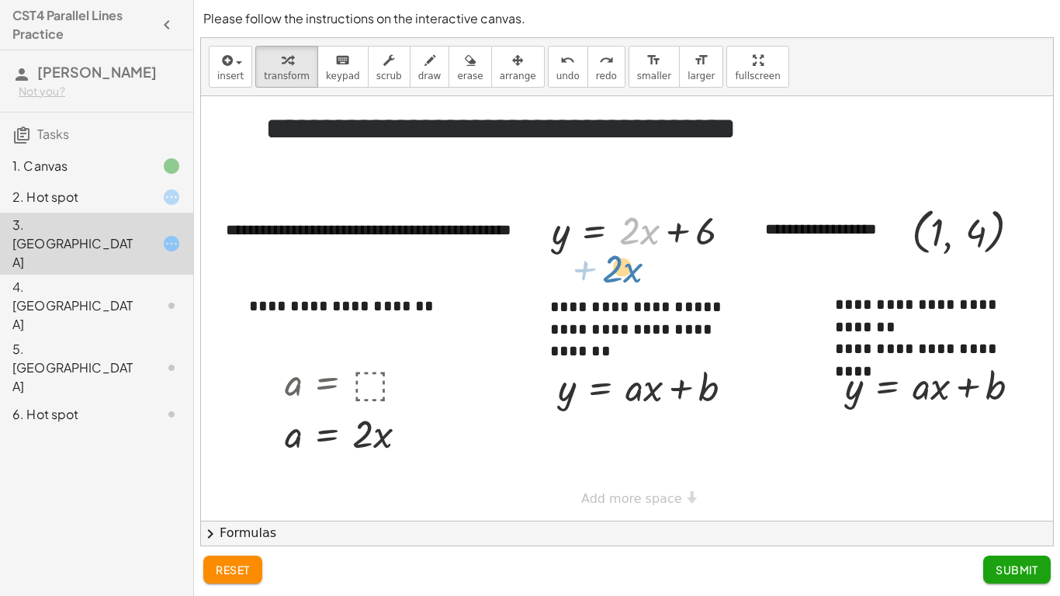
drag, startPoint x: 627, startPoint y: 228, endPoint x: 604, endPoint y: 248, distance: 30.8
click at [604, 248] on div at bounding box center [644, 228] width 201 height 52
click at [641, 236] on div at bounding box center [644, 228] width 201 height 52
drag, startPoint x: 632, startPoint y: 233, endPoint x: 634, endPoint y: 386, distance: 153.6
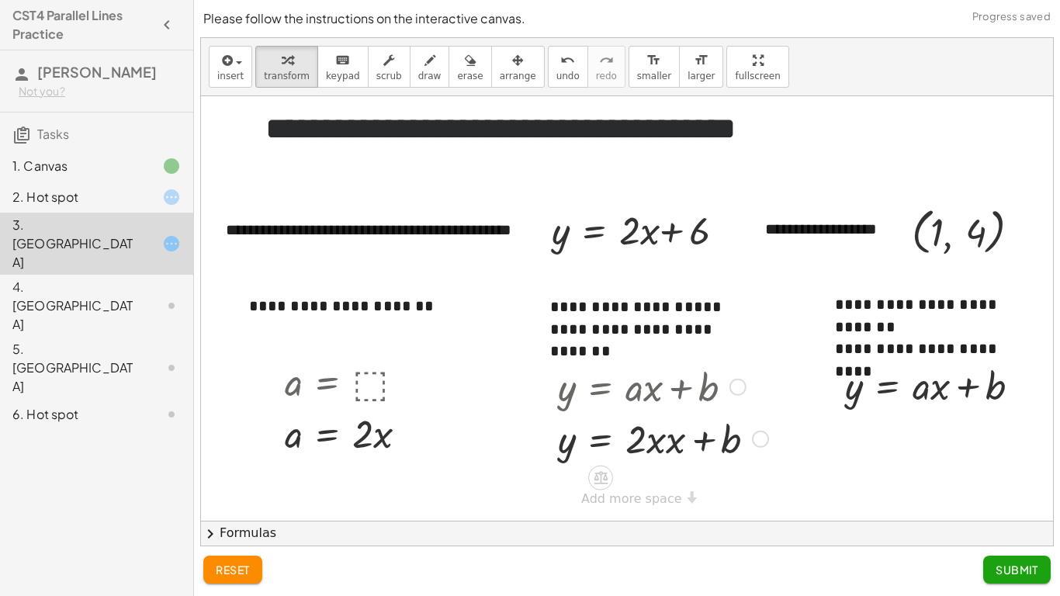
click at [661, 434] on div at bounding box center [663, 437] width 226 height 52
click at [649, 442] on div at bounding box center [663, 437] width 226 height 52
drag, startPoint x: 700, startPoint y: 235, endPoint x: 727, endPoint y: 448, distance: 214.3
click at [727, 448] on div "**********" at bounding box center [627, 308] width 852 height 424
click at [1004, 501] on span "Submit" at bounding box center [1016, 569] width 43 height 14
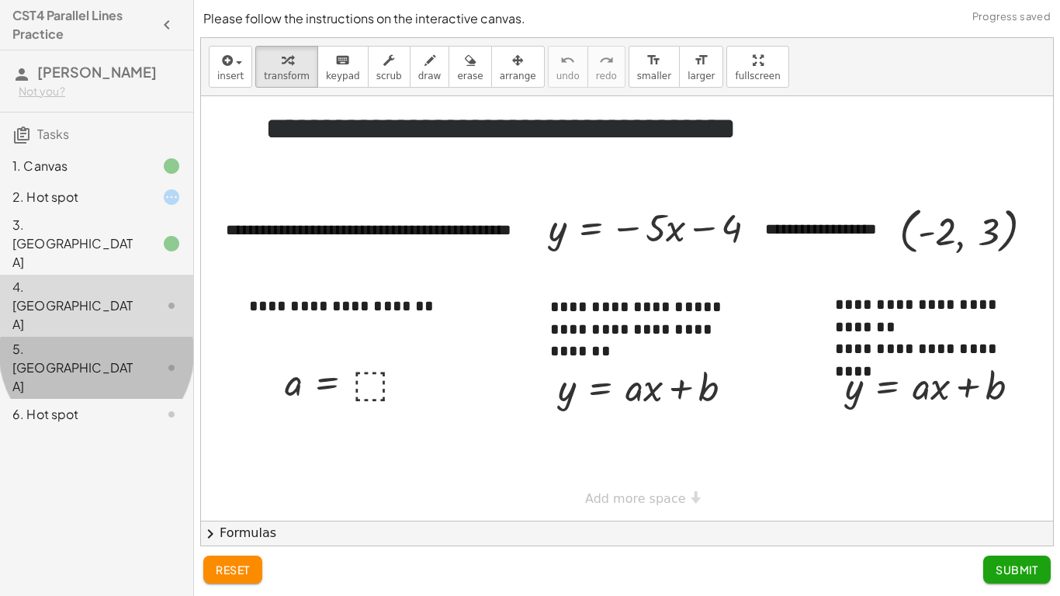
click at [148, 358] on div at bounding box center [158, 367] width 43 height 19
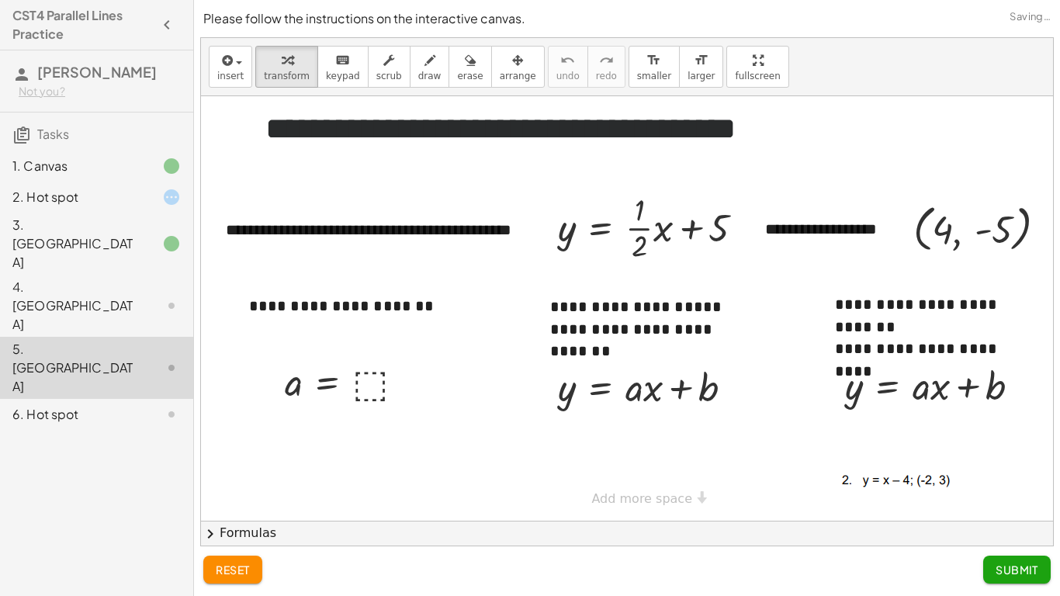
click at [140, 296] on div at bounding box center [158, 305] width 43 height 19
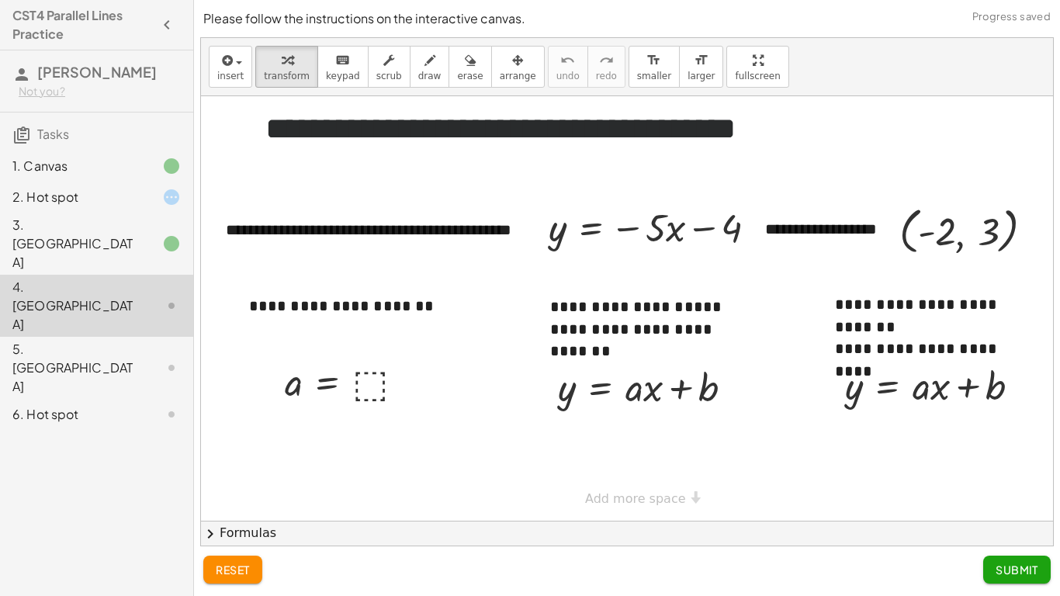
click at [113, 337] on div "5. [GEOGRAPHIC_DATA]" at bounding box center [96, 368] width 193 height 62
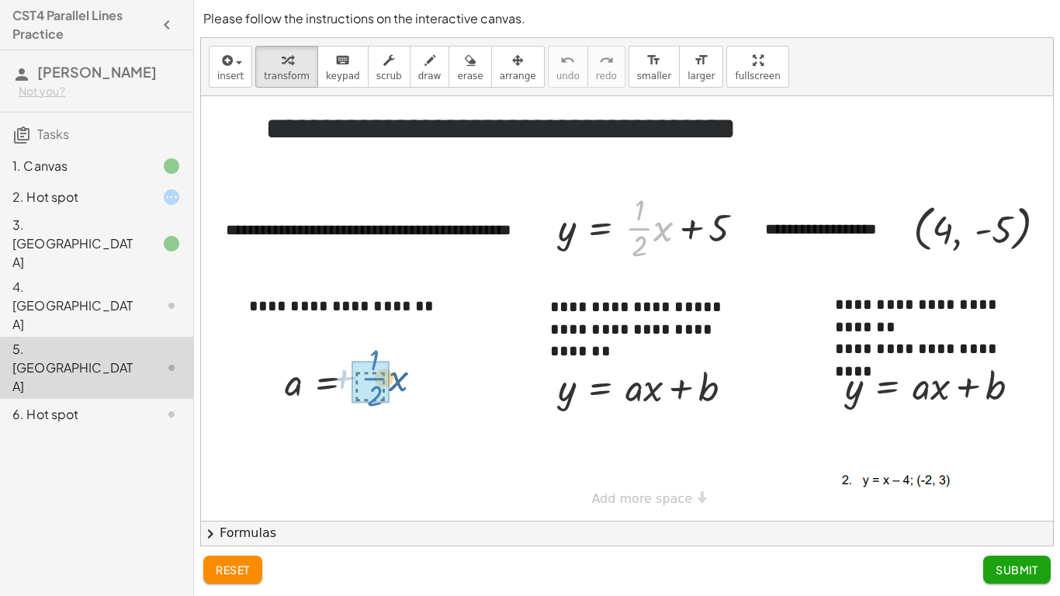
drag, startPoint x: 640, startPoint y: 226, endPoint x: 372, endPoint y: 377, distance: 307.7
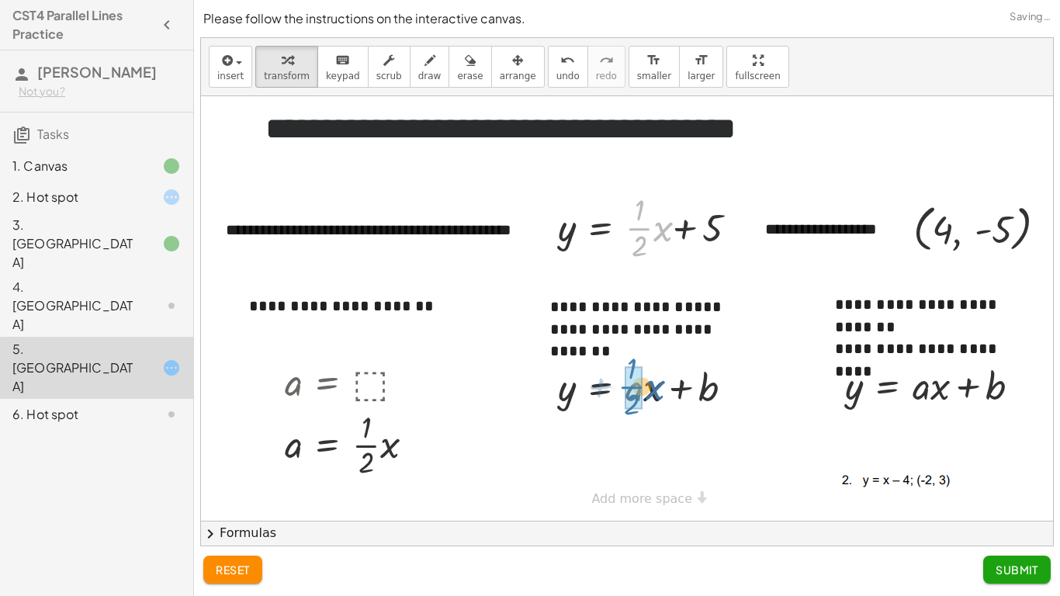
drag, startPoint x: 641, startPoint y: 225, endPoint x: 634, endPoint y: 383, distance: 158.4
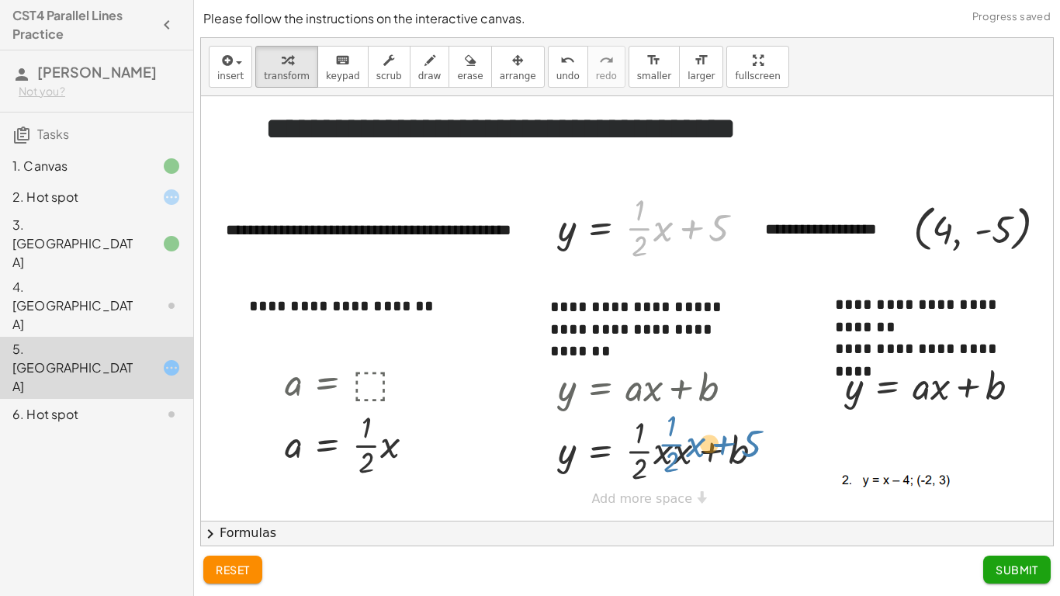
drag, startPoint x: 713, startPoint y: 225, endPoint x: 745, endPoint y: 456, distance: 233.3
click at [745, 456] on div "**********" at bounding box center [637, 308] width 873 height 424
click at [745, 449] on div at bounding box center [666, 449] width 233 height 77
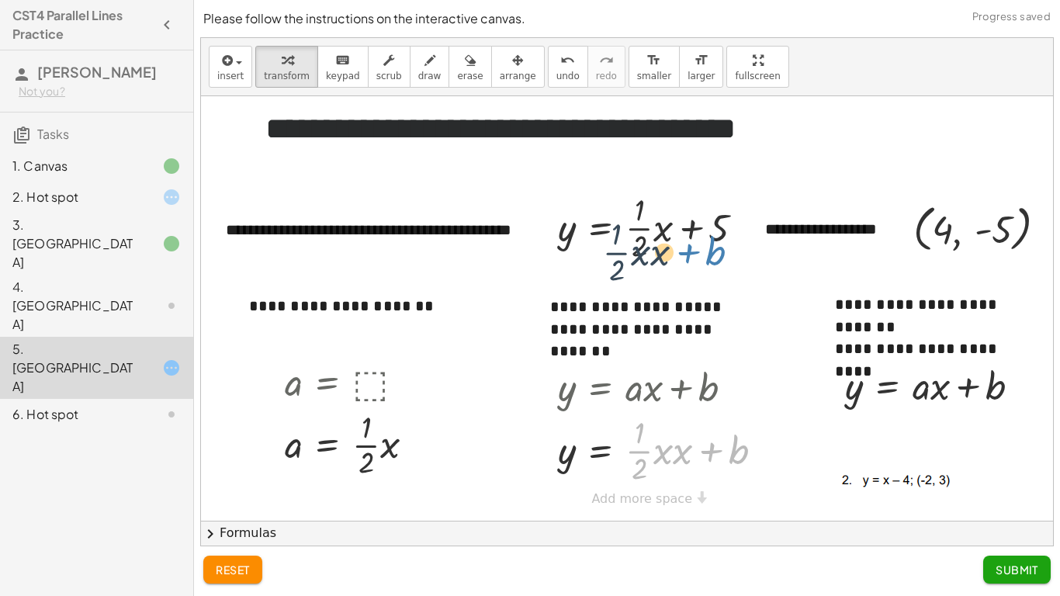
drag, startPoint x: 742, startPoint y: 451, endPoint x: 718, endPoint y: 247, distance: 205.4
click at [718, 247] on div "**********" at bounding box center [637, 308] width 873 height 424
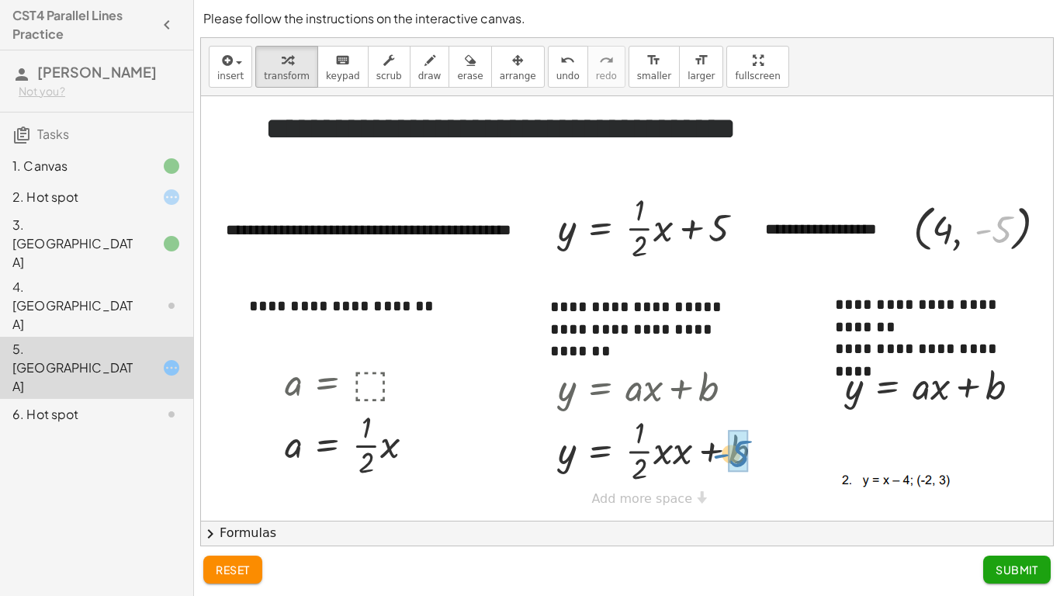
drag, startPoint x: 997, startPoint y: 240, endPoint x: 740, endPoint y: 465, distance: 341.4
click at [712, 453] on div at bounding box center [666, 449] width 233 height 77
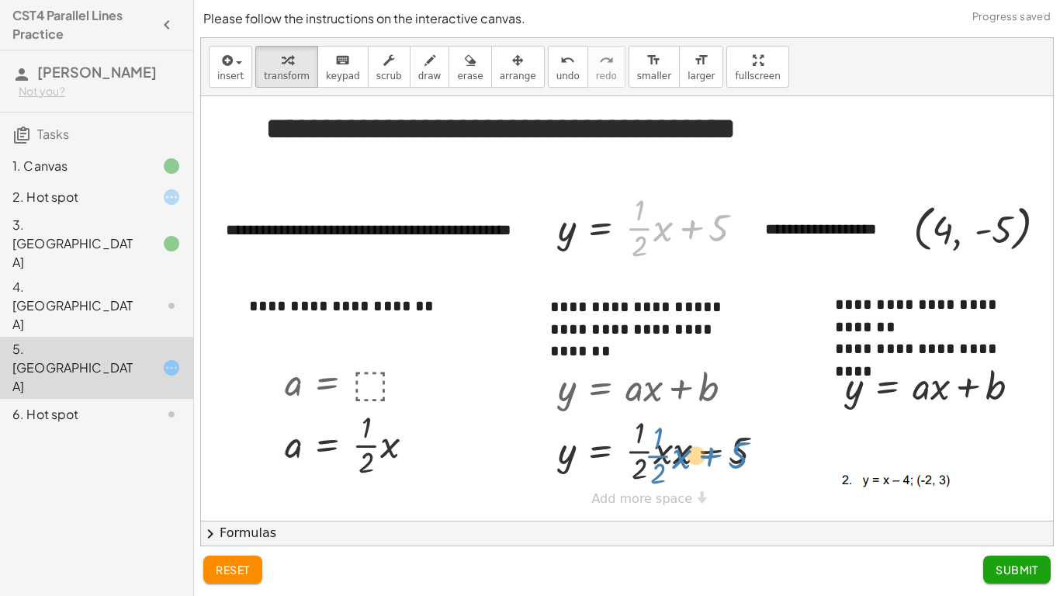
drag, startPoint x: 696, startPoint y: 230, endPoint x: 711, endPoint y: 451, distance: 220.8
click at [711, 451] on div "**********" at bounding box center [637, 308] width 873 height 424
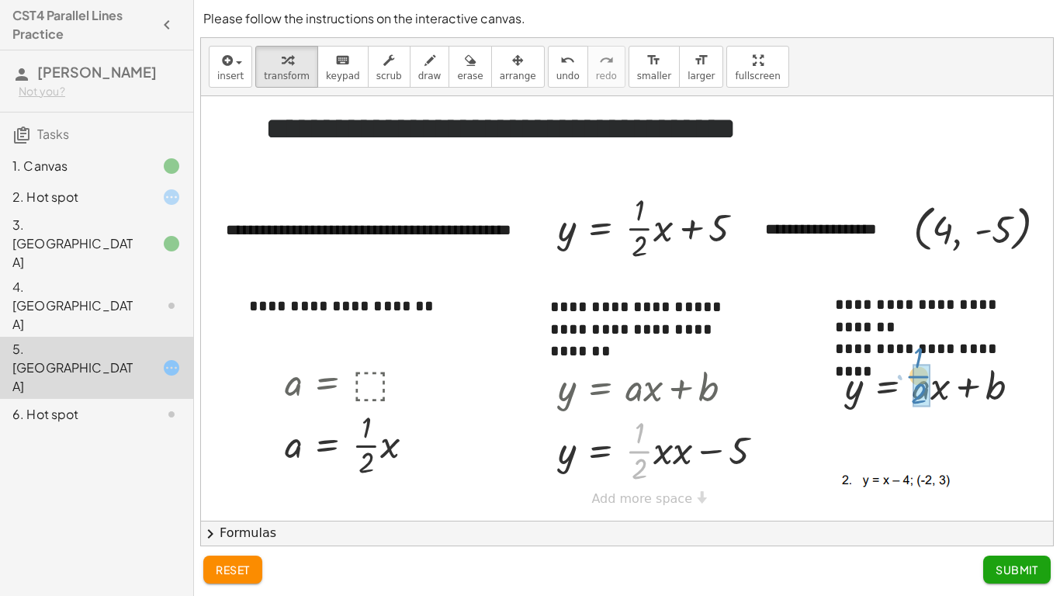
drag, startPoint x: 641, startPoint y: 450, endPoint x: 920, endPoint y: 375, distance: 289.2
drag, startPoint x: 1002, startPoint y: 237, endPoint x: 1011, endPoint y: 395, distance: 158.5
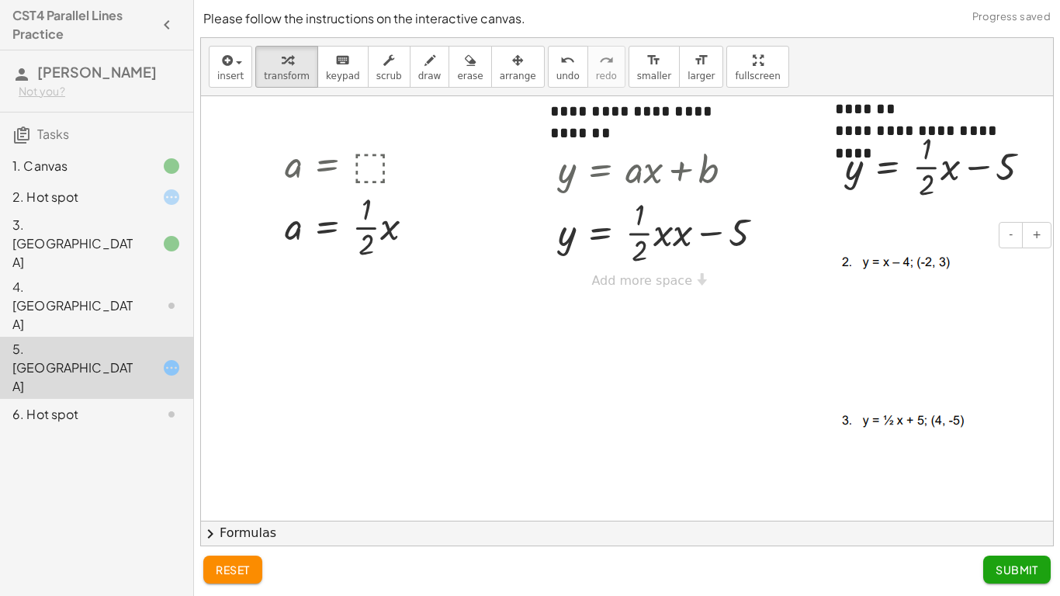
scroll to position [305, 0]
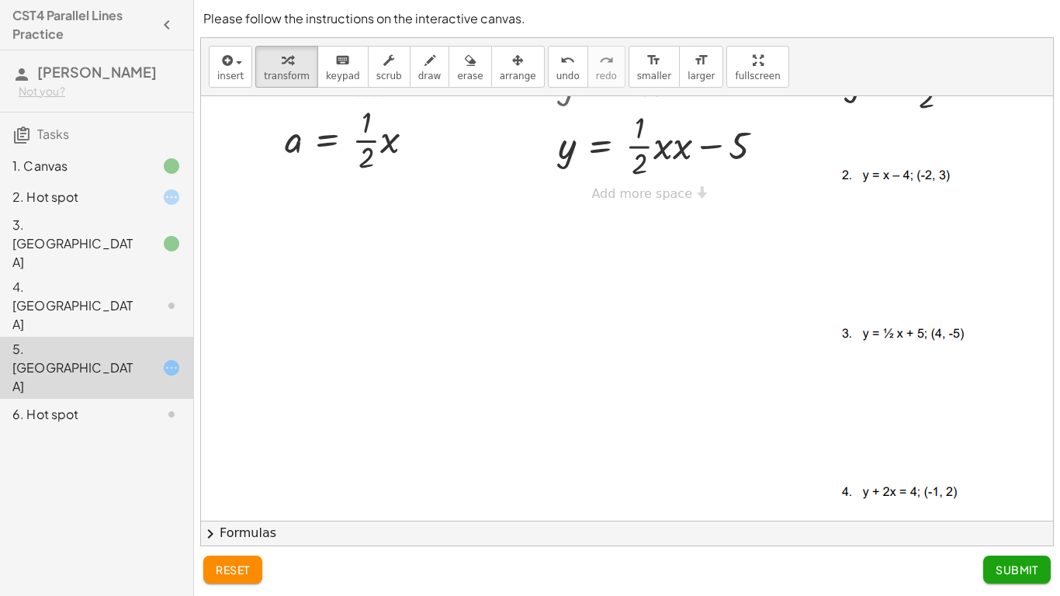
click at [1031, 501] on span "Submit" at bounding box center [1016, 569] width 43 height 14
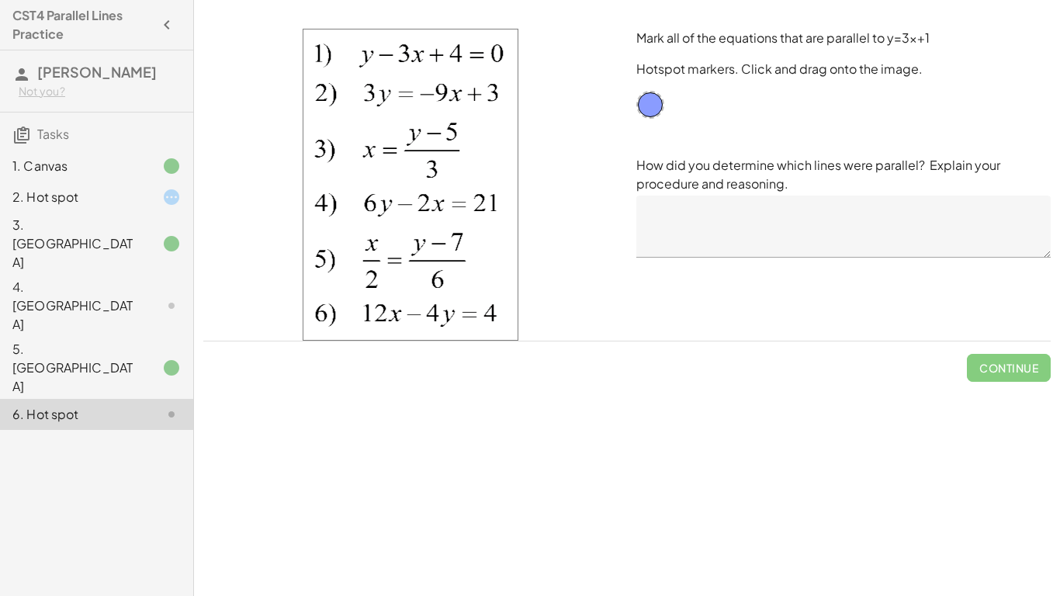
click at [763, 236] on textarea at bounding box center [843, 226] width 414 height 62
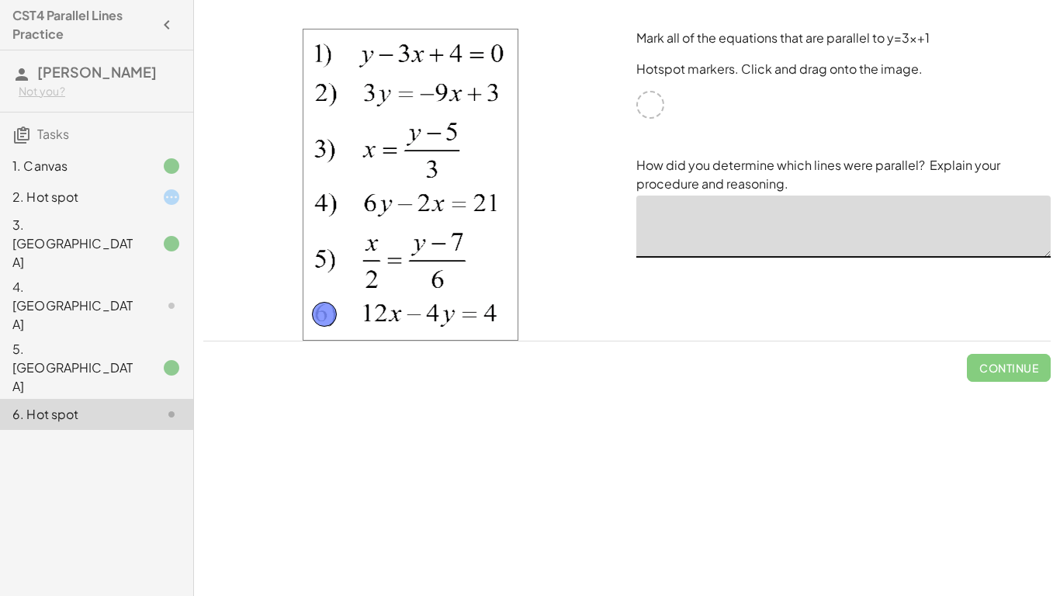
drag, startPoint x: 651, startPoint y: 109, endPoint x: 327, endPoint y: 318, distance: 386.0
drag, startPoint x: 654, startPoint y: 103, endPoint x: 328, endPoint y: 201, distance: 340.1
drag, startPoint x: 655, startPoint y: 103, endPoint x: 327, endPoint y: 94, distance: 328.2
drag, startPoint x: 652, startPoint y: 104, endPoint x: 323, endPoint y: 51, distance: 333.1
click at [823, 226] on textarea at bounding box center [843, 226] width 414 height 62
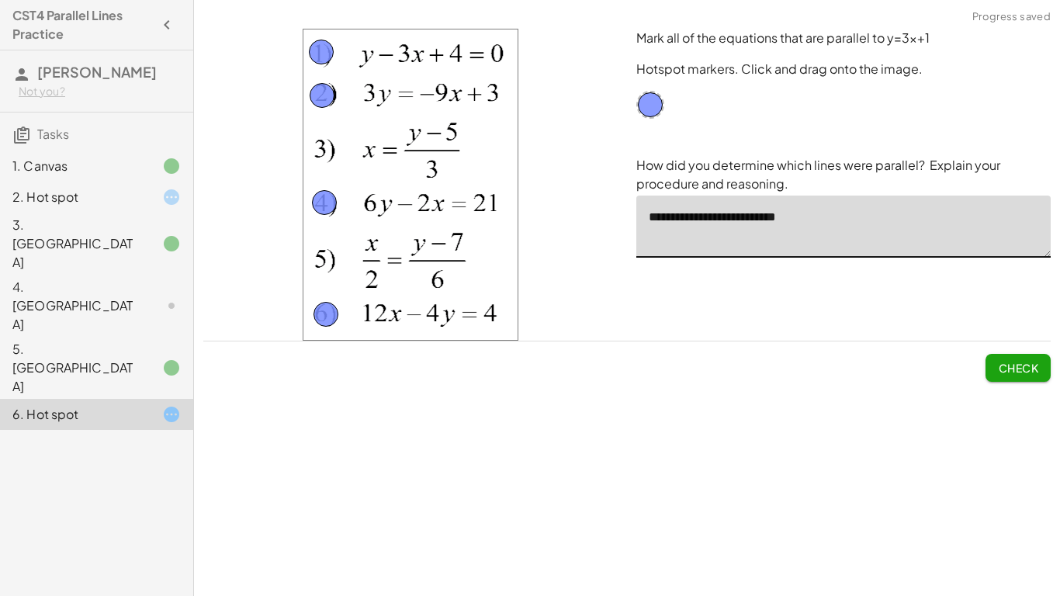
type textarea "**********"
click at [1019, 361] on span "Check" at bounding box center [1017, 368] width 40 height 14
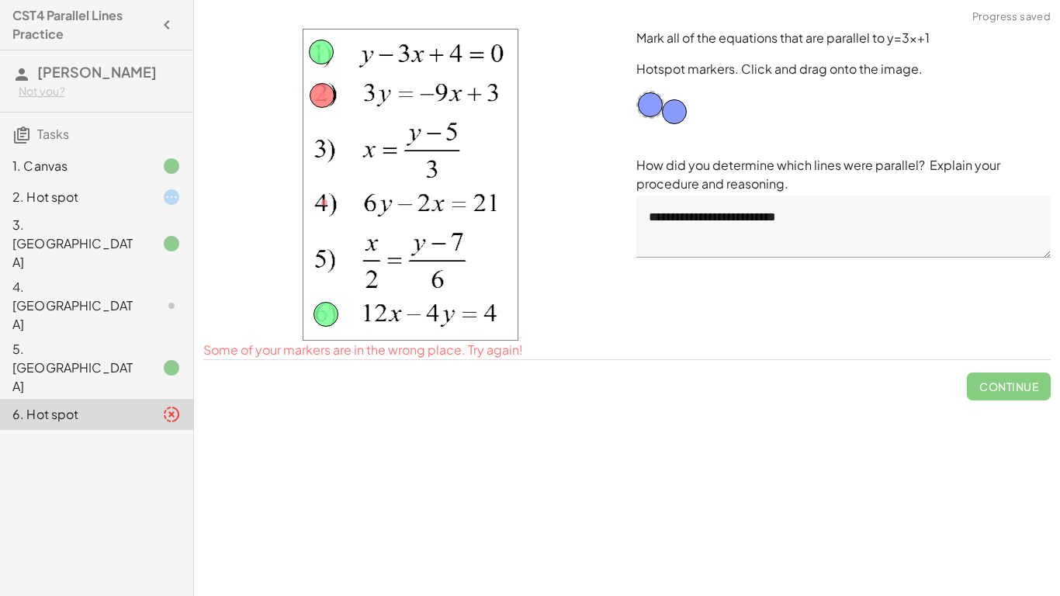
drag, startPoint x: 327, startPoint y: 206, endPoint x: 676, endPoint y: 116, distance: 361.4
drag, startPoint x: 317, startPoint y: 92, endPoint x: 320, endPoint y: 147, distance: 55.1
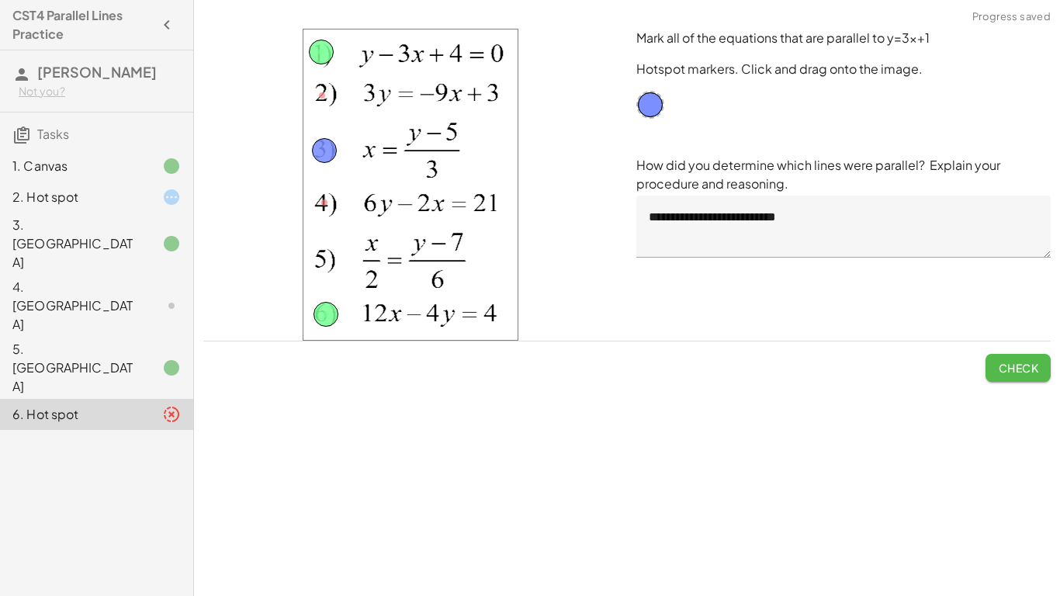
click at [1008, 362] on span "Check" at bounding box center [1017, 368] width 40 height 14
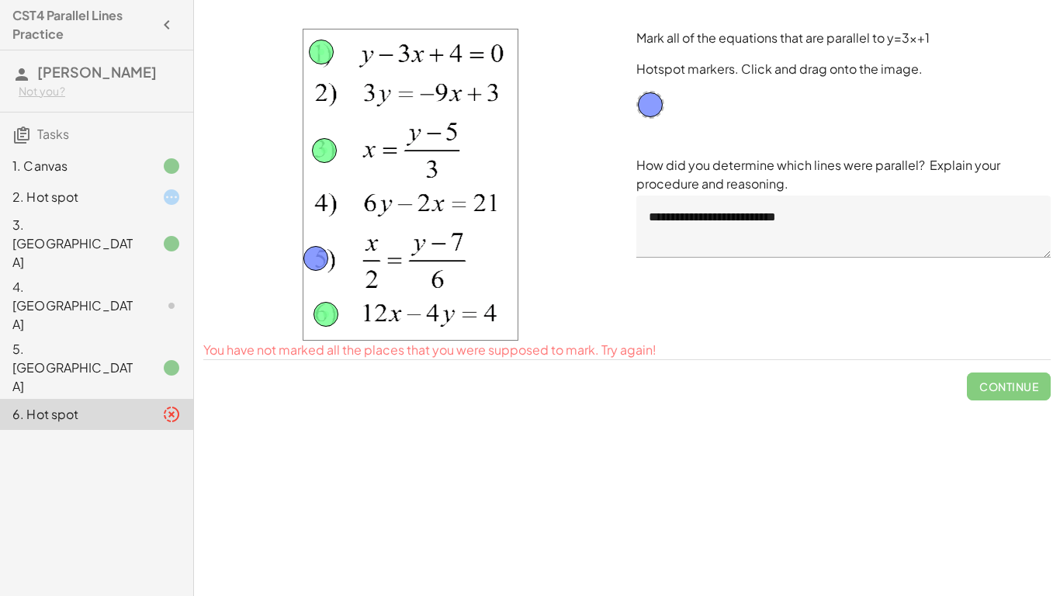
drag, startPoint x: 654, startPoint y: 106, endPoint x: 320, endPoint y: 260, distance: 367.9
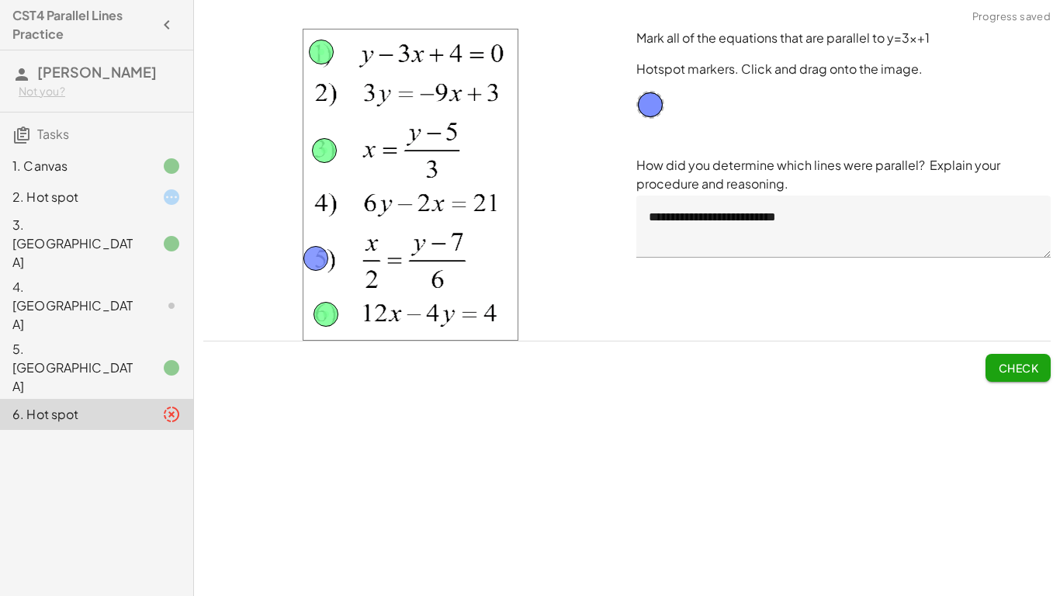
click at [1015, 368] on span "Check" at bounding box center [1017, 368] width 40 height 14
click at [1018, 375] on button "Continue" at bounding box center [1008, 368] width 84 height 28
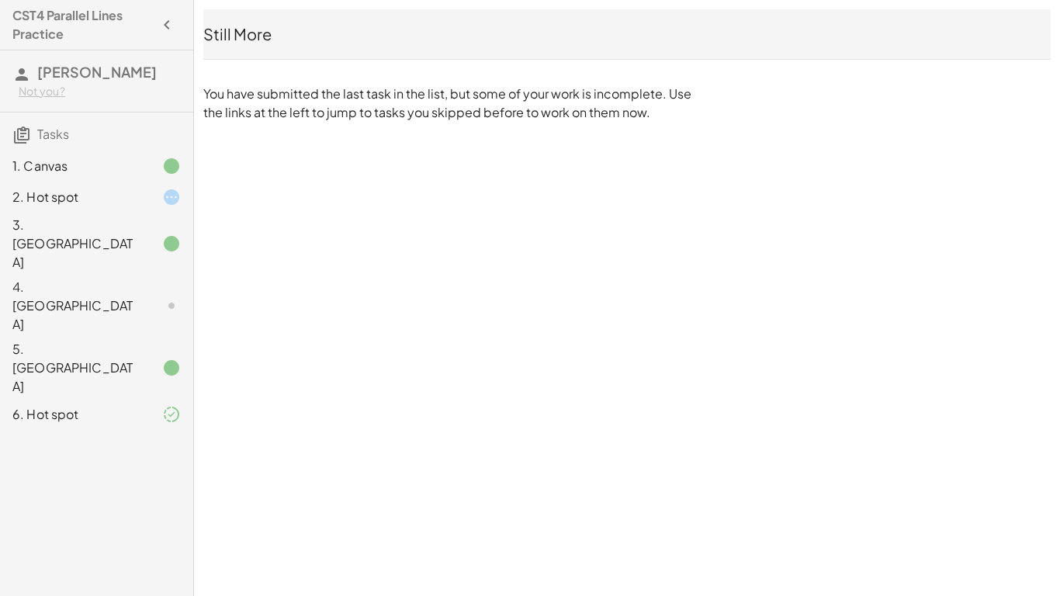
click at [145, 296] on div at bounding box center [158, 305] width 43 height 19
click at [167, 296] on icon at bounding box center [171, 305] width 19 height 19
click at [152, 239] on div "3. [GEOGRAPHIC_DATA]" at bounding box center [96, 244] width 193 height 62
click at [129, 230] on div "3. [GEOGRAPHIC_DATA]" at bounding box center [74, 244] width 125 height 56
click at [175, 161] on icon at bounding box center [171, 166] width 19 height 19
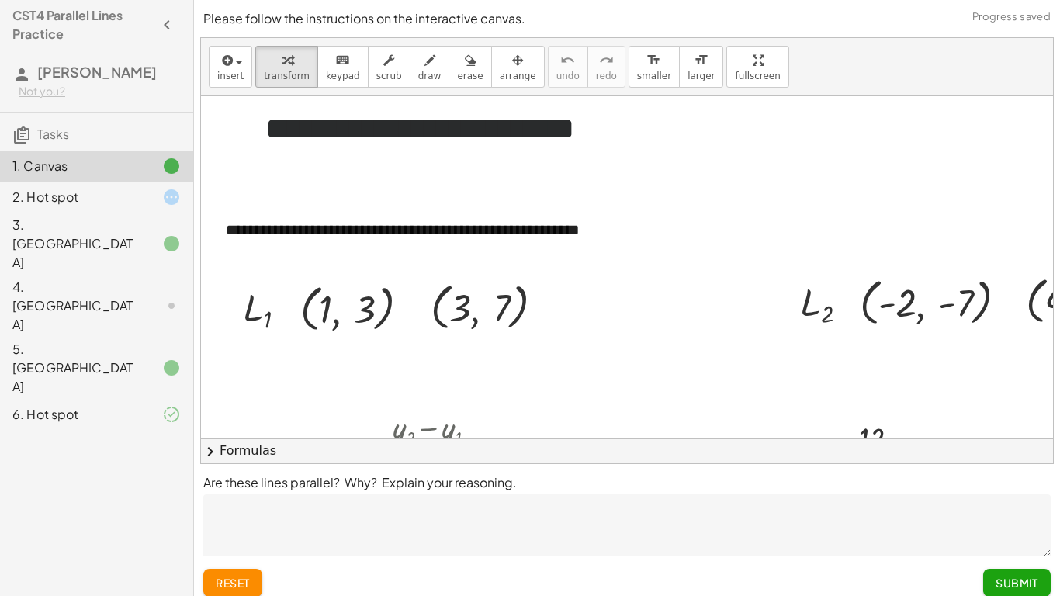
scroll to position [0, 0]
click at [160, 296] on div at bounding box center [158, 305] width 43 height 19
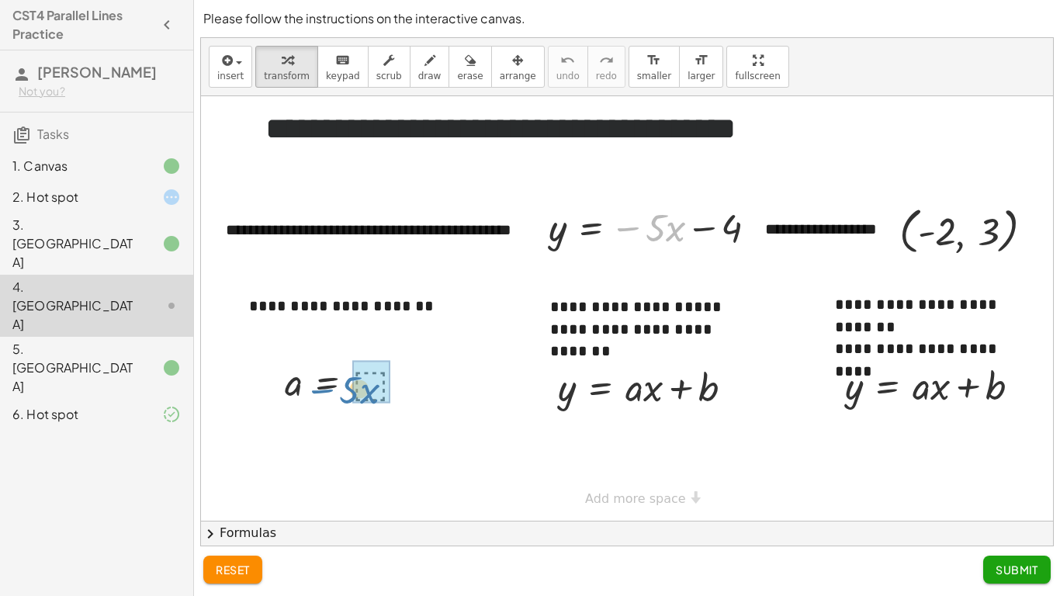
drag, startPoint x: 657, startPoint y: 239, endPoint x: 368, endPoint y: 398, distance: 329.4
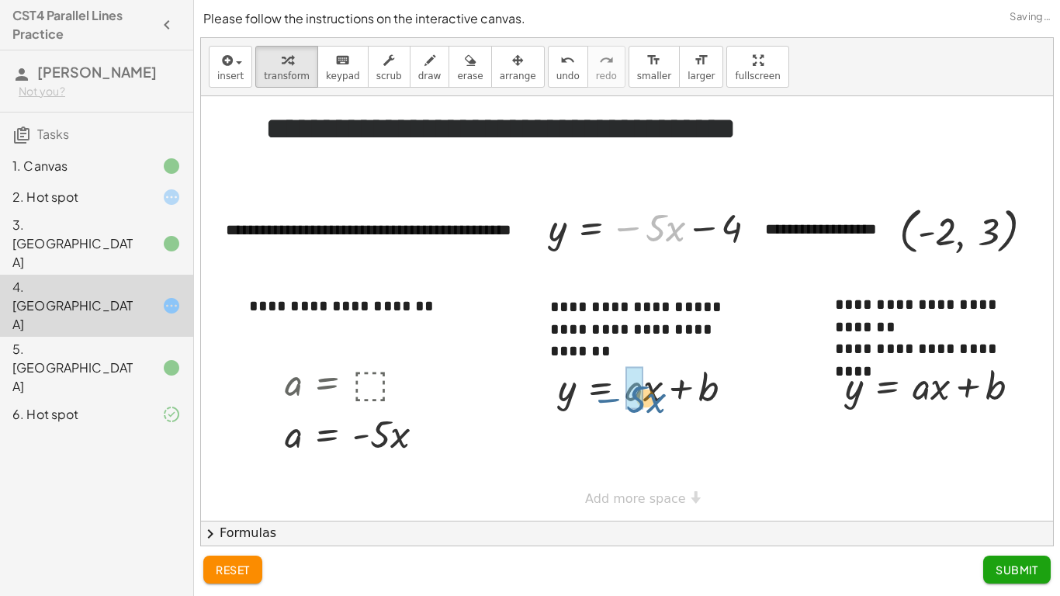
drag, startPoint x: 658, startPoint y: 222, endPoint x: 638, endPoint y: 393, distance: 172.5
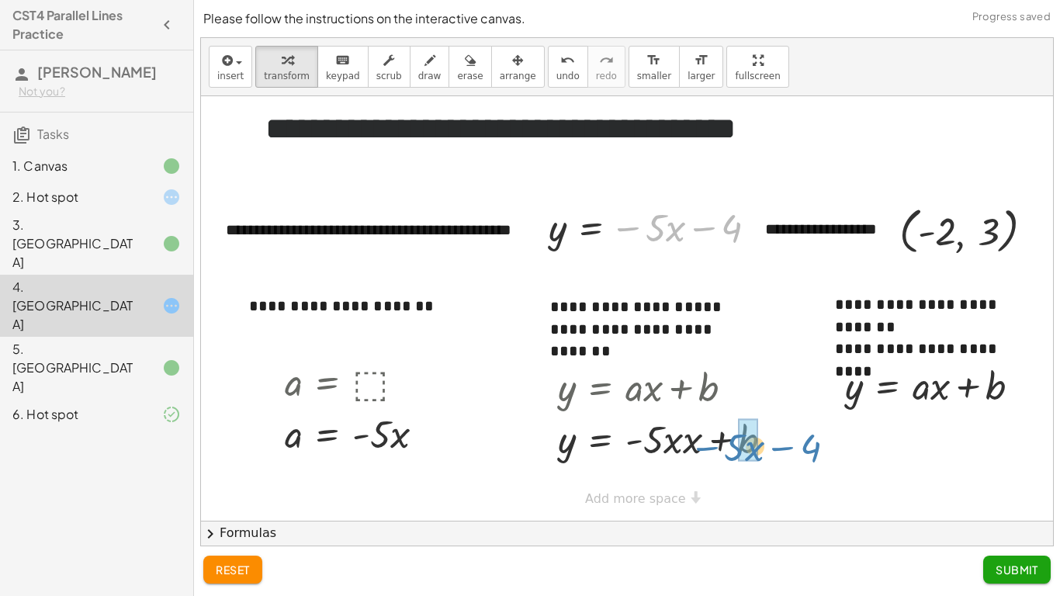
drag, startPoint x: 728, startPoint y: 226, endPoint x: 809, endPoint y: 447, distance: 234.9
click at [809, 447] on div "**********" at bounding box center [630, 308] width 859 height 424
click at [1018, 501] on span "Submit" at bounding box center [1016, 569] width 43 height 14
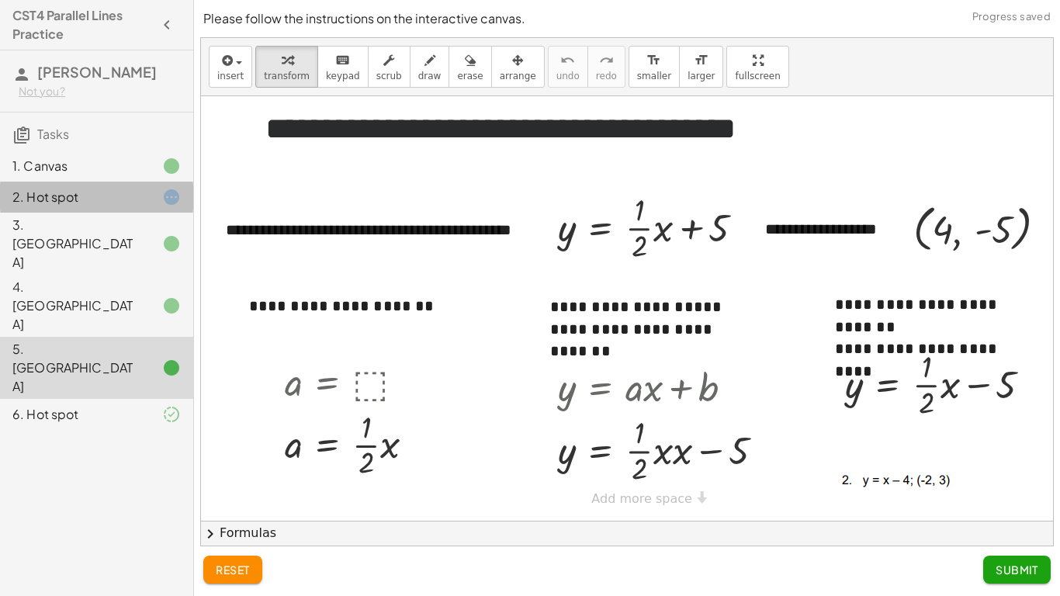
click at [154, 189] on div at bounding box center [158, 197] width 43 height 19
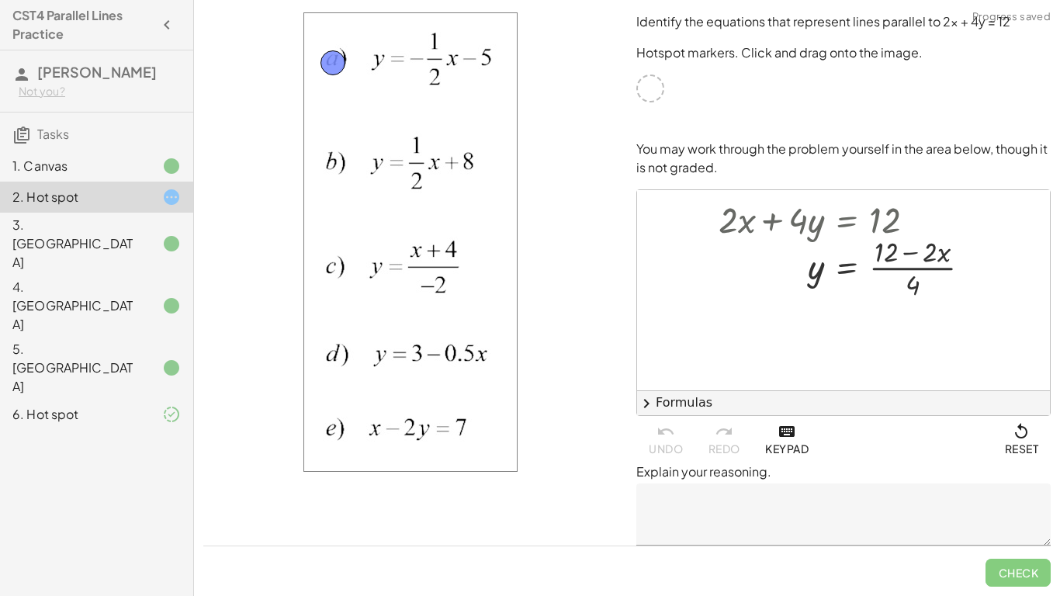
drag, startPoint x: 653, startPoint y: 85, endPoint x: 333, endPoint y: 59, distance: 321.4
drag, startPoint x: 332, startPoint y: 60, endPoint x: 336, endPoint y: 261, distance: 200.9
click at [764, 501] on textarea at bounding box center [843, 514] width 414 height 62
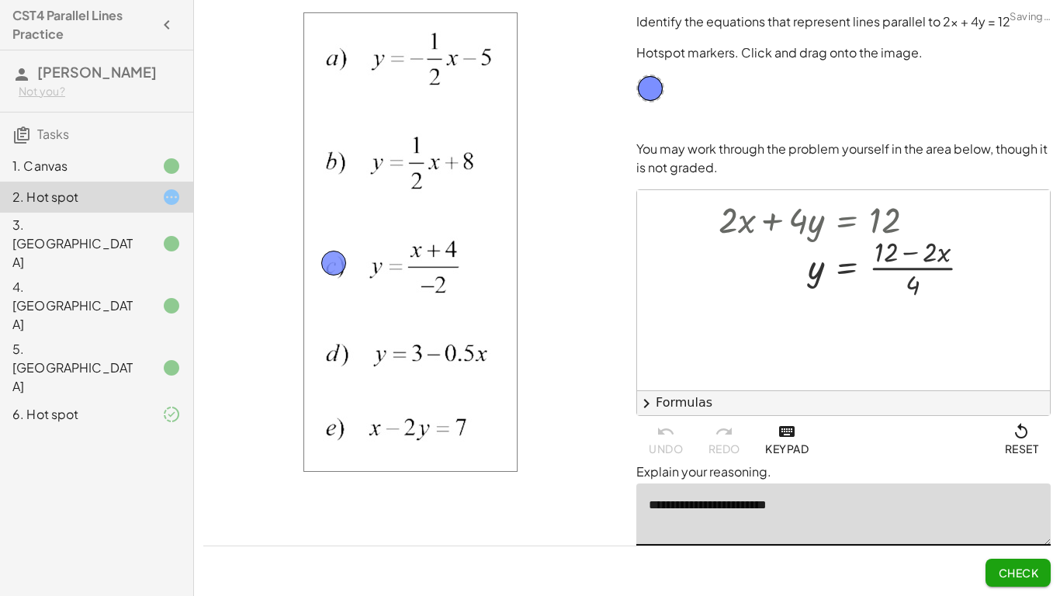
type textarea "**********"
click at [1004, 501] on span "Check" at bounding box center [1017, 572] width 40 height 14
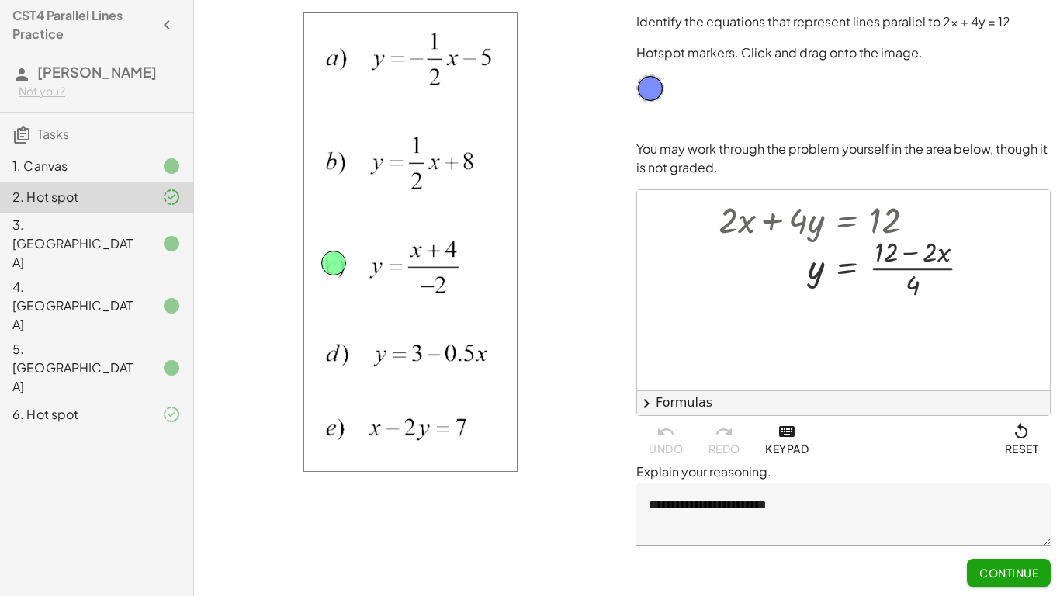
click at [112, 405] on div "6. Hot spot" at bounding box center [74, 414] width 125 height 19
